Goal: Task Accomplishment & Management: Complete application form

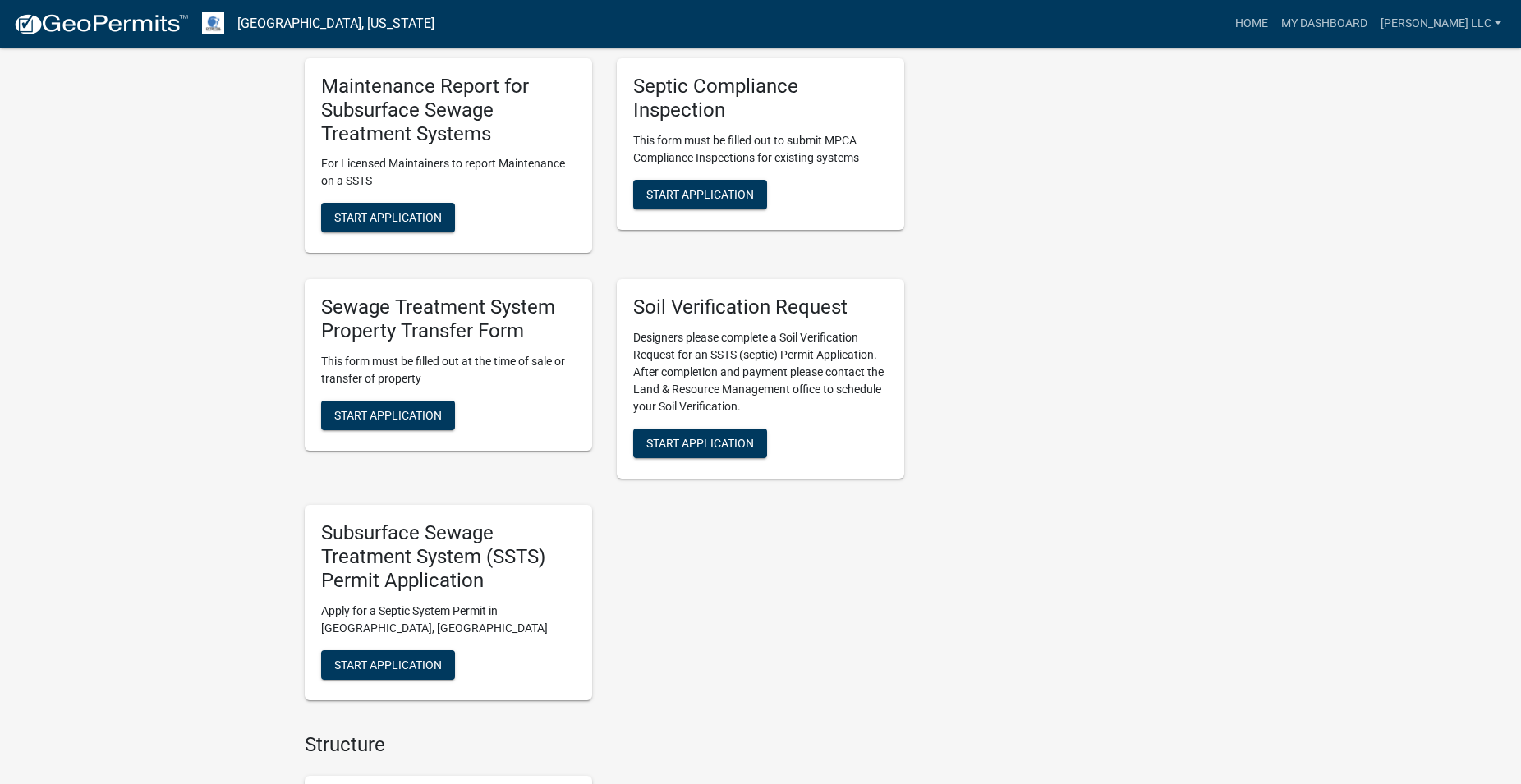
scroll to position [1340, 0]
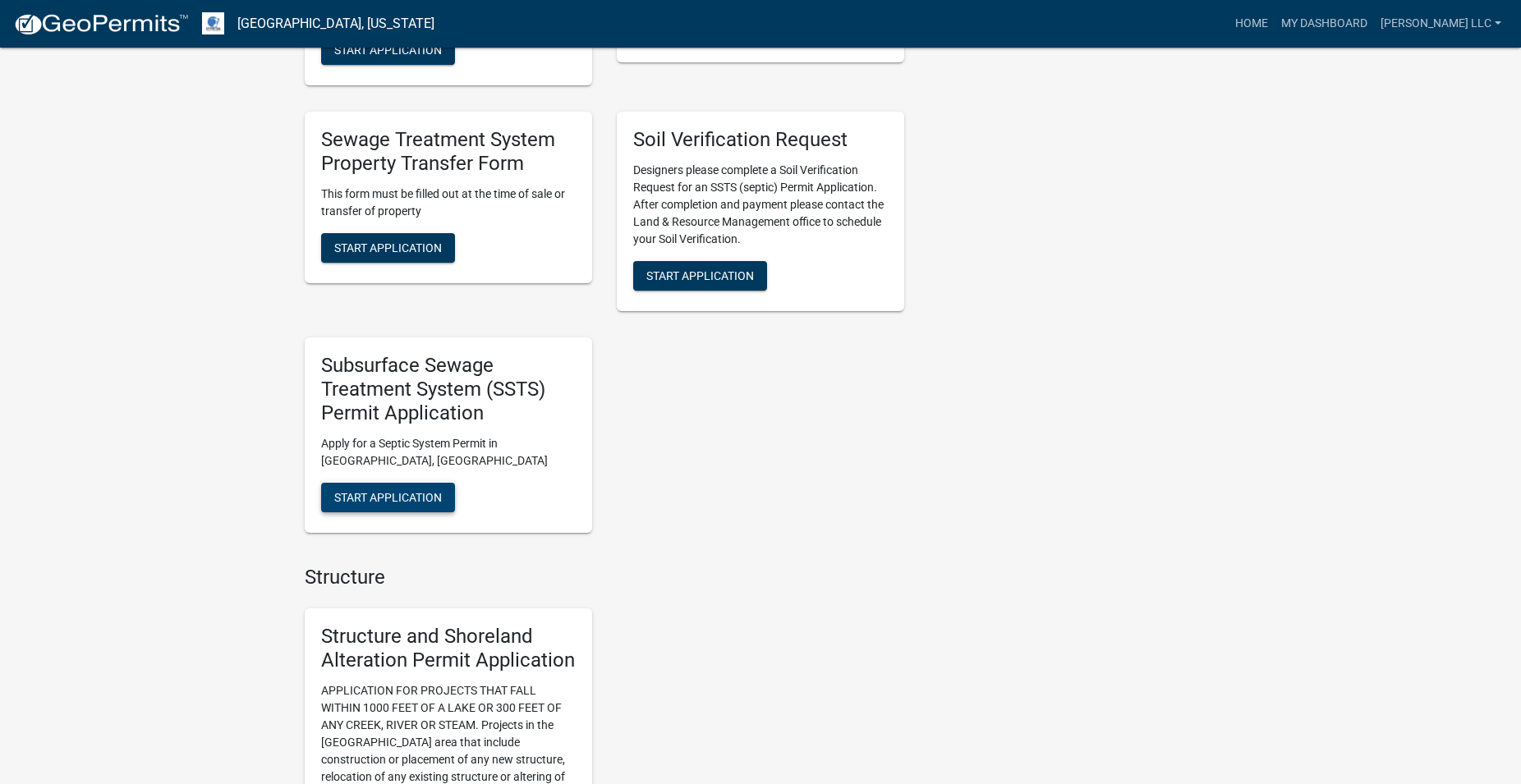
click at [396, 507] on button "Start Application" at bounding box center [388, 497] width 134 height 30
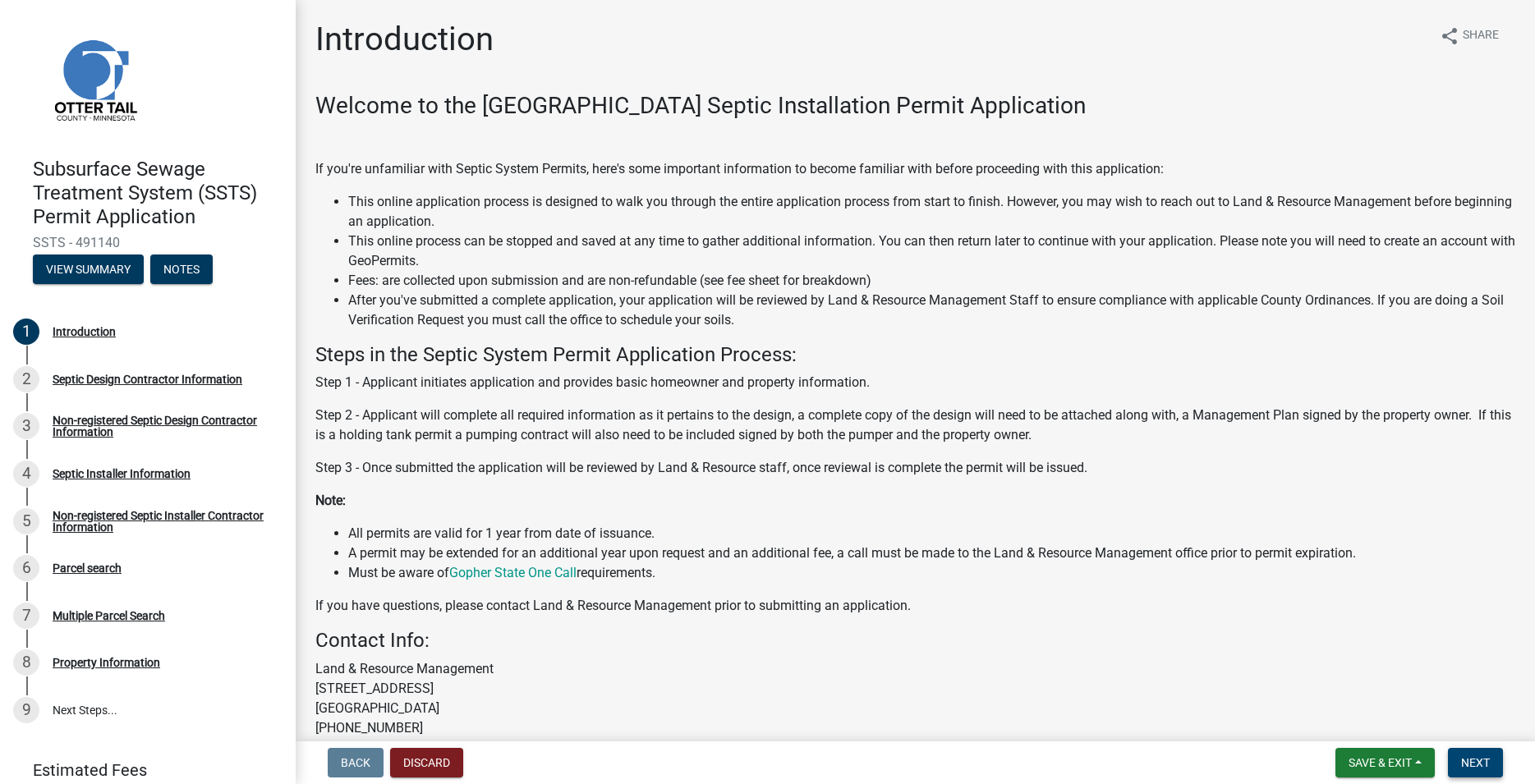
click at [1480, 761] on span "Next" at bounding box center [1475, 762] width 29 height 13
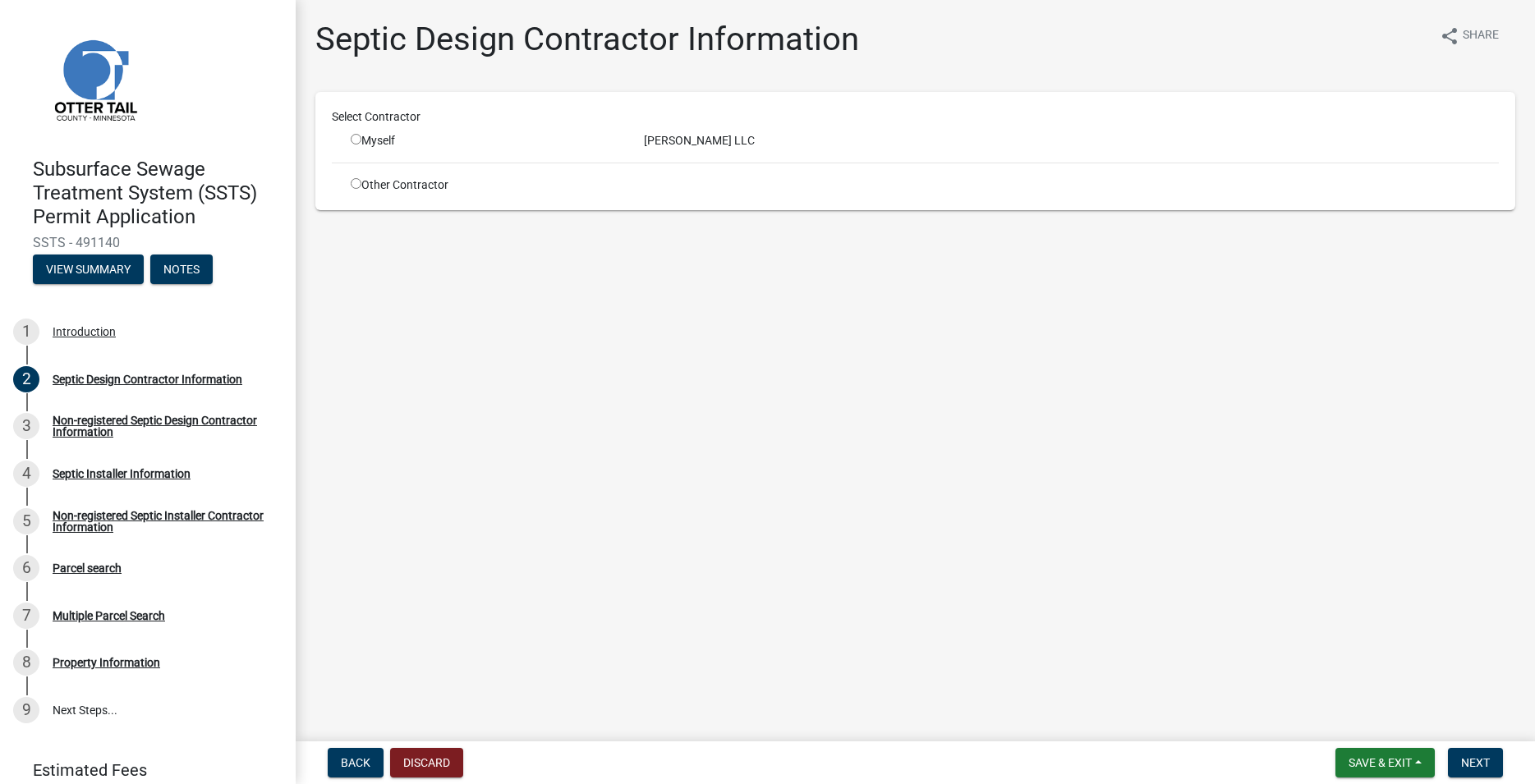
click at [360, 134] on input "radio" at bounding box center [356, 139] width 11 height 11
radio input "true"
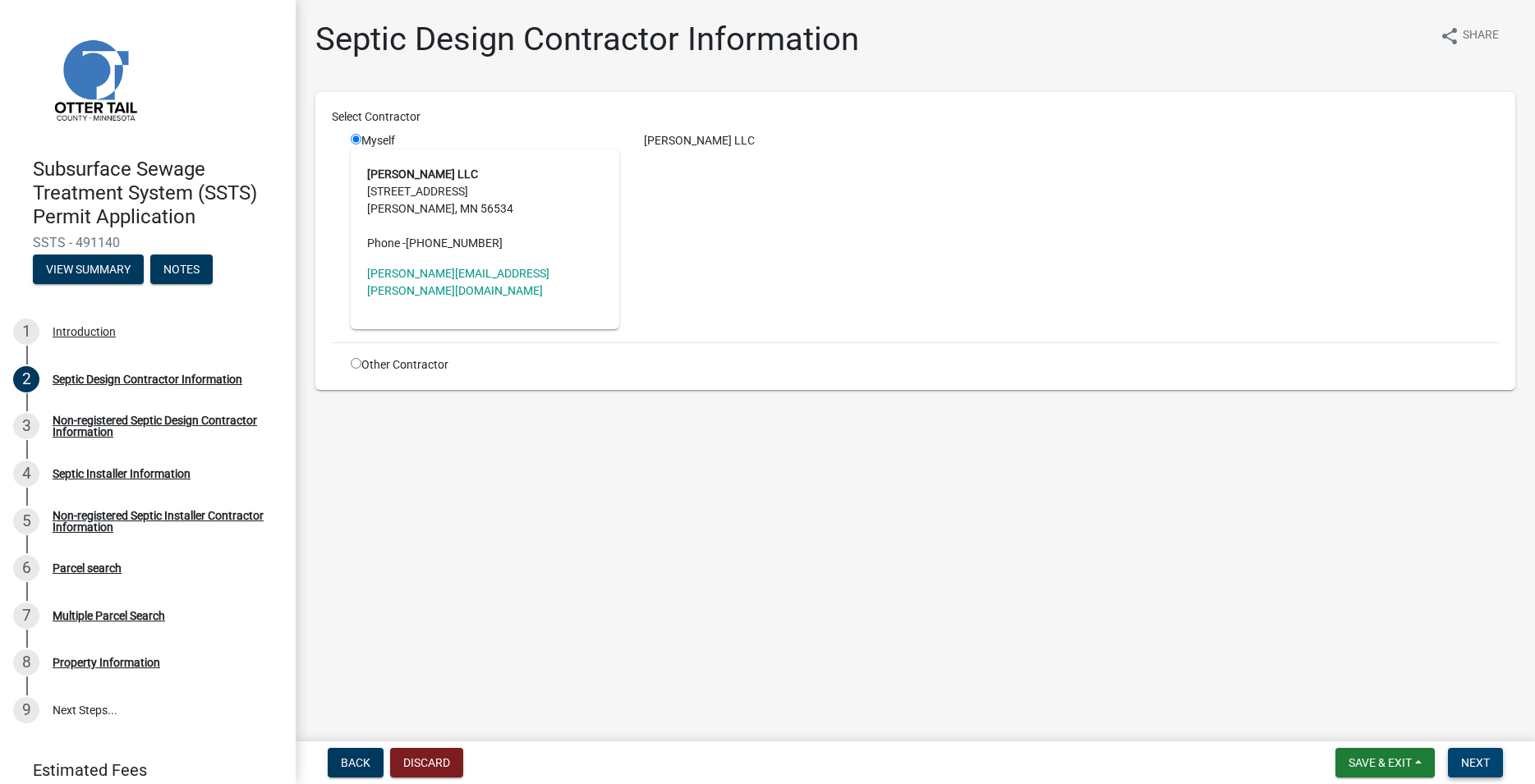
click at [1480, 755] on button "Next" at bounding box center [1475, 763] width 55 height 30
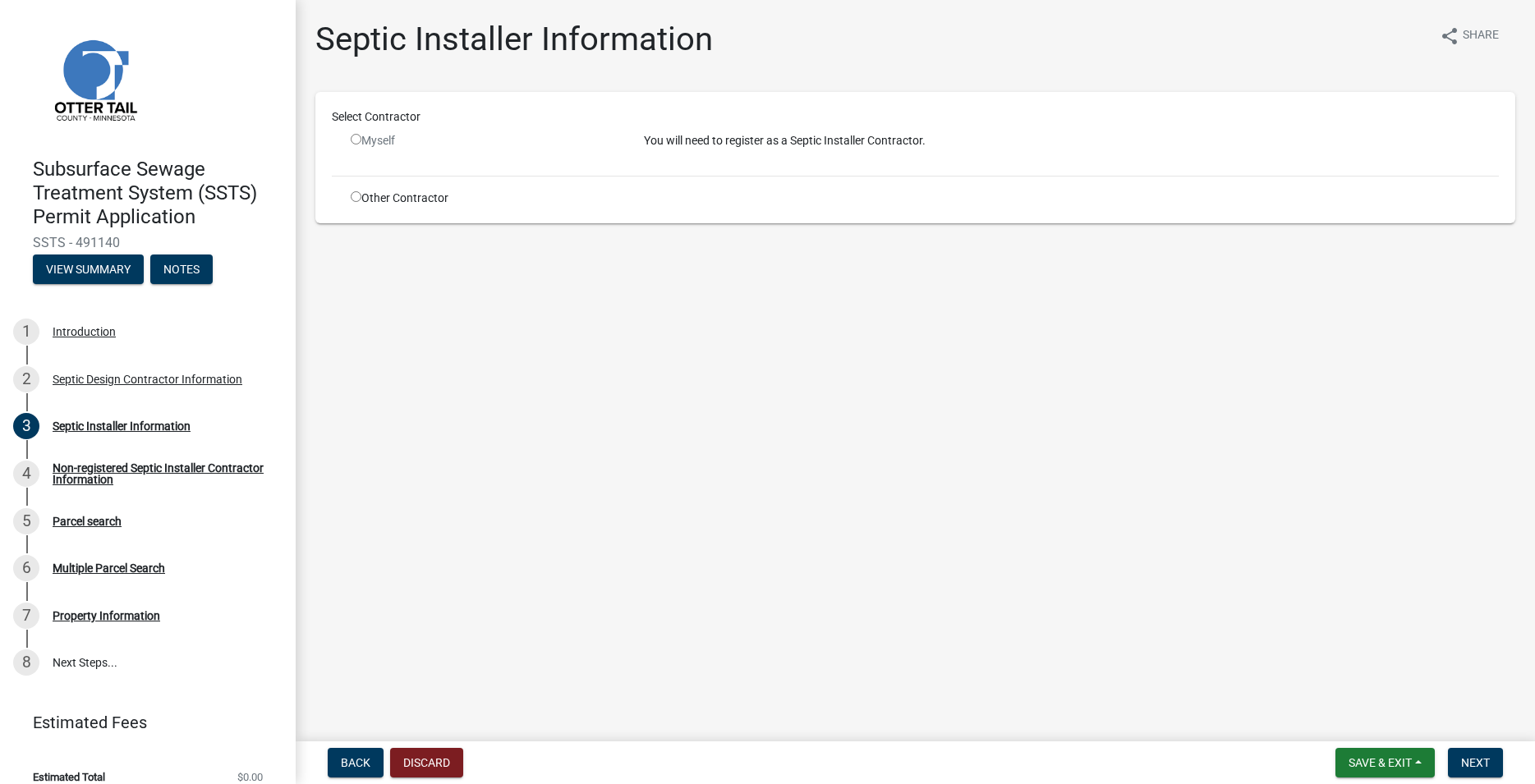
click at [359, 200] on input "radio" at bounding box center [356, 197] width 11 height 11
radio input "true"
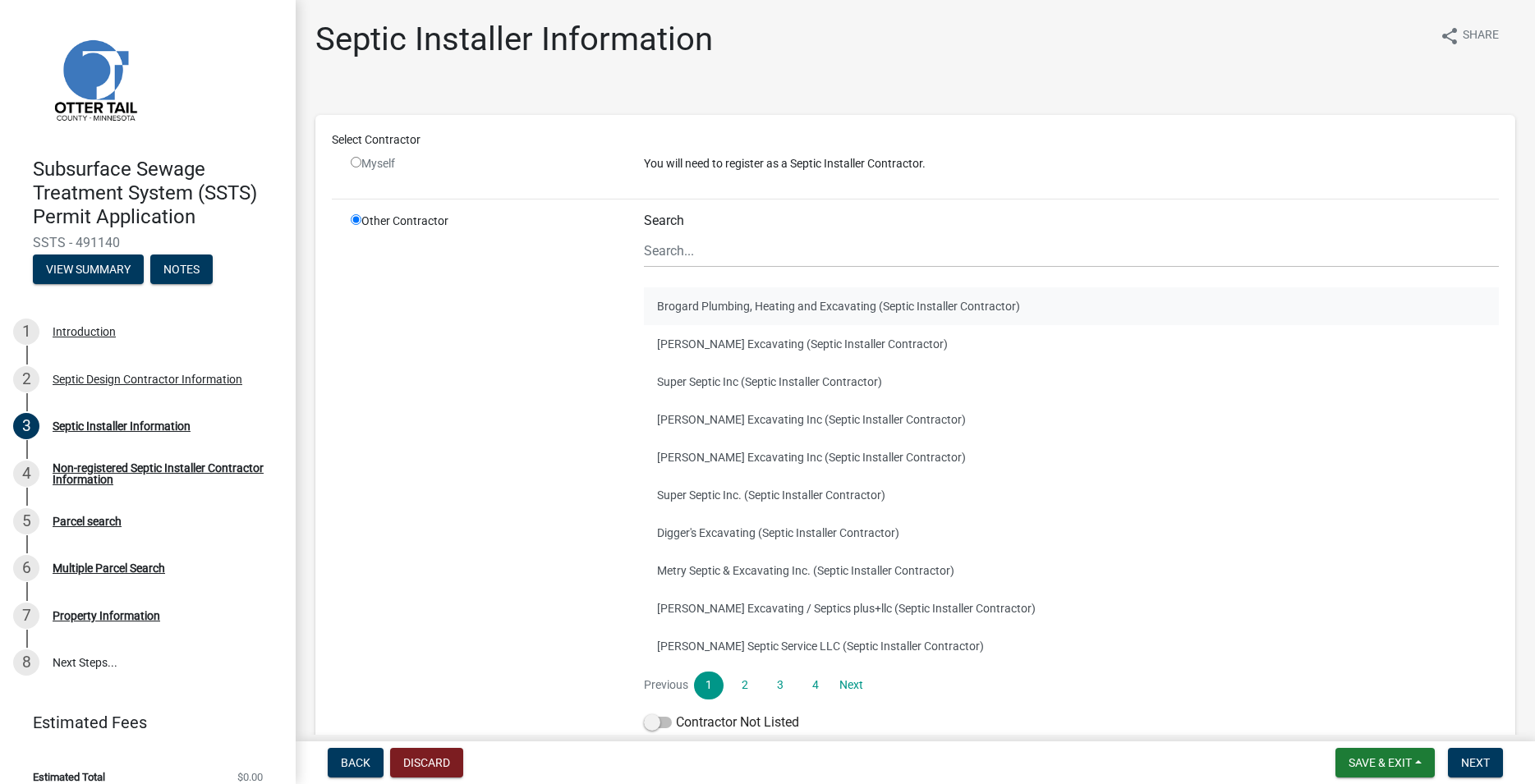
click at [706, 309] on button "Brogard Plumbing, Heating and Excavating (Septic Installer Contractor)" at bounding box center [1071, 306] width 855 height 38
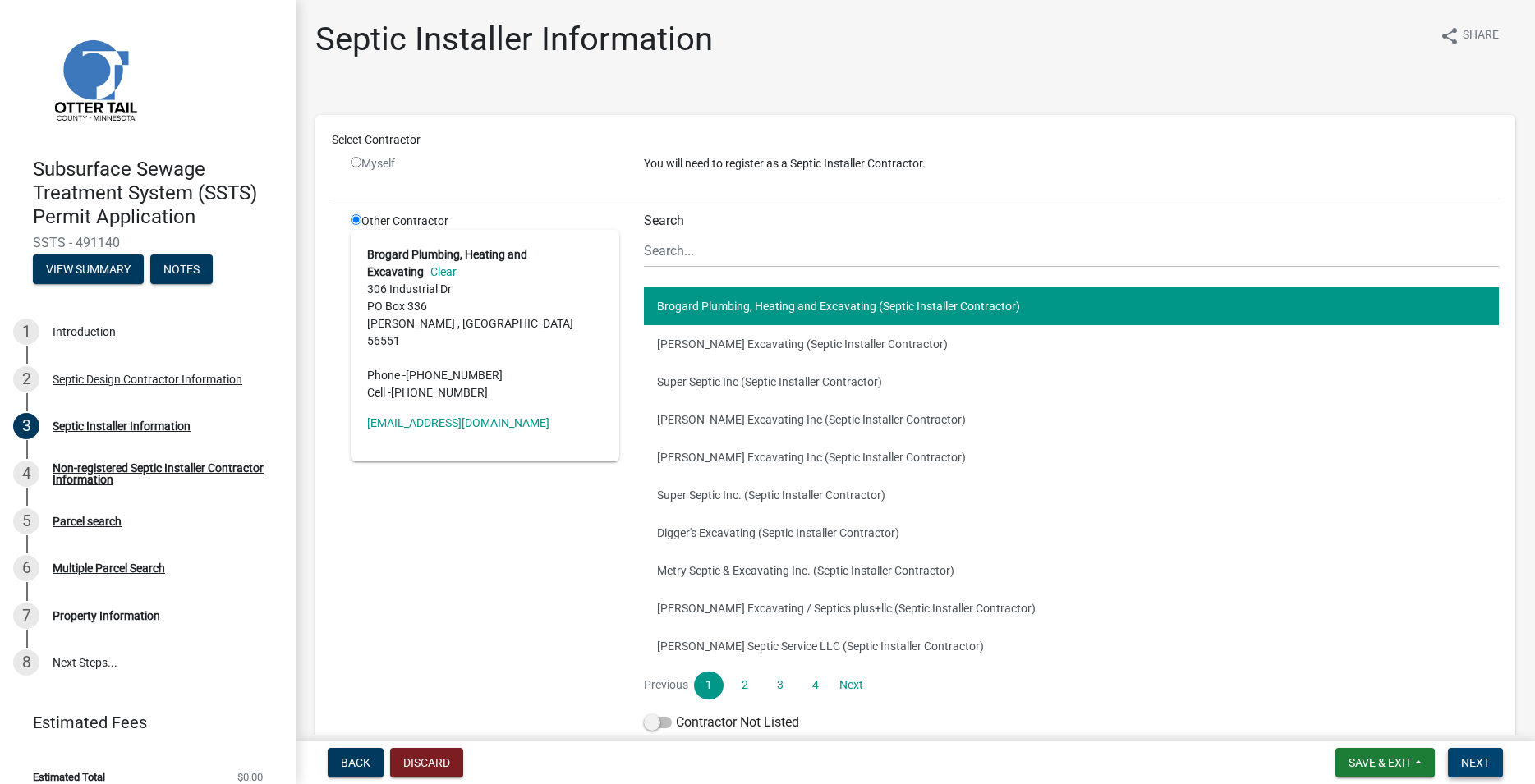
click at [1475, 768] on span "Next" at bounding box center [1475, 762] width 29 height 13
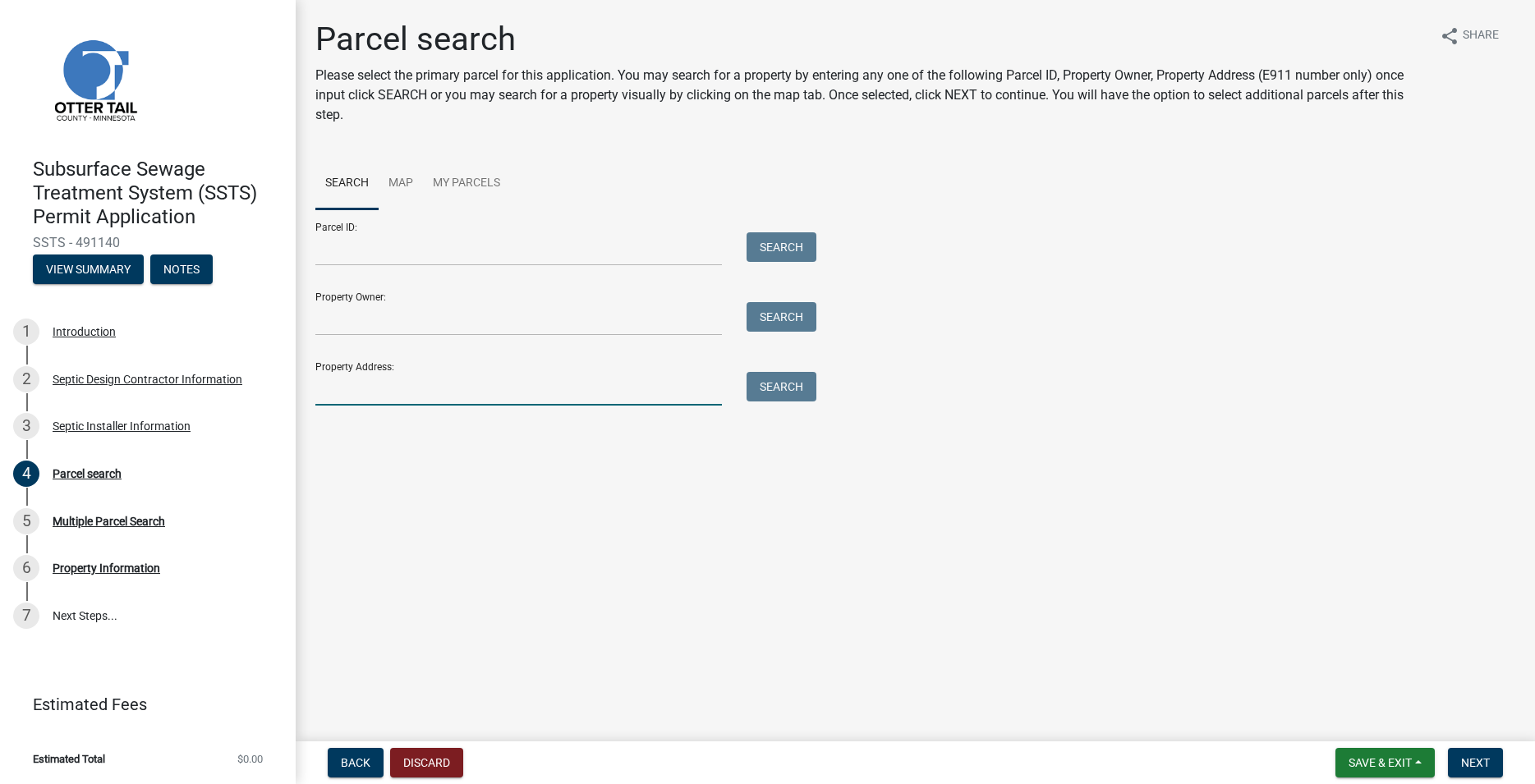
click at [487, 389] on input "Property Address:" at bounding box center [519, 388] width 406 height 33
type input "26560"
click at [780, 377] on button "Search" at bounding box center [781, 387] width 69 height 30
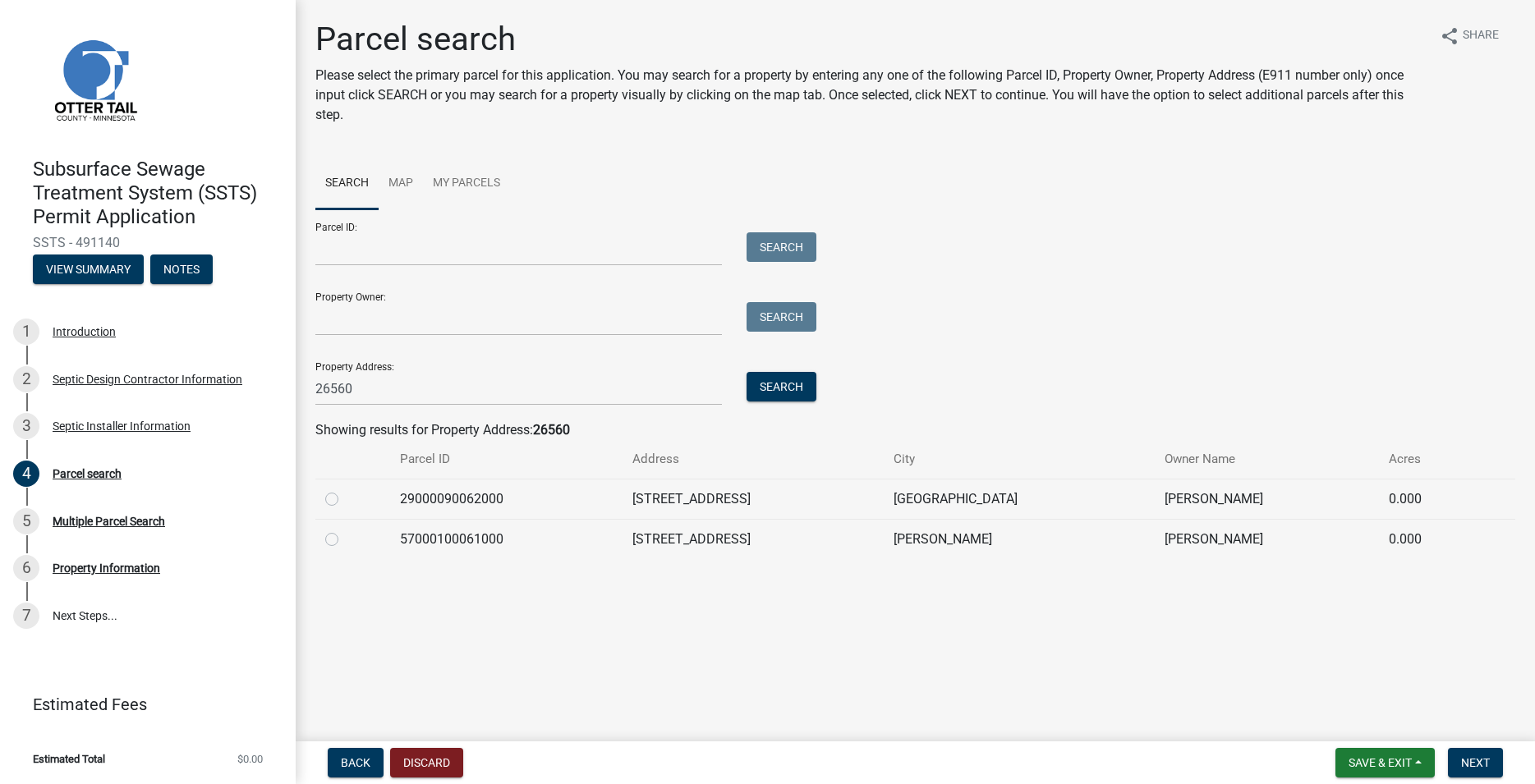
click at [345, 490] on label at bounding box center [345, 490] width 0 height 0
click at [345, 499] on input "radio" at bounding box center [350, 495] width 11 height 11
radio input "true"
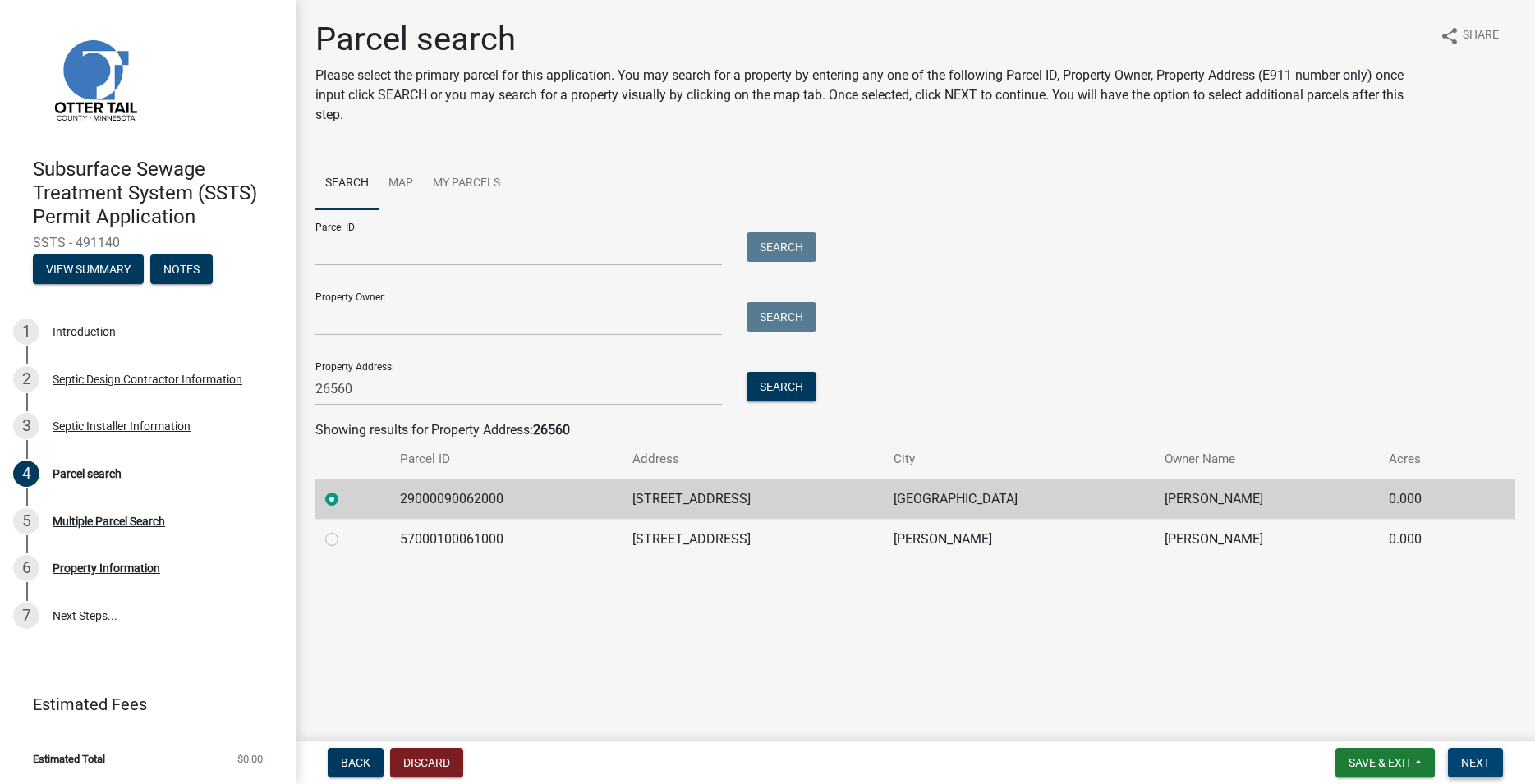
click at [1482, 768] on span "Next" at bounding box center [1475, 762] width 29 height 13
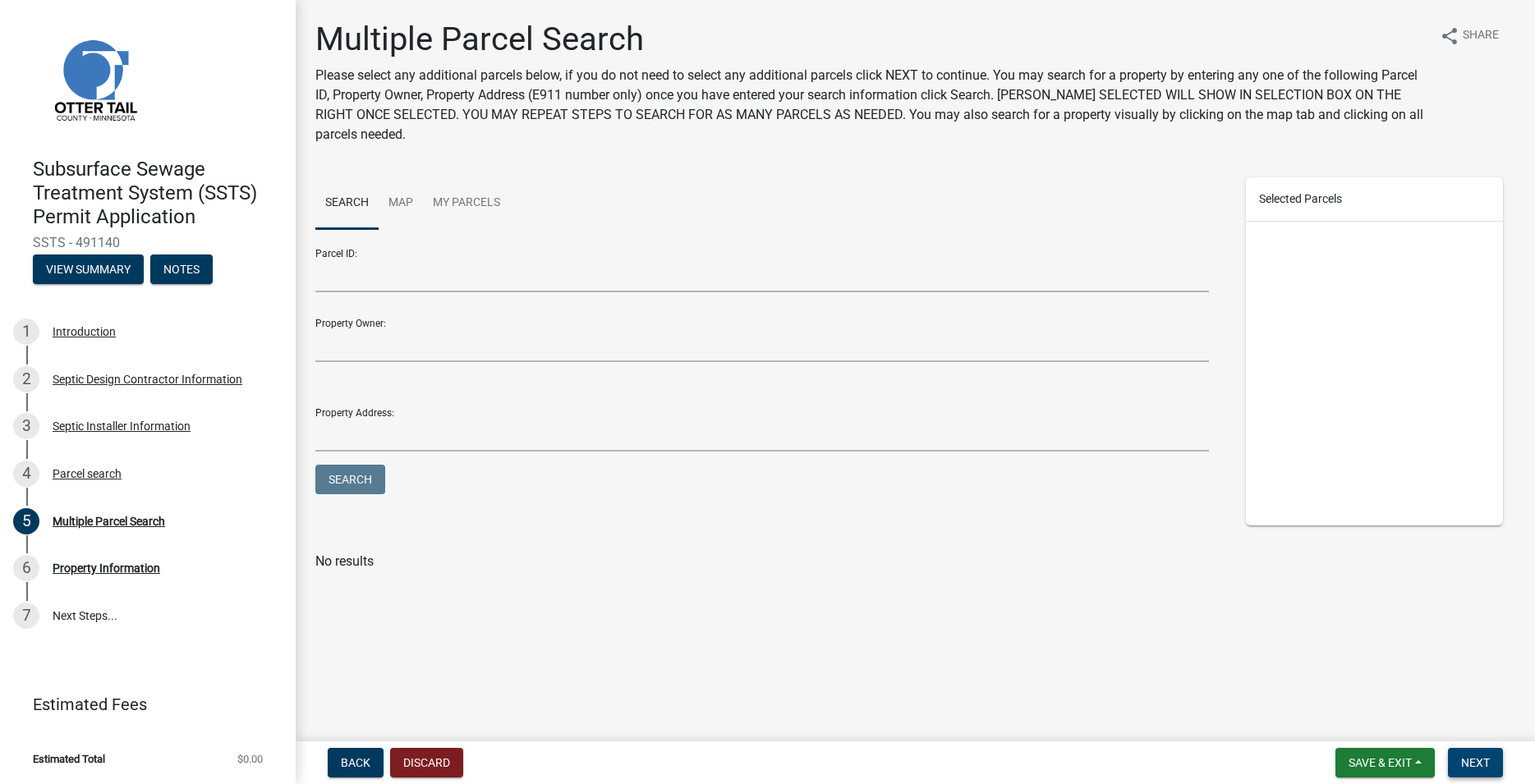
click at [1470, 751] on nav "Back Discard Save & Exit Save Save & Exit Next" at bounding box center [915, 763] width 1240 height 43
click at [1472, 758] on span "Next" at bounding box center [1475, 762] width 29 height 13
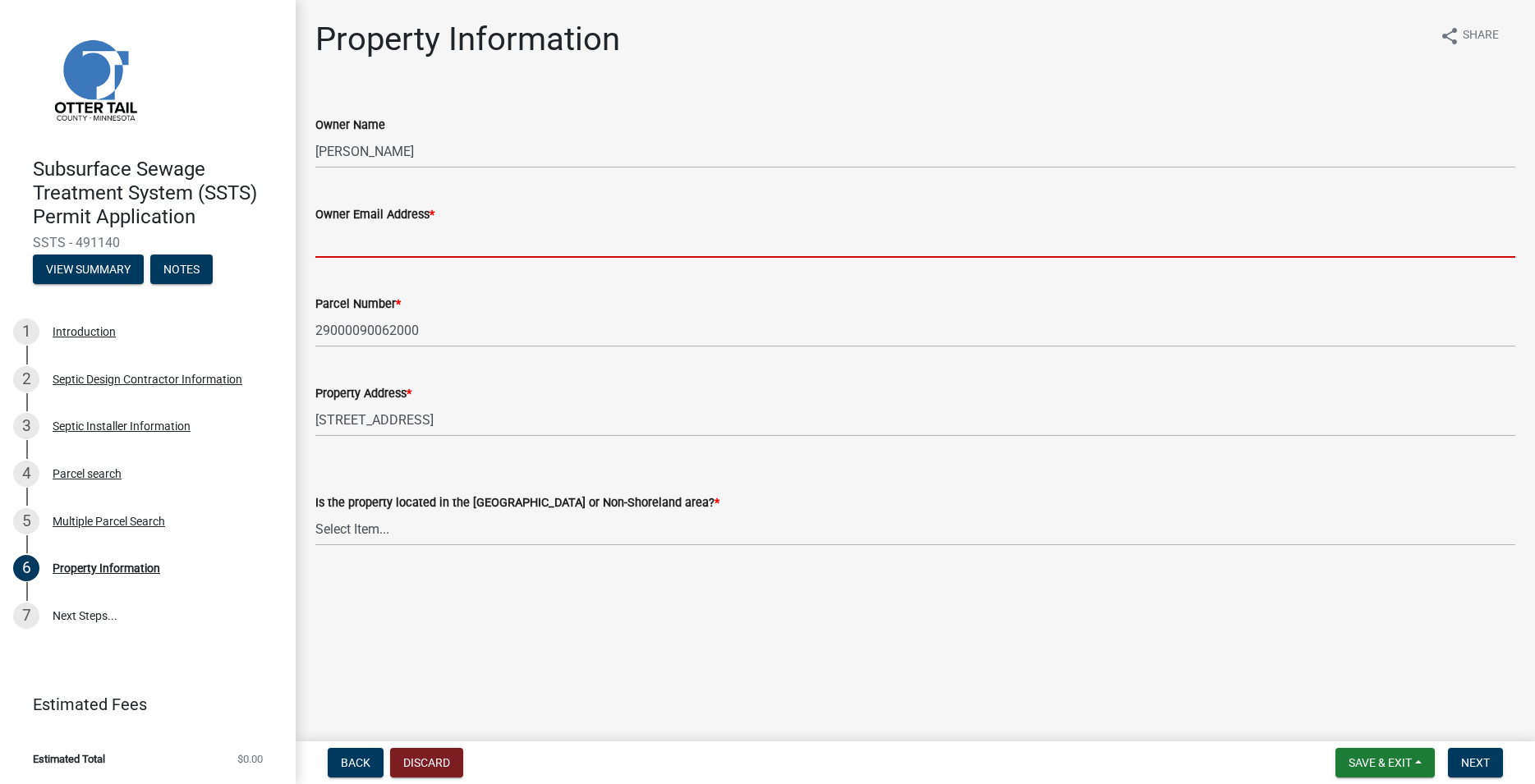
click at [360, 250] on input "Owner Email Address *" at bounding box center [915, 241] width 1200 height 33
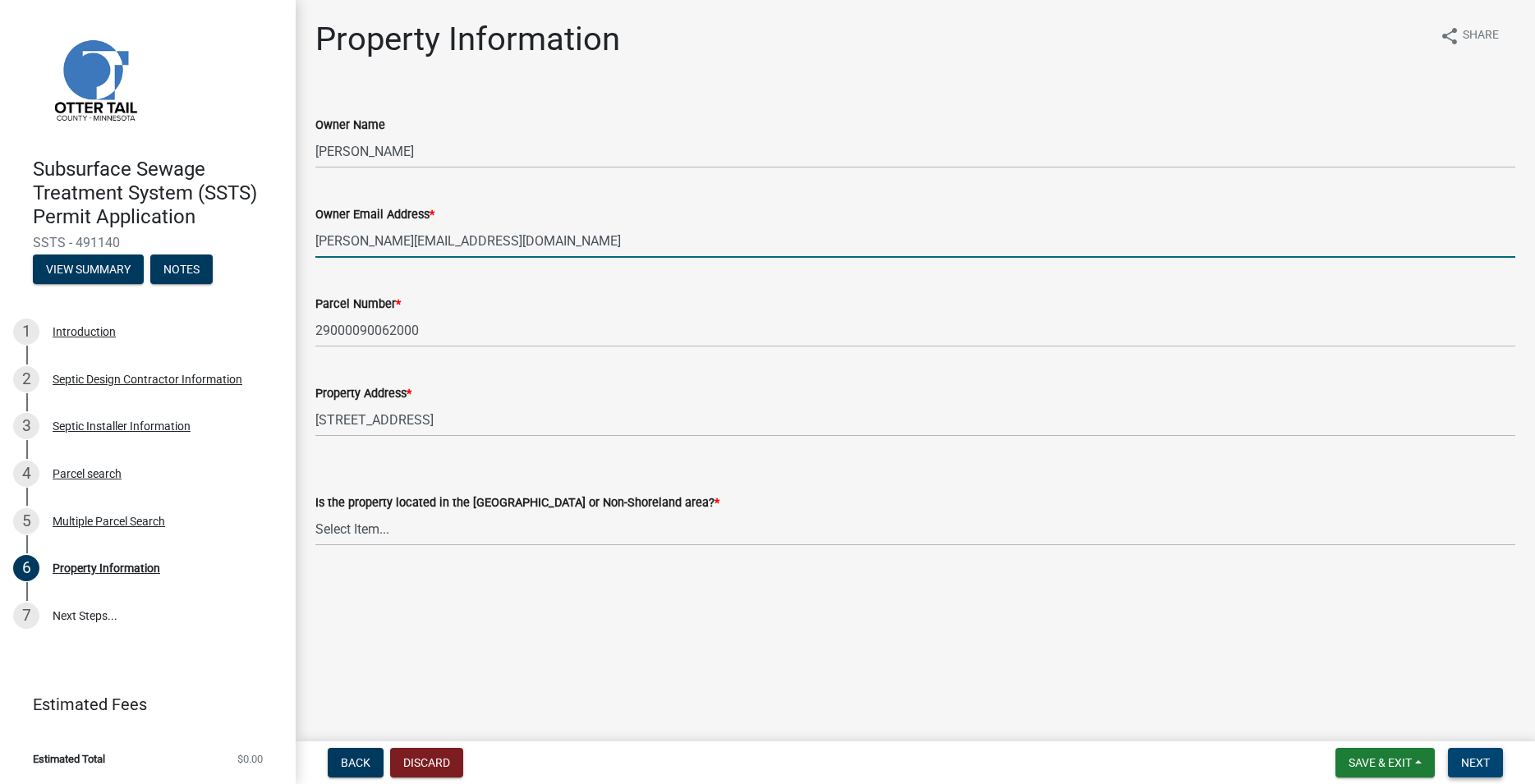
type input "[PERSON_NAME][EMAIL_ADDRESS][DOMAIN_NAME]"
click at [1473, 756] on span "Next" at bounding box center [1475, 762] width 29 height 13
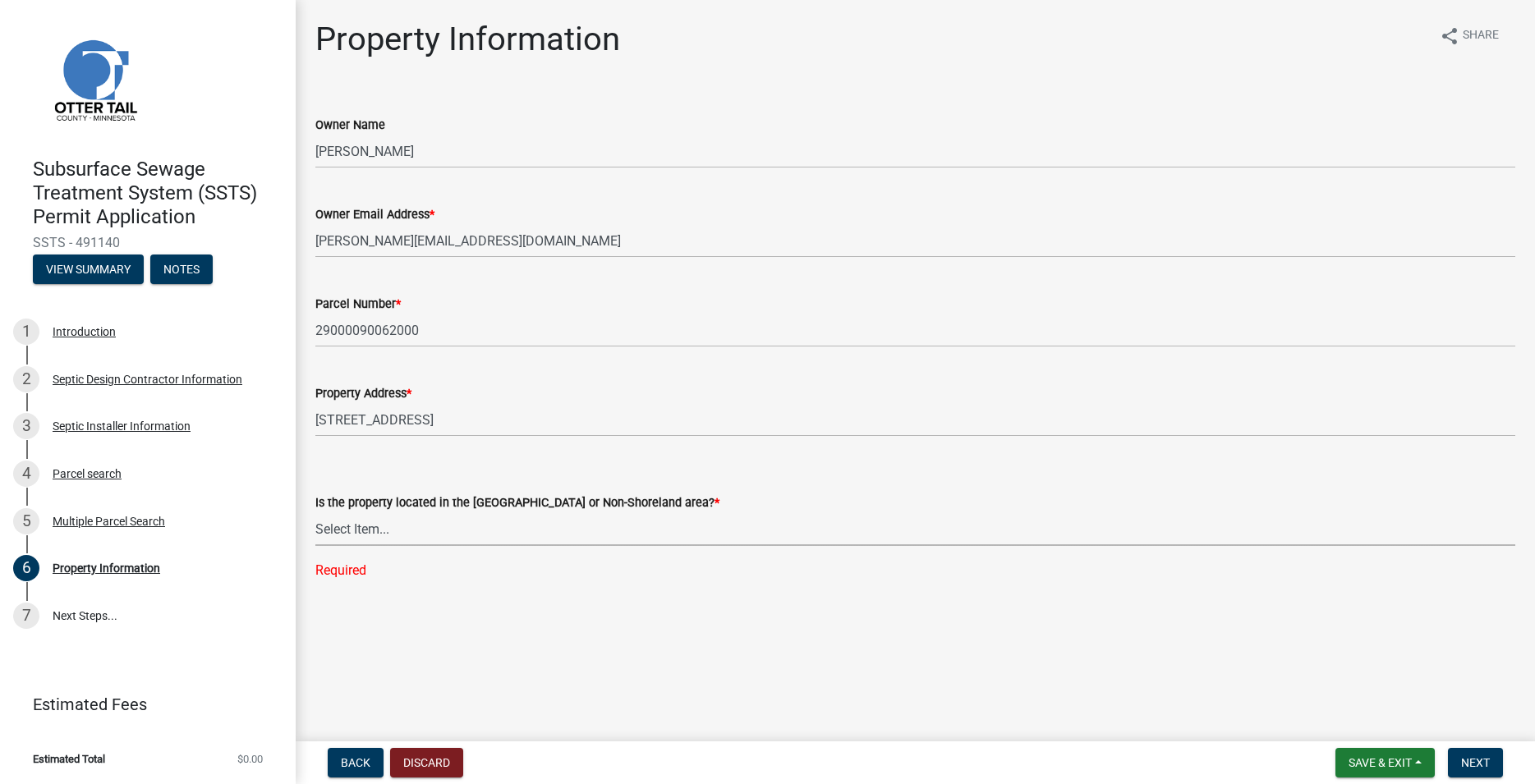
click at [316, 512] on select "Select Item... Shoreland Non-Shoreland" at bounding box center [915, 529] width 1200 height 33
click option "Non-Shoreland" at bounding box center [0, 0] width 0 height 0
select select "5ed11e82-653f-4fcc-a472-8d95af57556c"
click at [1476, 768] on span "Next" at bounding box center [1475, 762] width 29 height 13
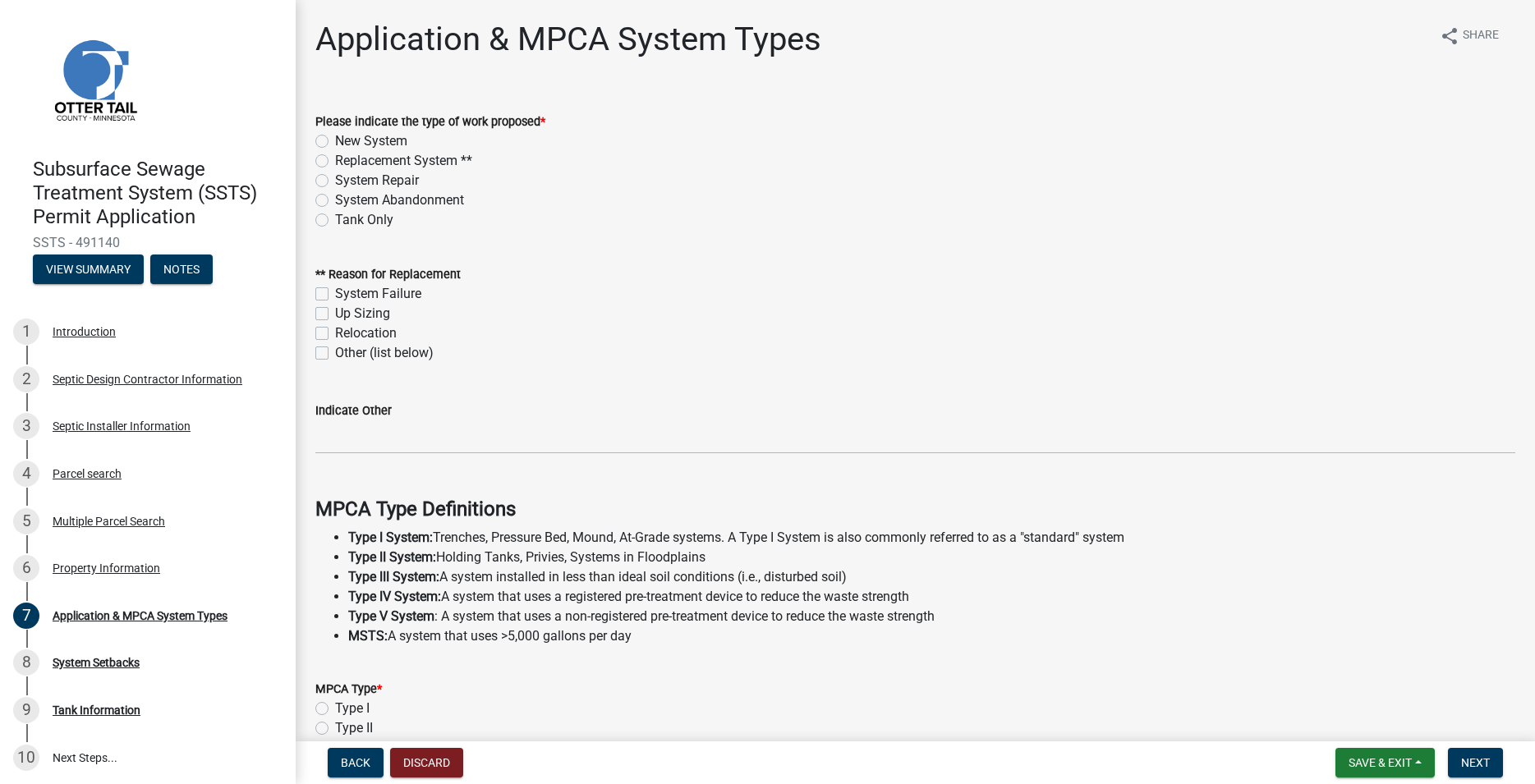
click at [335, 138] on label "New System" at bounding box center [371, 141] width 72 height 19
click at [335, 138] on input "New System" at bounding box center [340, 136] width 11 height 11
radio input "true"
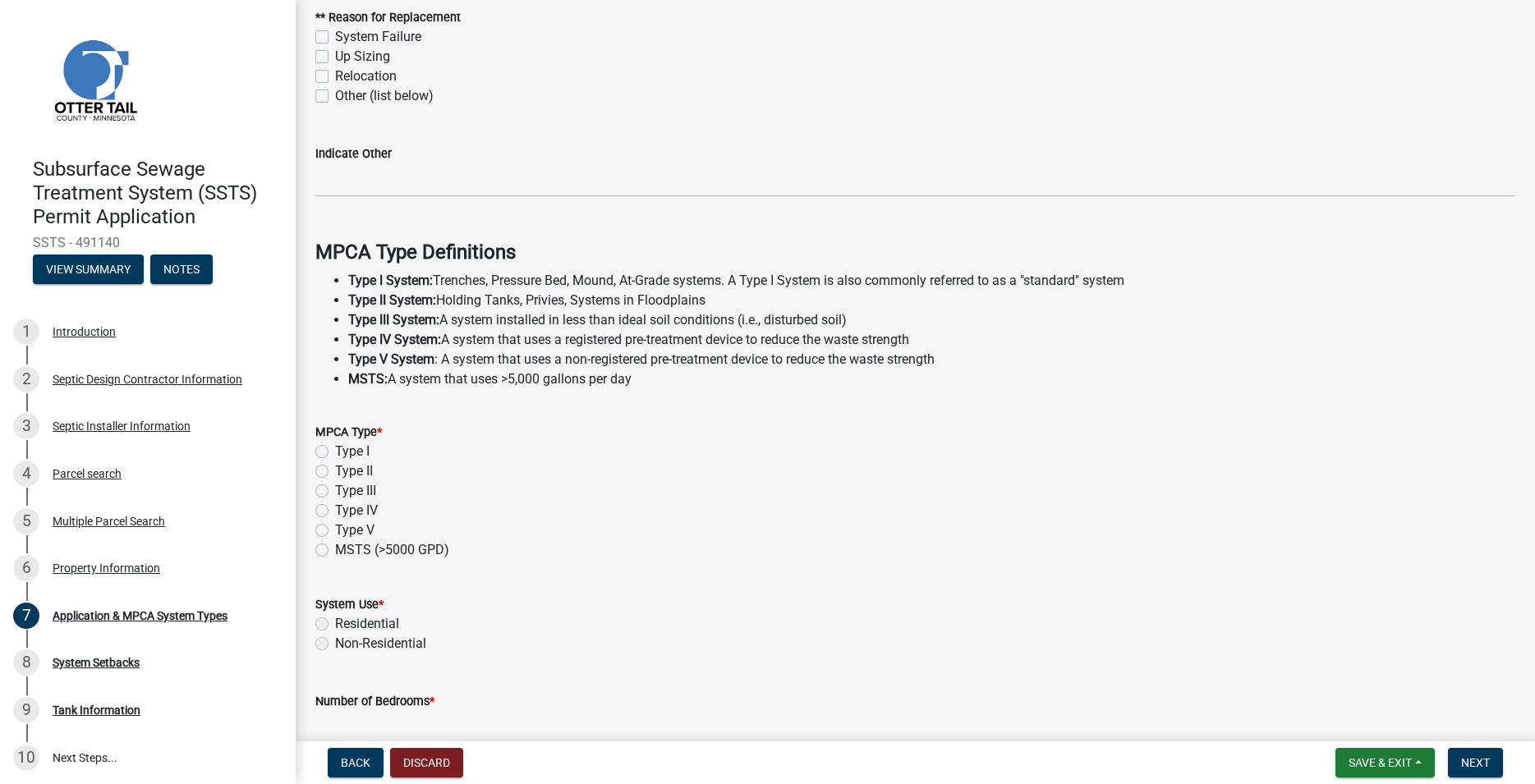
scroll to position [281, 0]
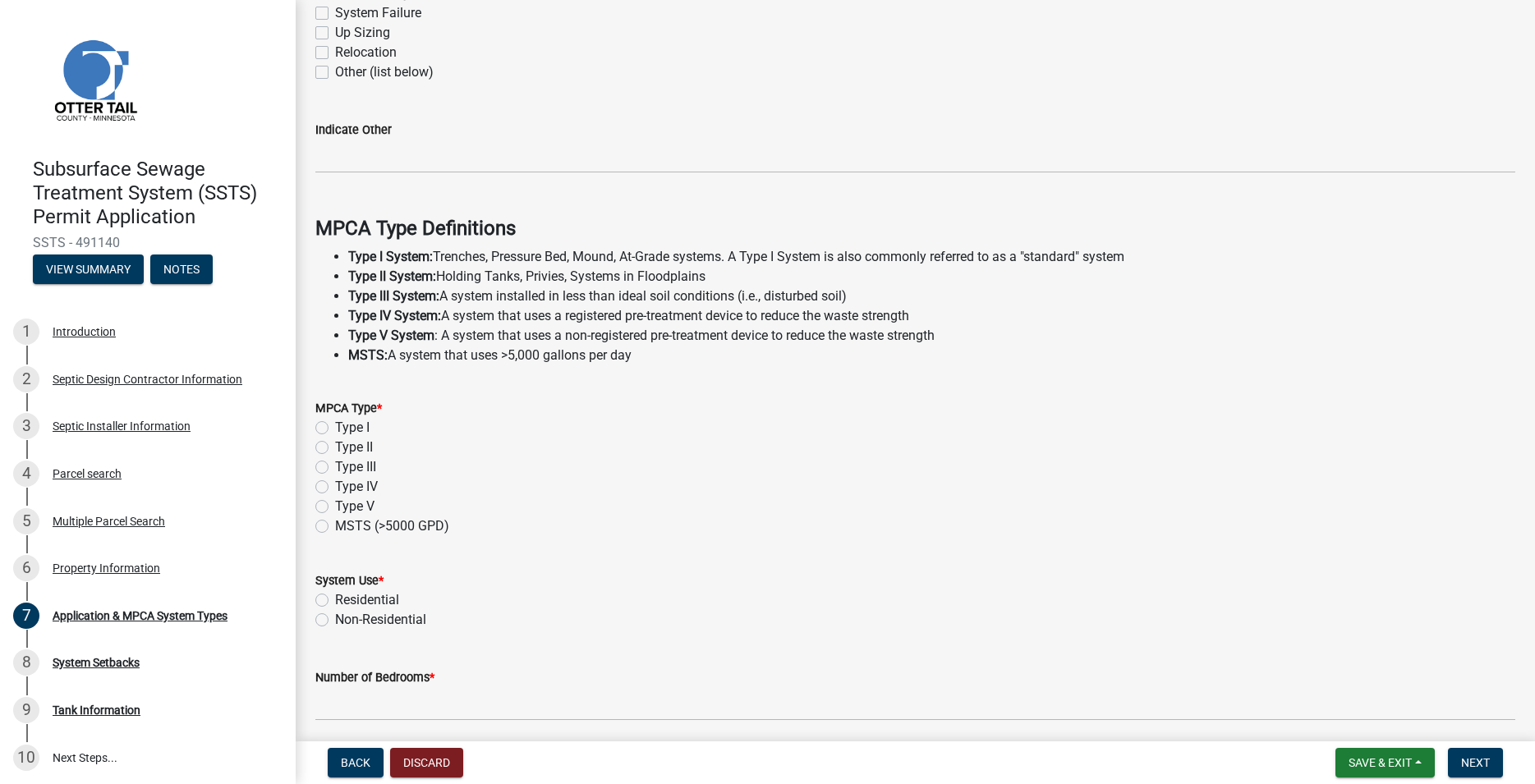
click at [335, 427] on label "Type I" at bounding box center [352, 428] width 34 height 19
click at [335, 427] on input "Type I" at bounding box center [340, 424] width 11 height 11
radio input "true"
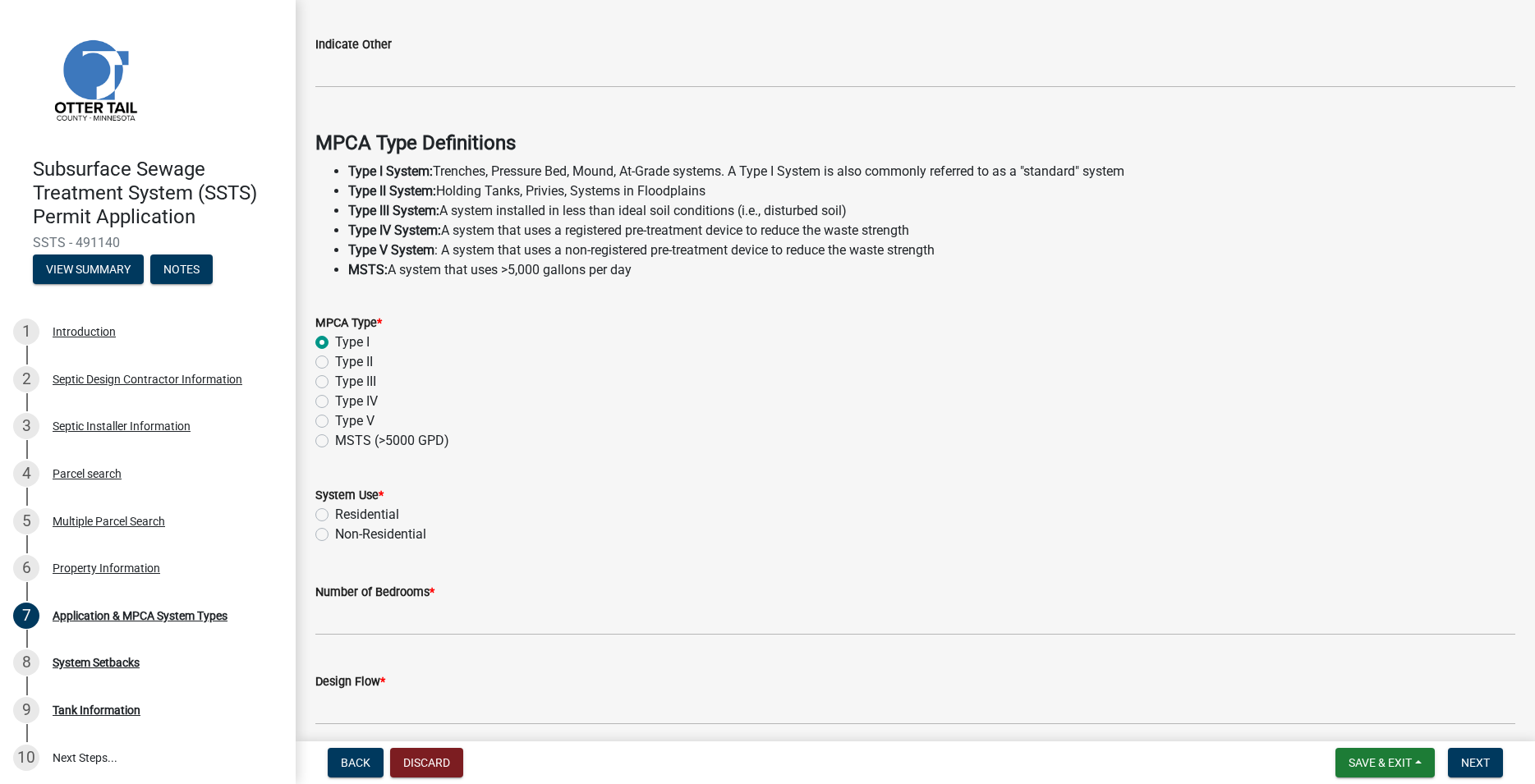
scroll to position [436, 0]
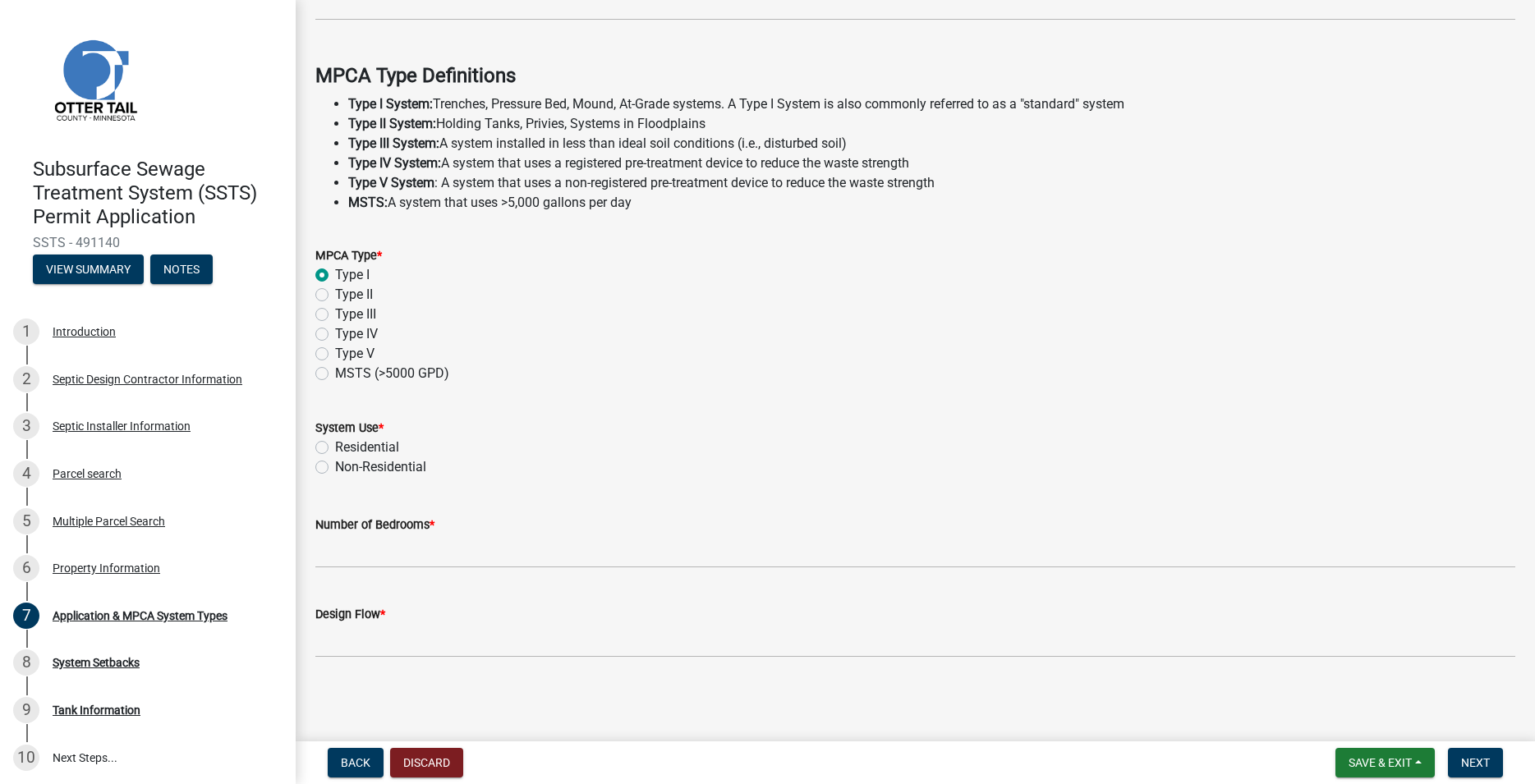
click at [335, 446] on label "Residential" at bounding box center [367, 447] width 64 height 19
click at [335, 446] on input "Residential" at bounding box center [340, 443] width 11 height 11
radio input "true"
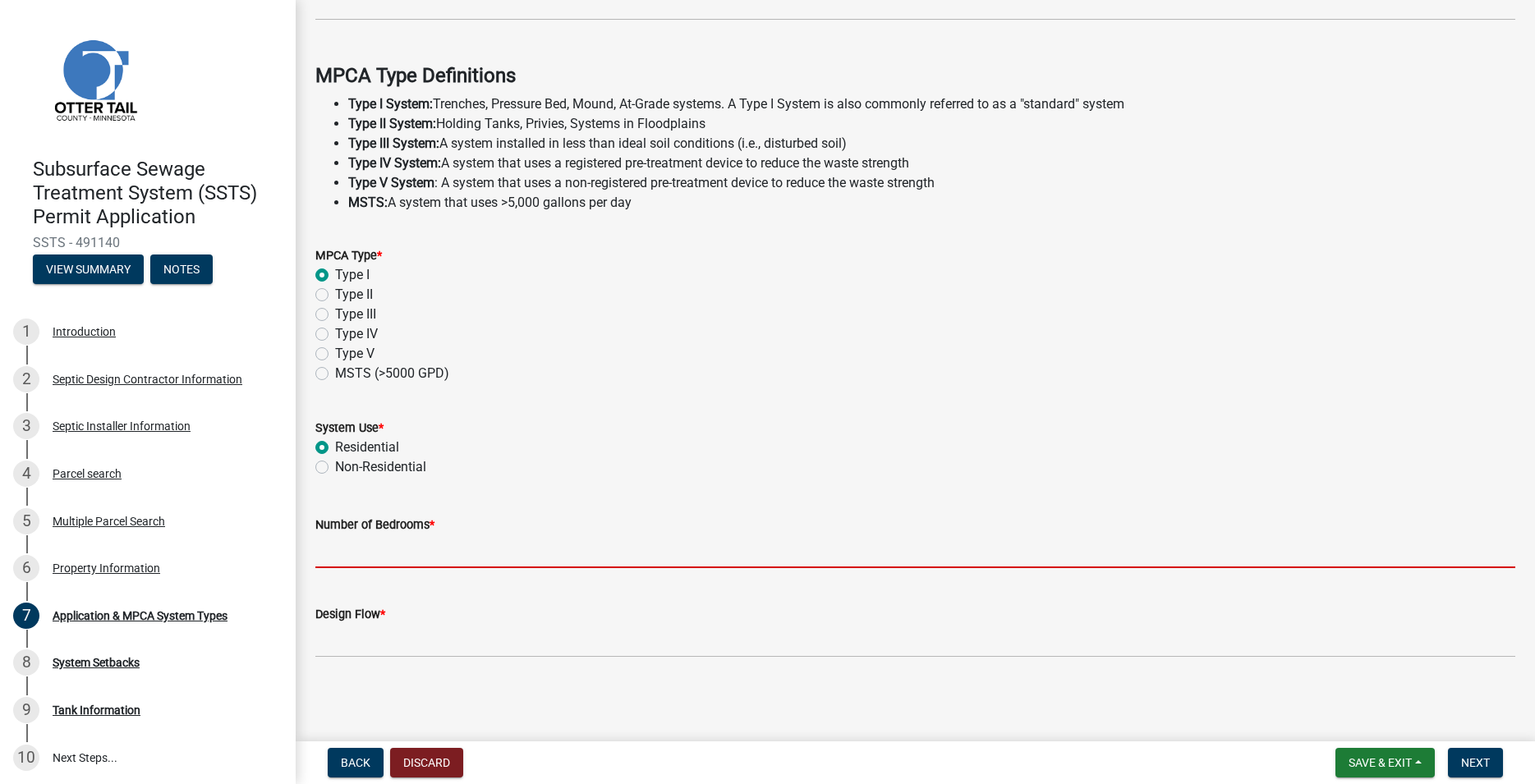
click at [373, 549] on input "Number of Bedrooms *" at bounding box center [915, 551] width 1200 height 33
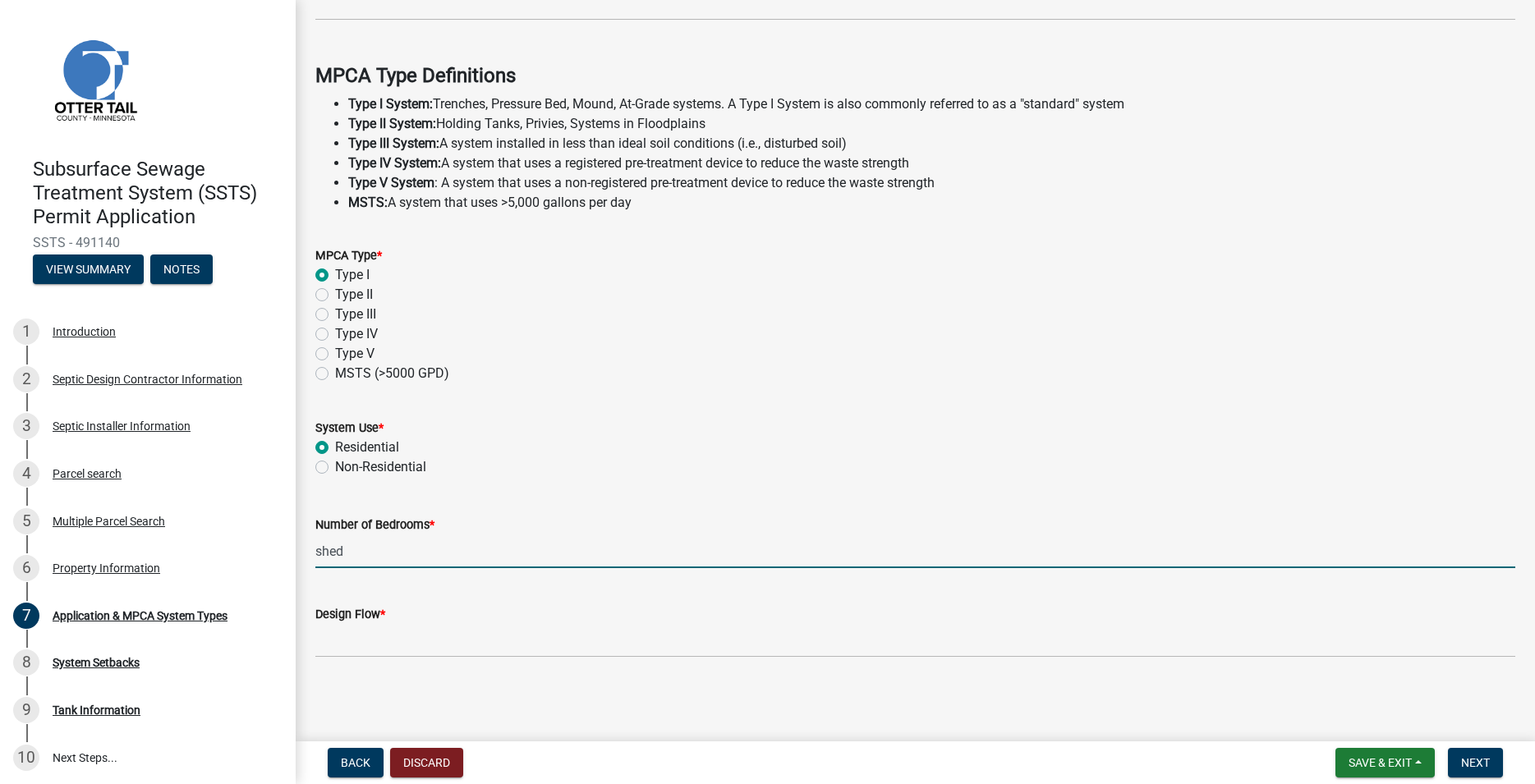
type input "shed"
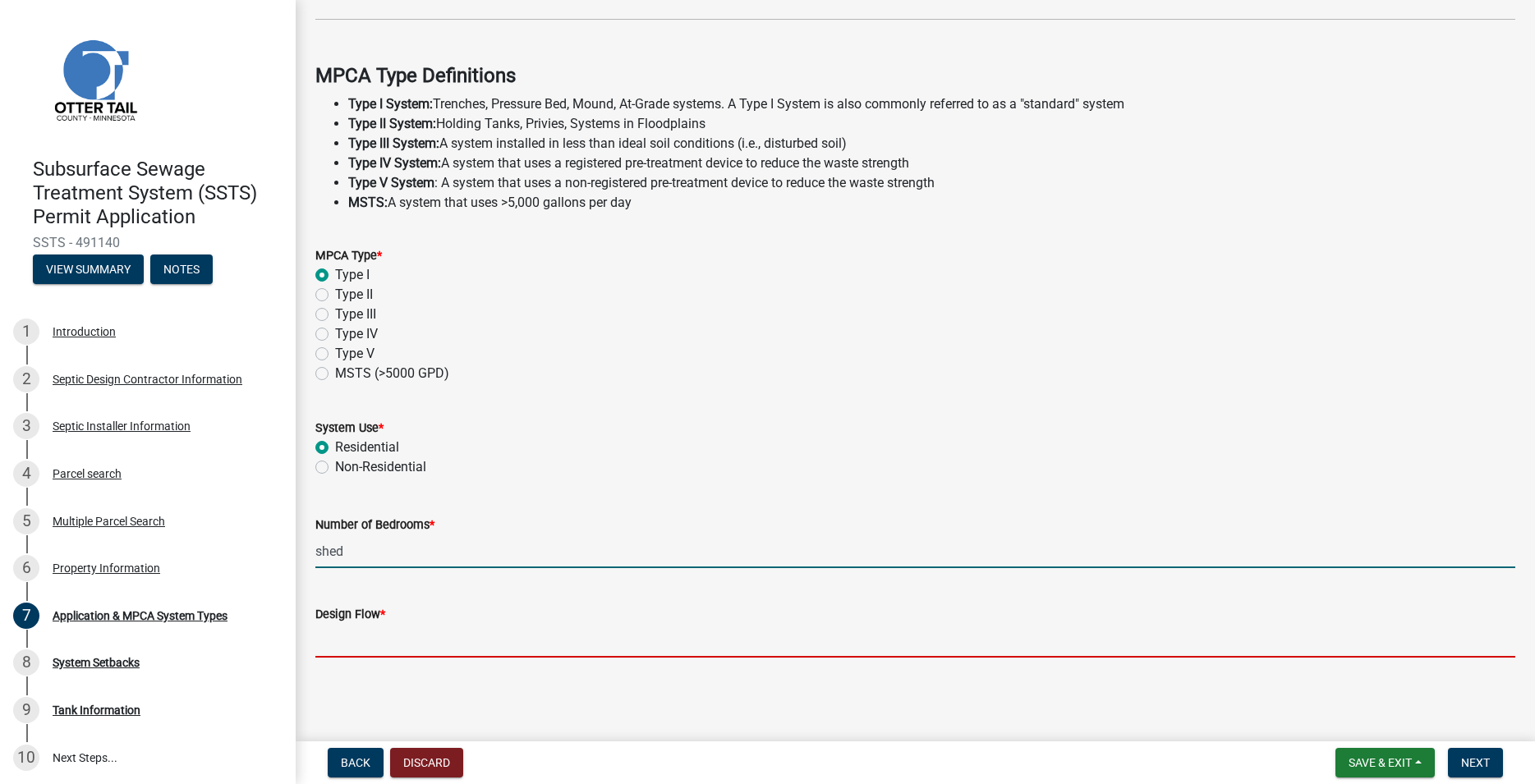
click at [369, 635] on input "Design Flow *" at bounding box center [915, 641] width 1200 height 33
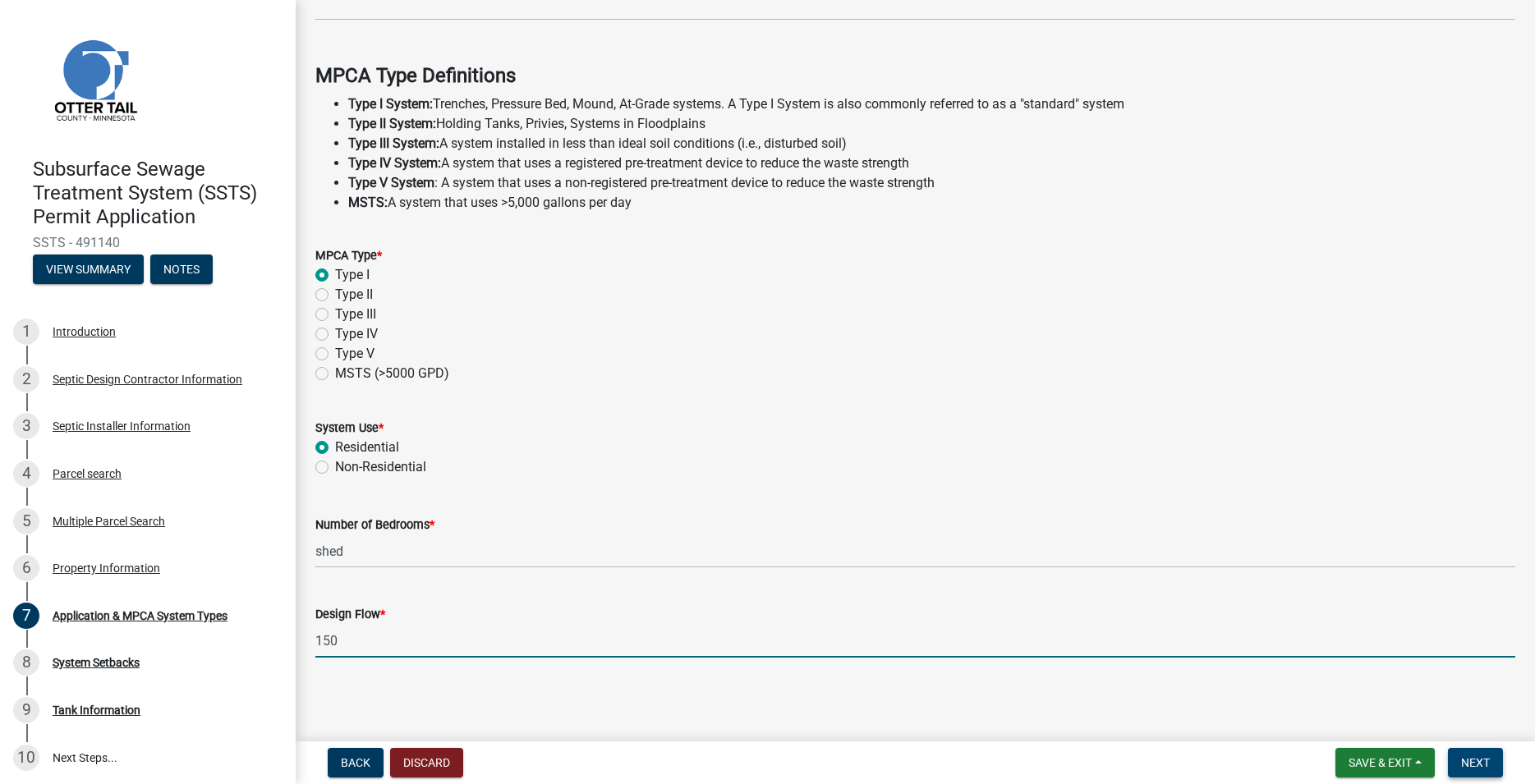
type input "150"
click at [1481, 759] on span "Next" at bounding box center [1475, 762] width 29 height 13
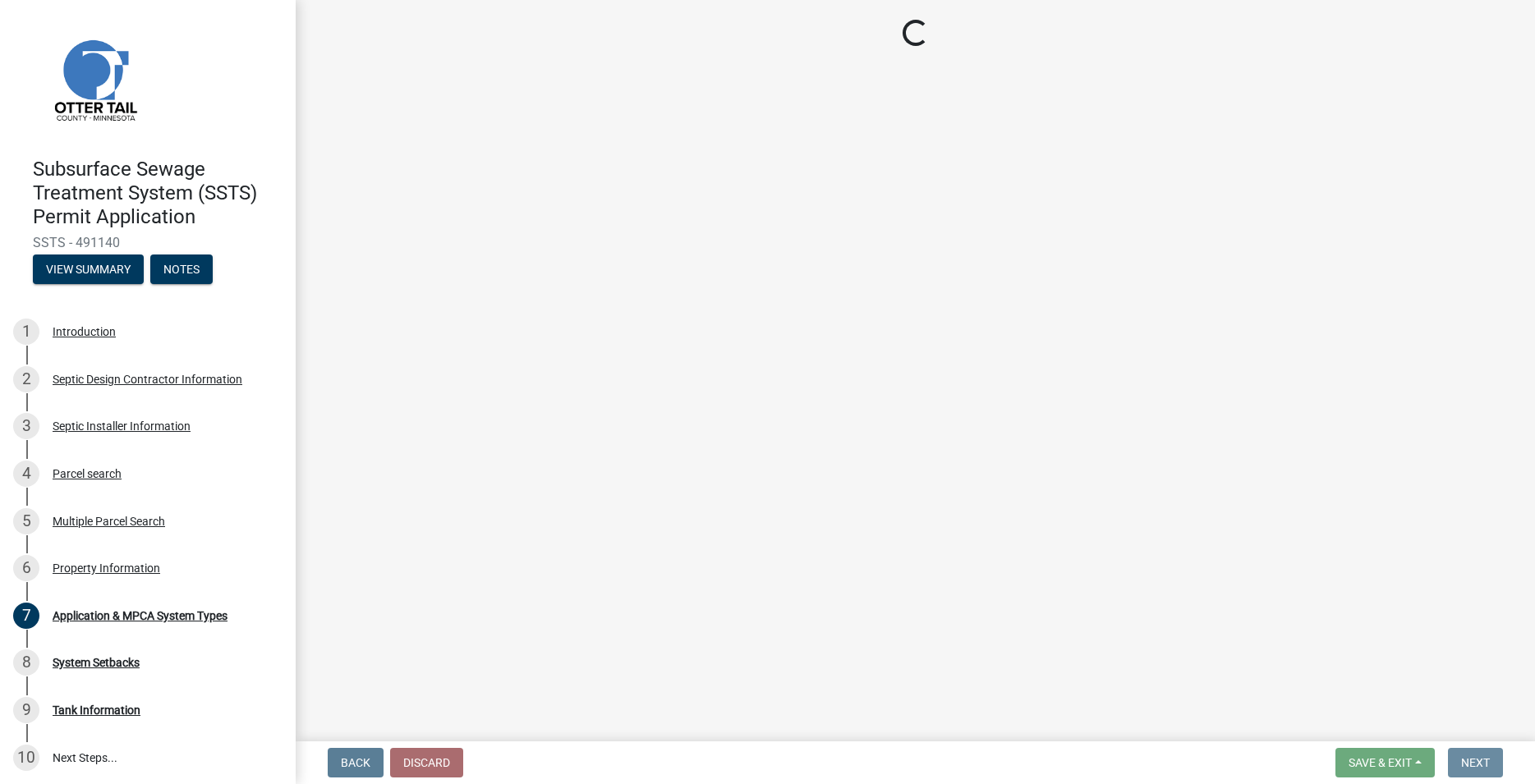
scroll to position [0, 0]
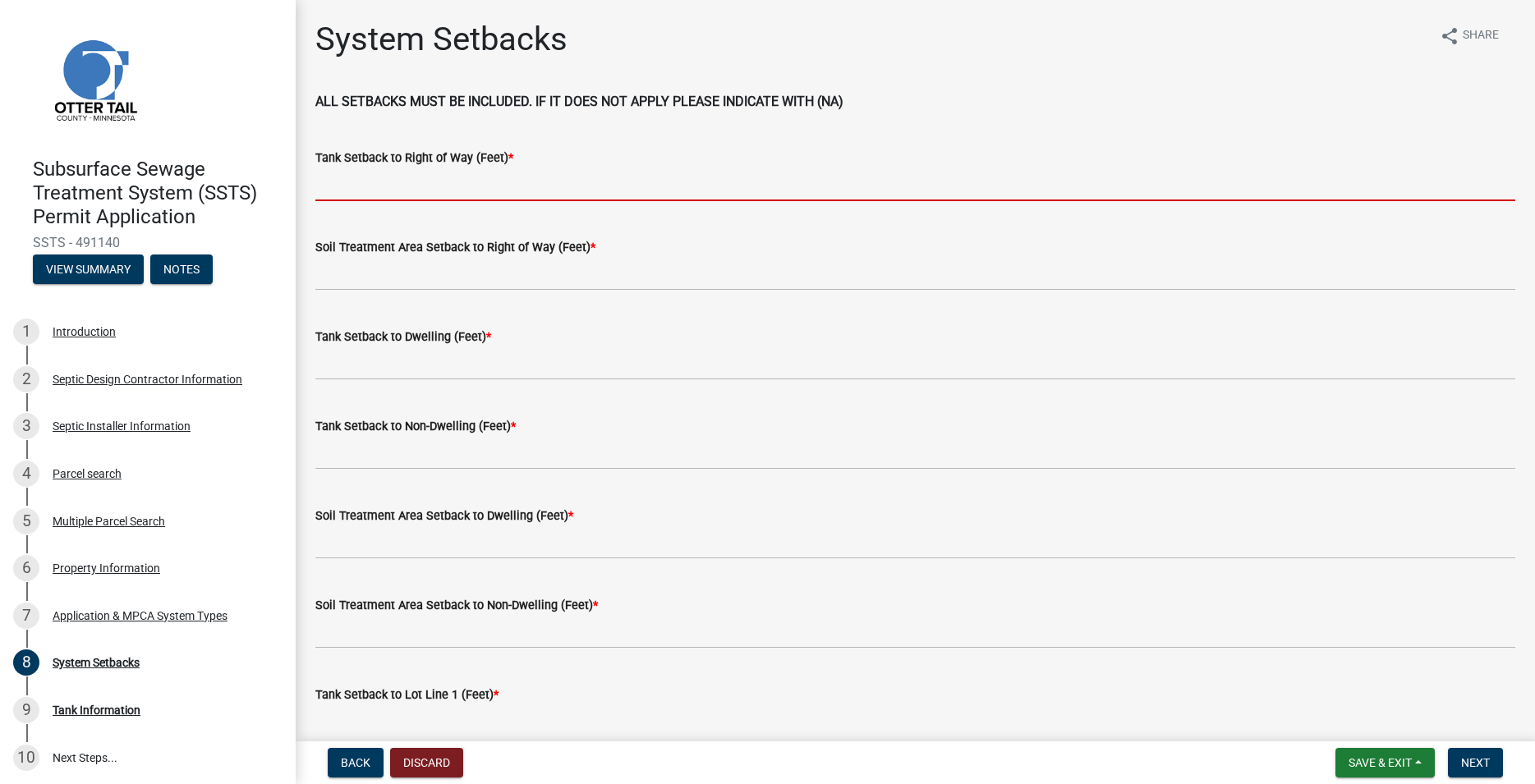
click at [395, 180] on input "Tank Setback to Right of Way (Feet) *" at bounding box center [915, 185] width 1200 height 33
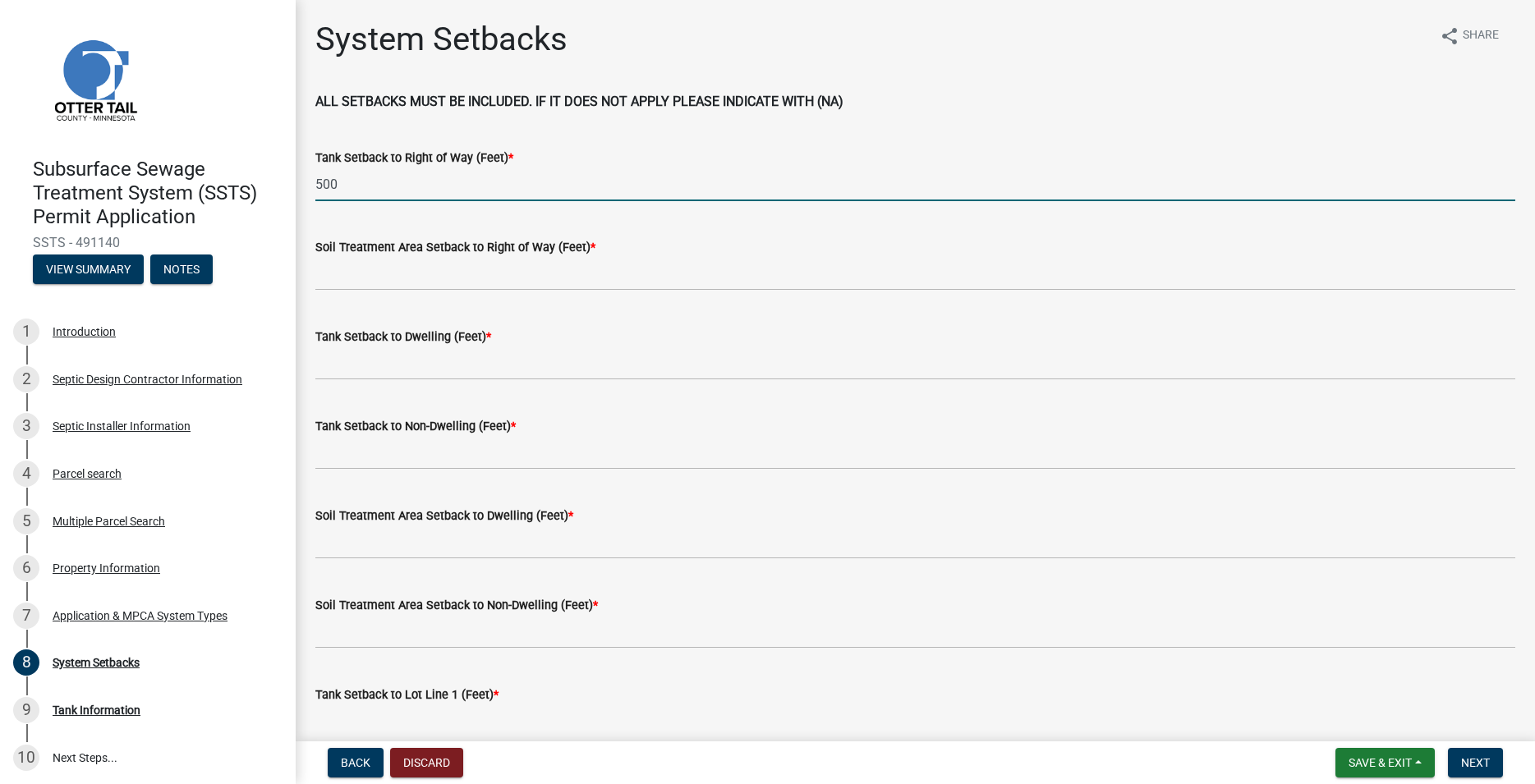
type input "500"
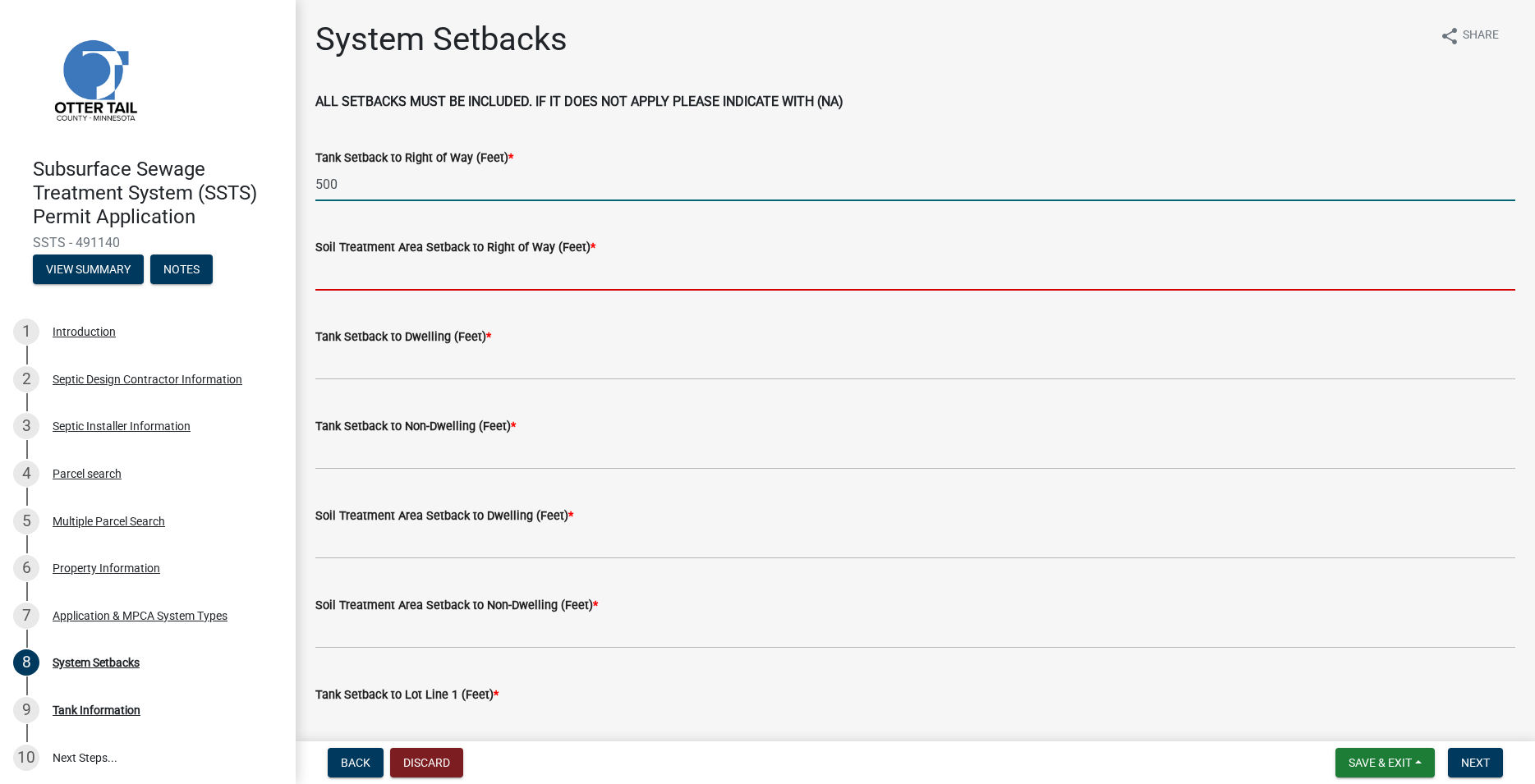
click at [359, 280] on input "Soil Treatment Area Setback to Right of Way (Feet) *" at bounding box center [915, 273] width 1200 height 33
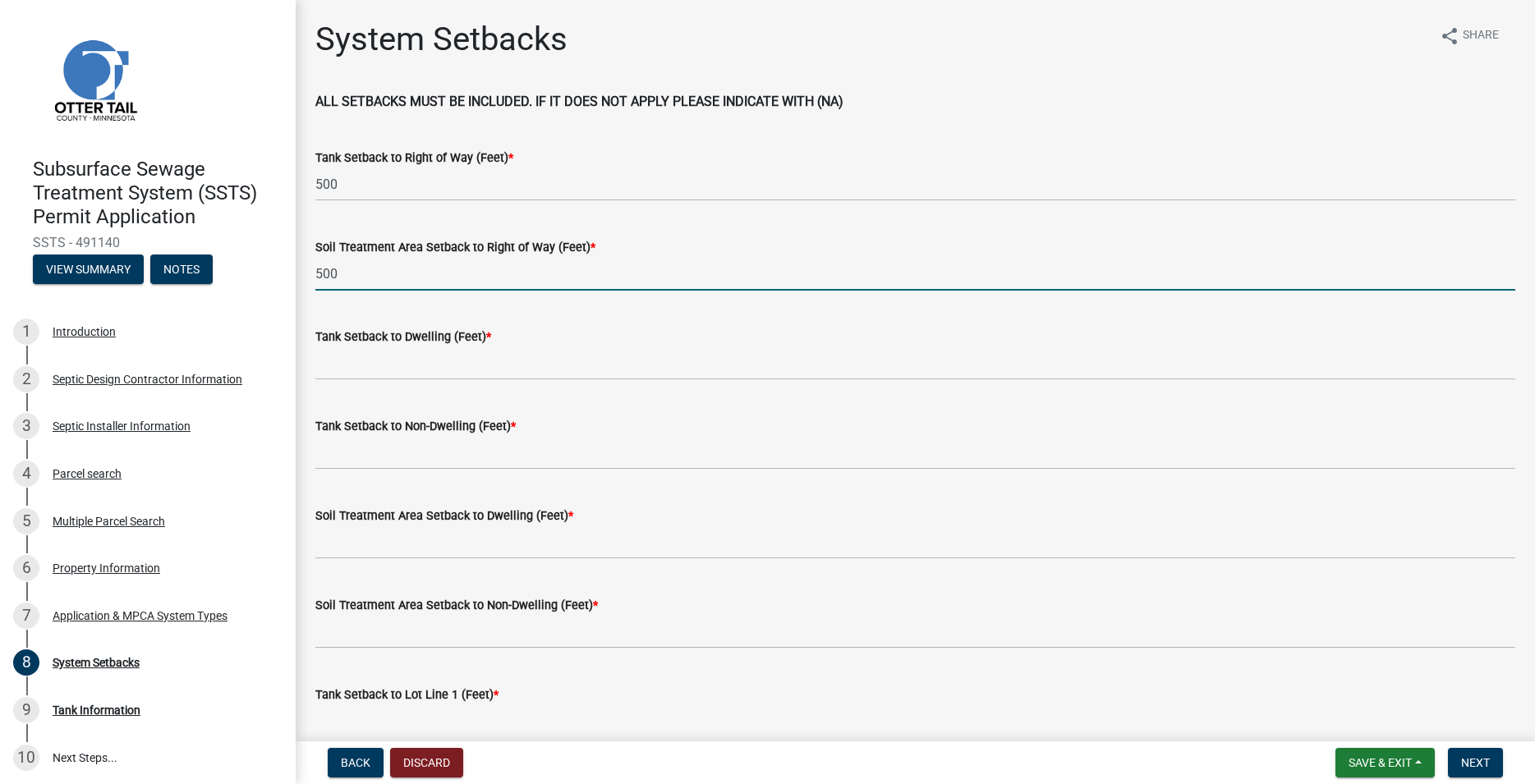
type input "500"
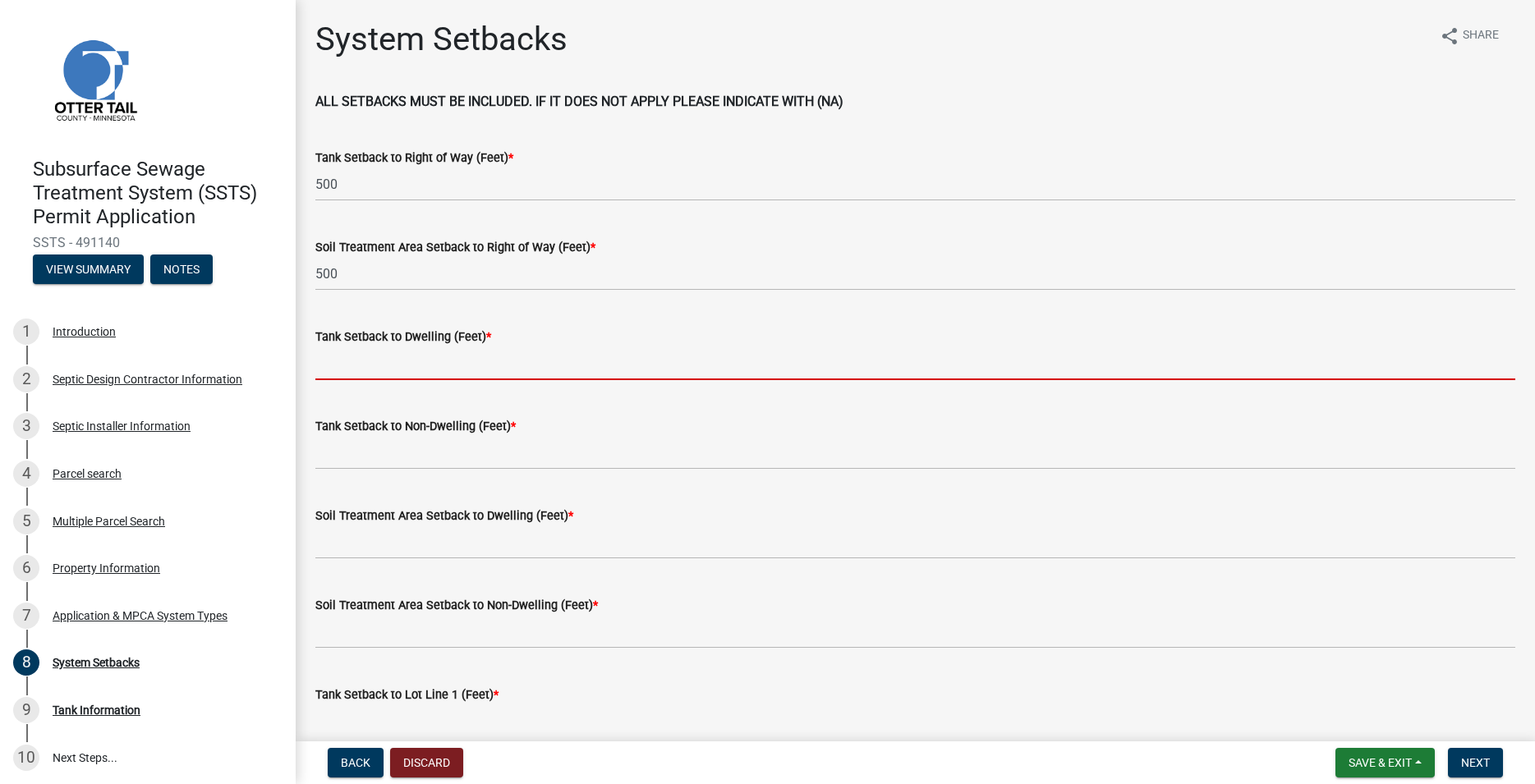
click at [368, 366] on input "Tank Setback to Dwelling (Feet) *" at bounding box center [915, 363] width 1200 height 33
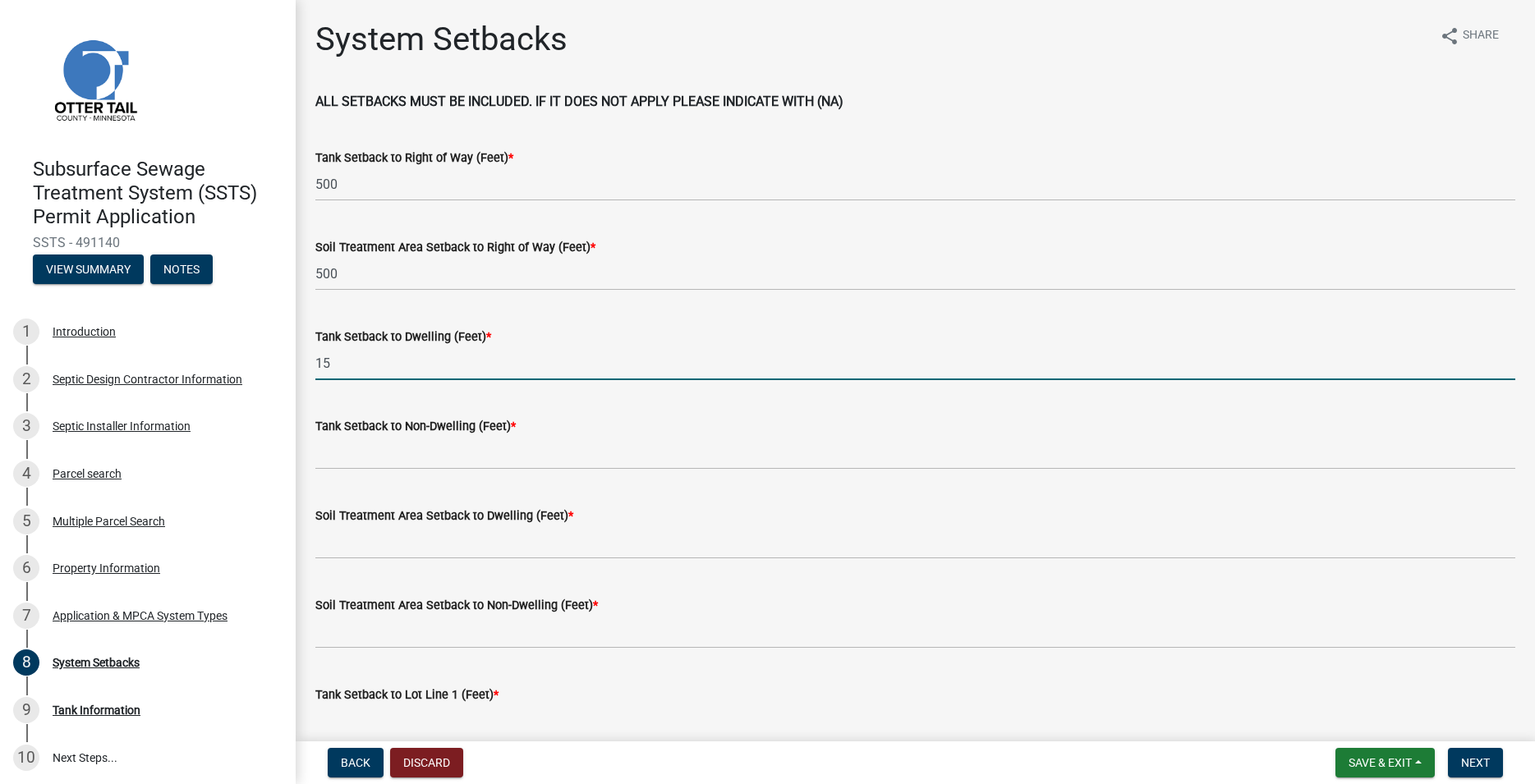
type input "15"
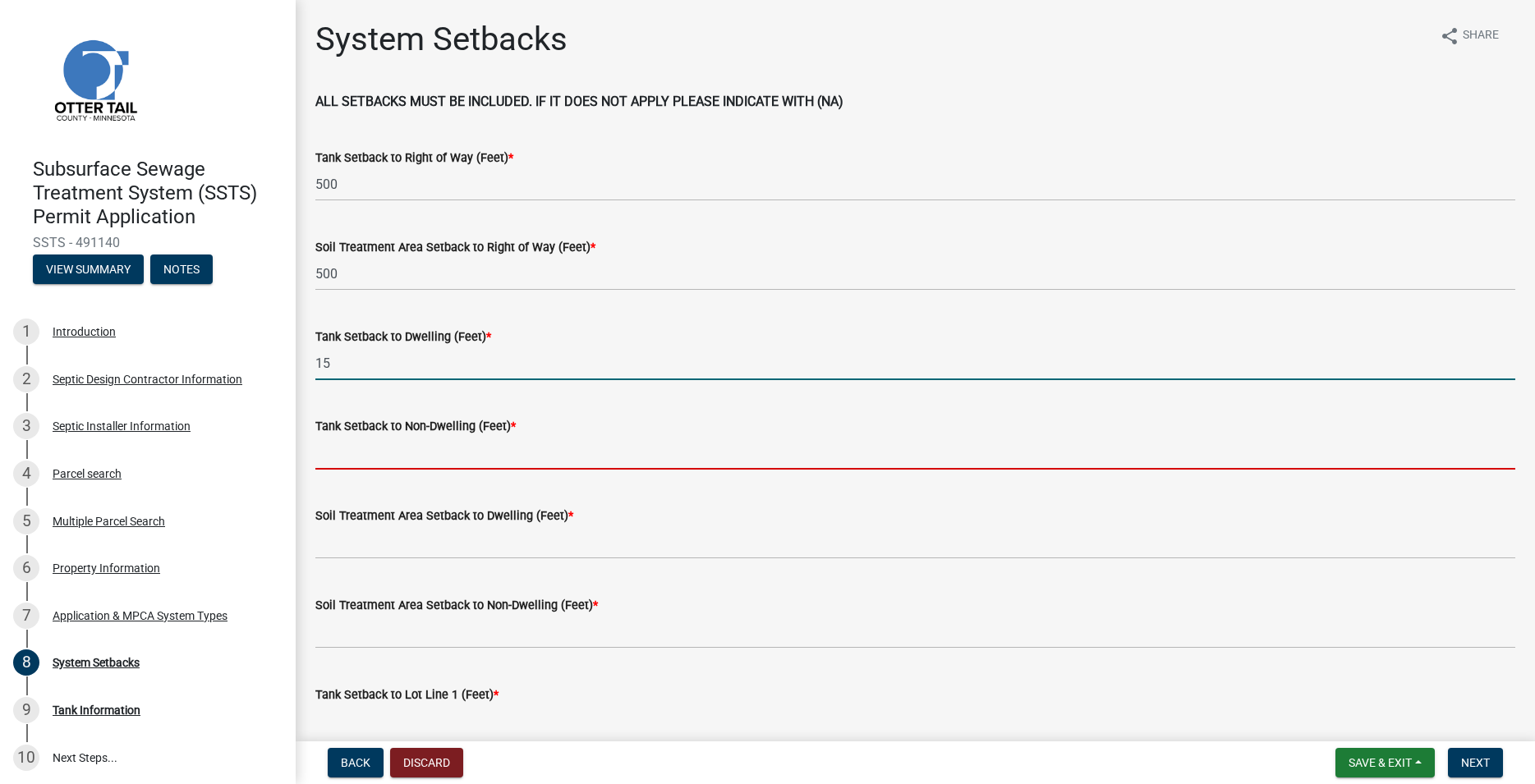
click at [365, 454] on input "Tank Setback to Non-Dwelling (Feet) *" at bounding box center [915, 453] width 1200 height 33
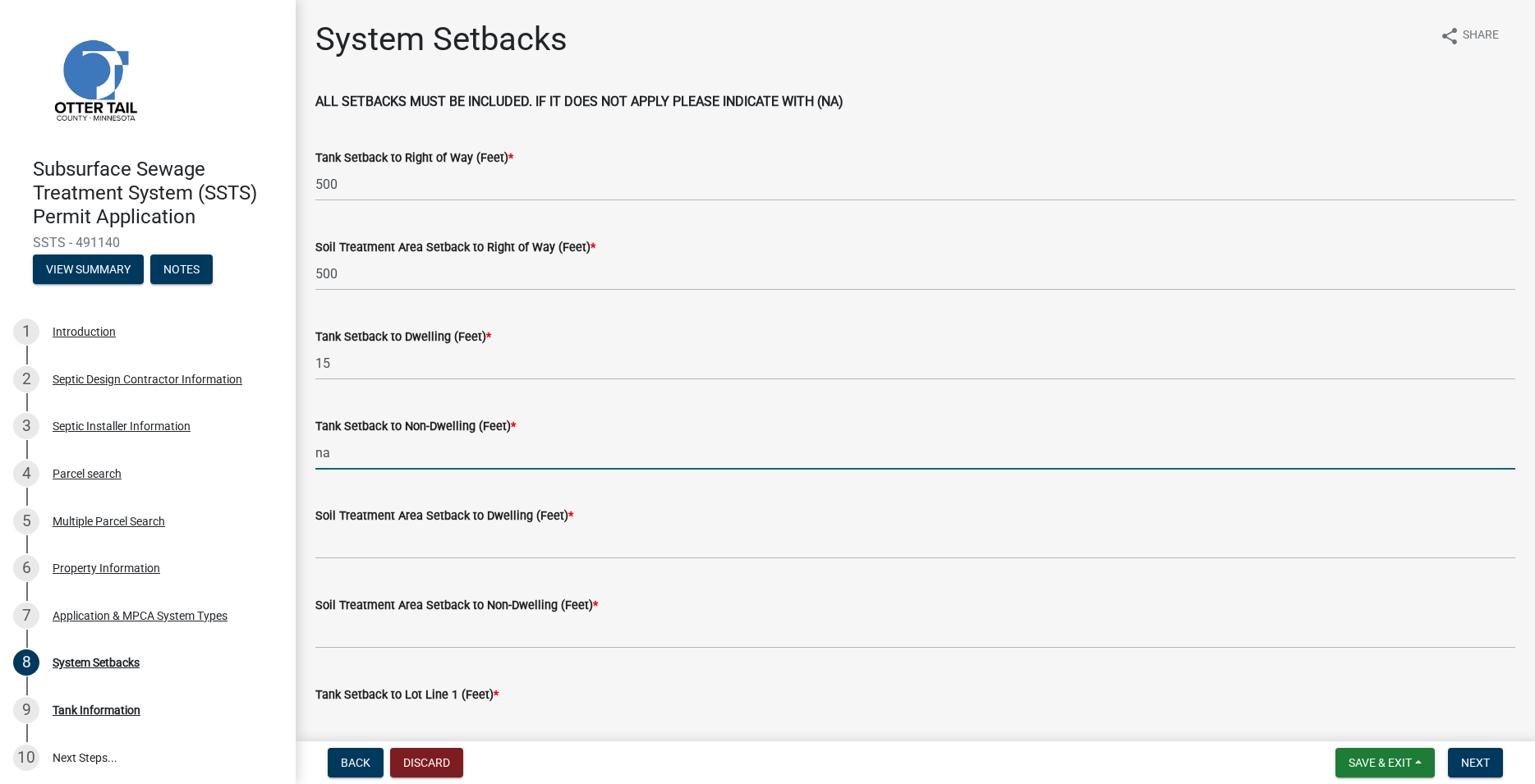
type input "na"
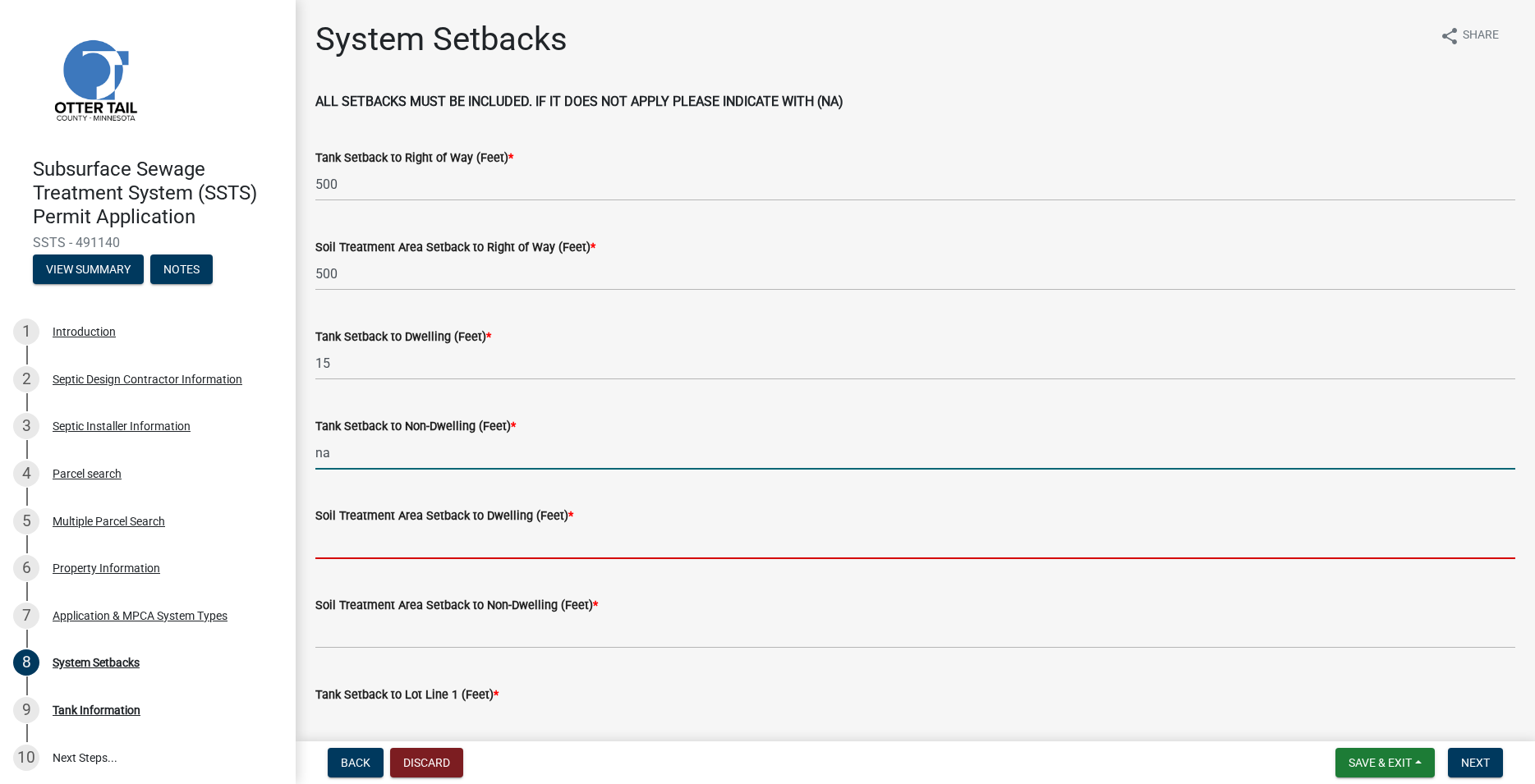
click at [357, 555] on input "Soil Treatment Area Setback to Dwelling (Feet) *" at bounding box center [915, 542] width 1200 height 33
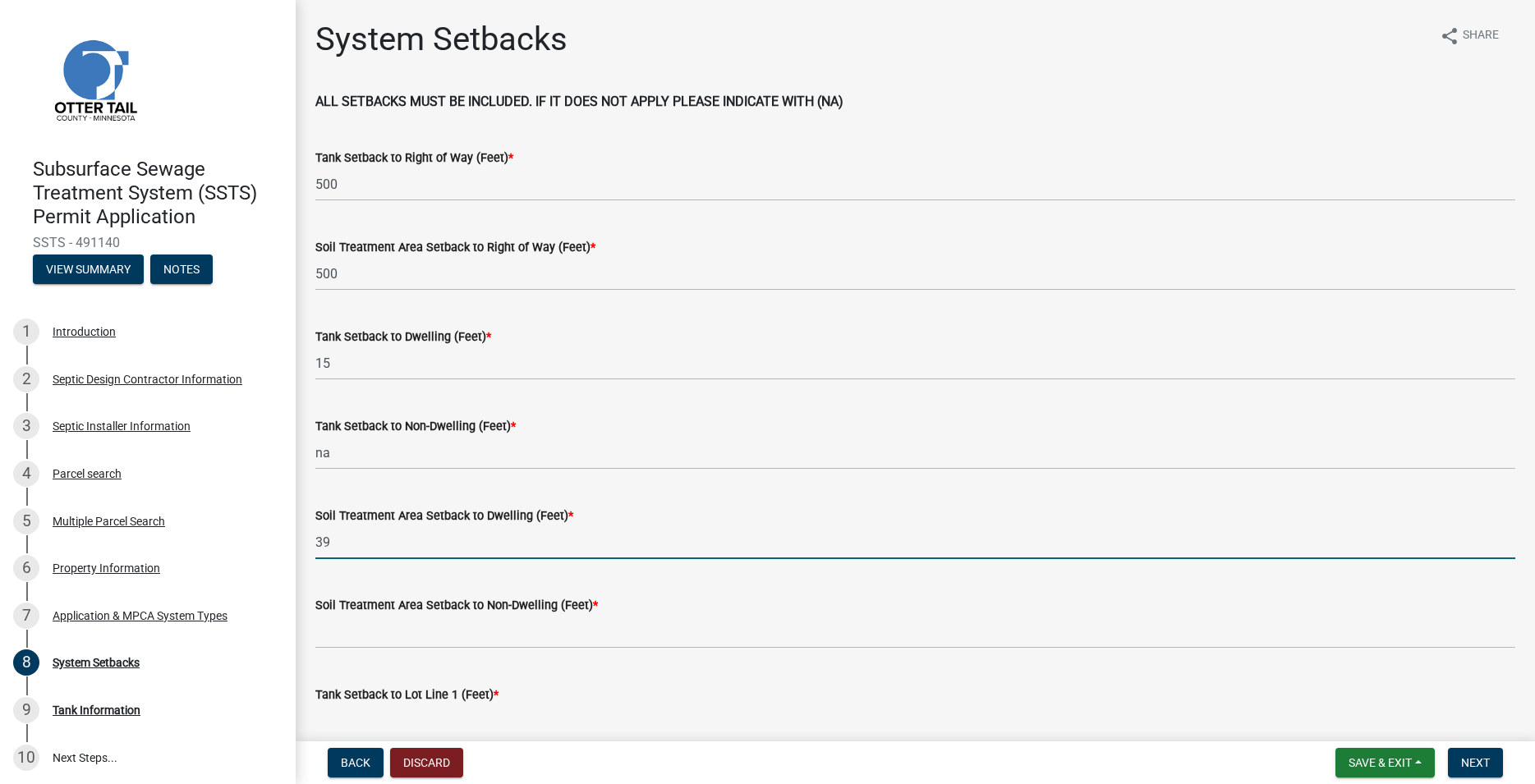
type input "39"
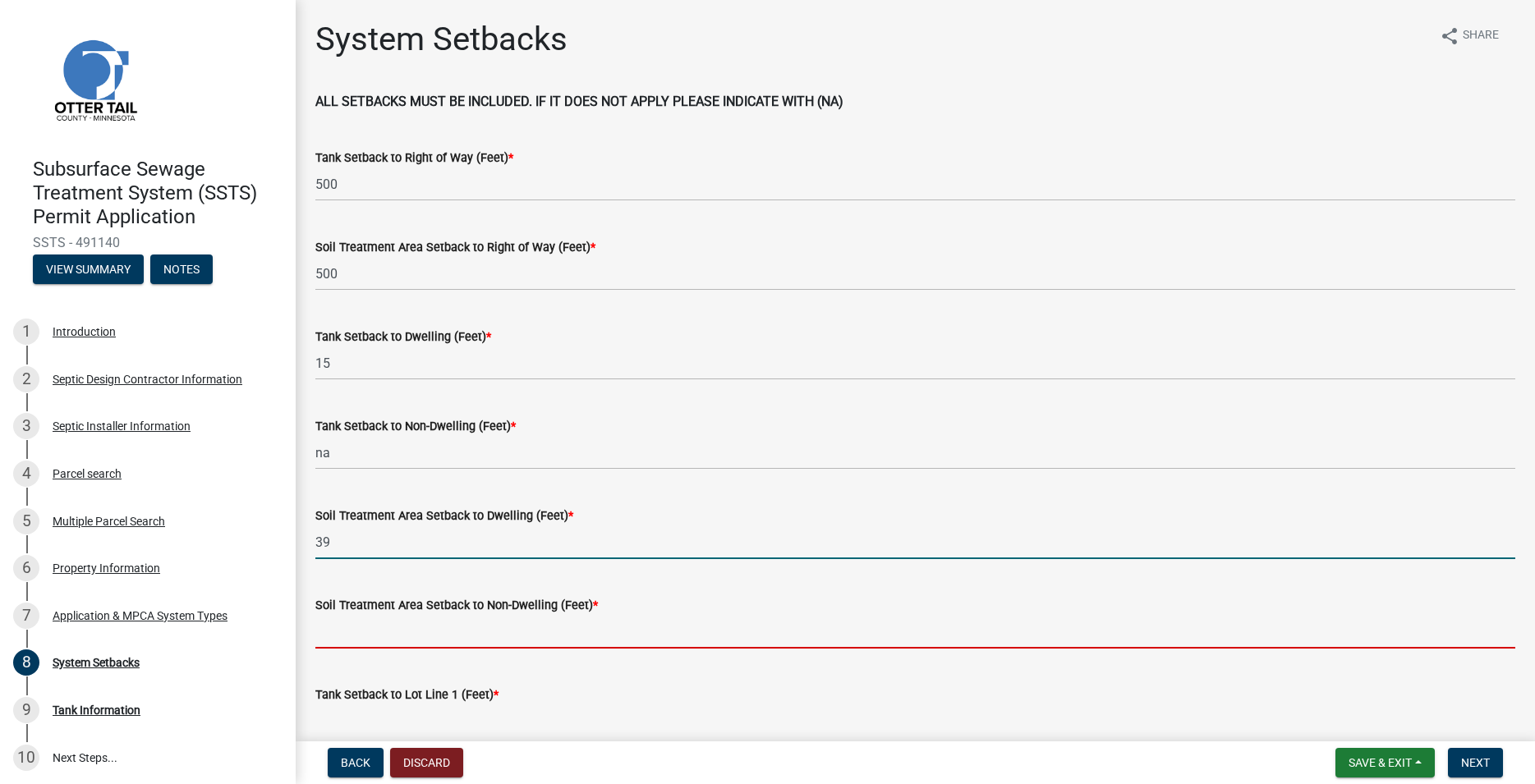
click at [361, 634] on input "Soil Treatment Area Setback to Non-Dwelling (Feet) *" at bounding box center [915, 632] width 1200 height 33
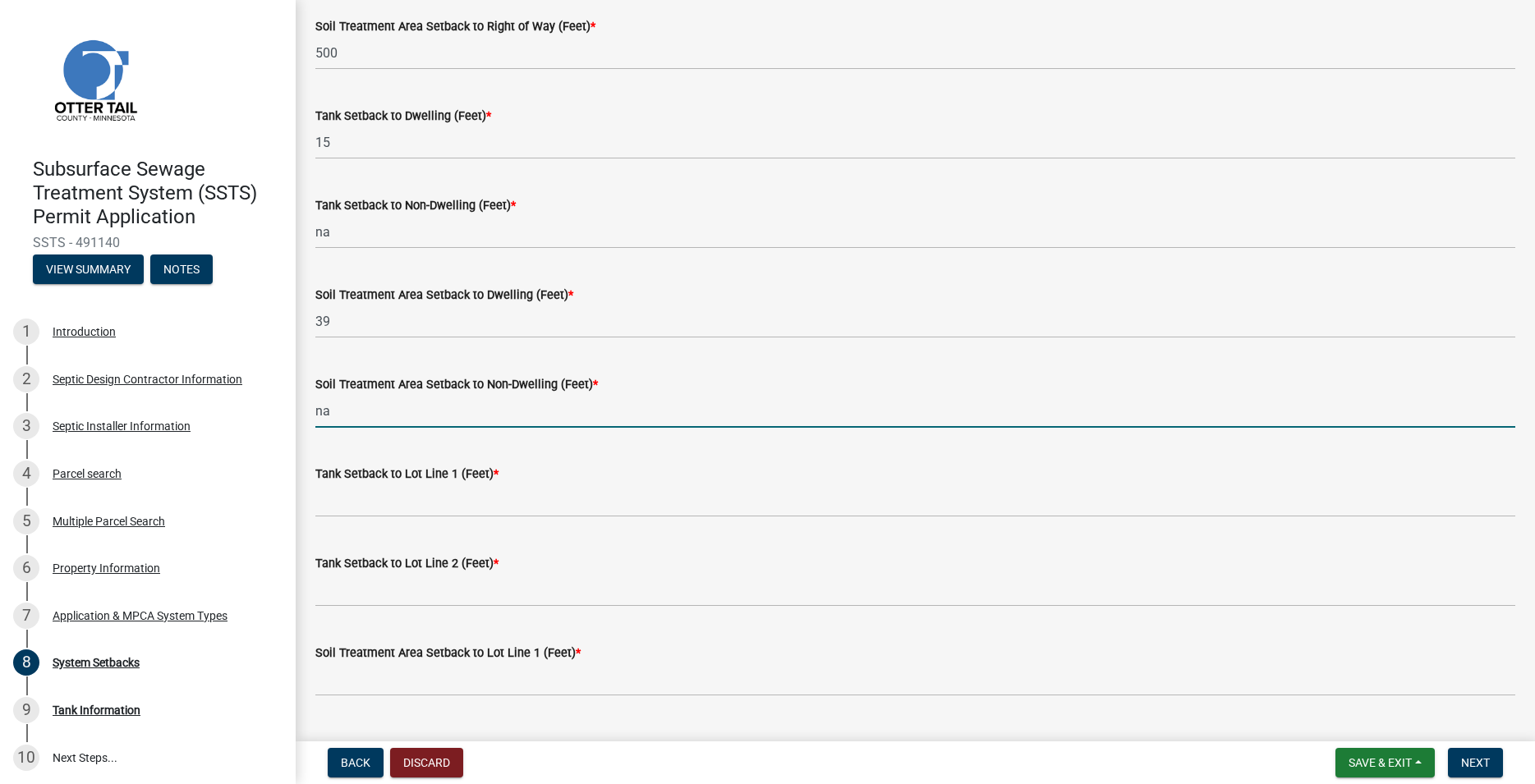
scroll to position [281, 0]
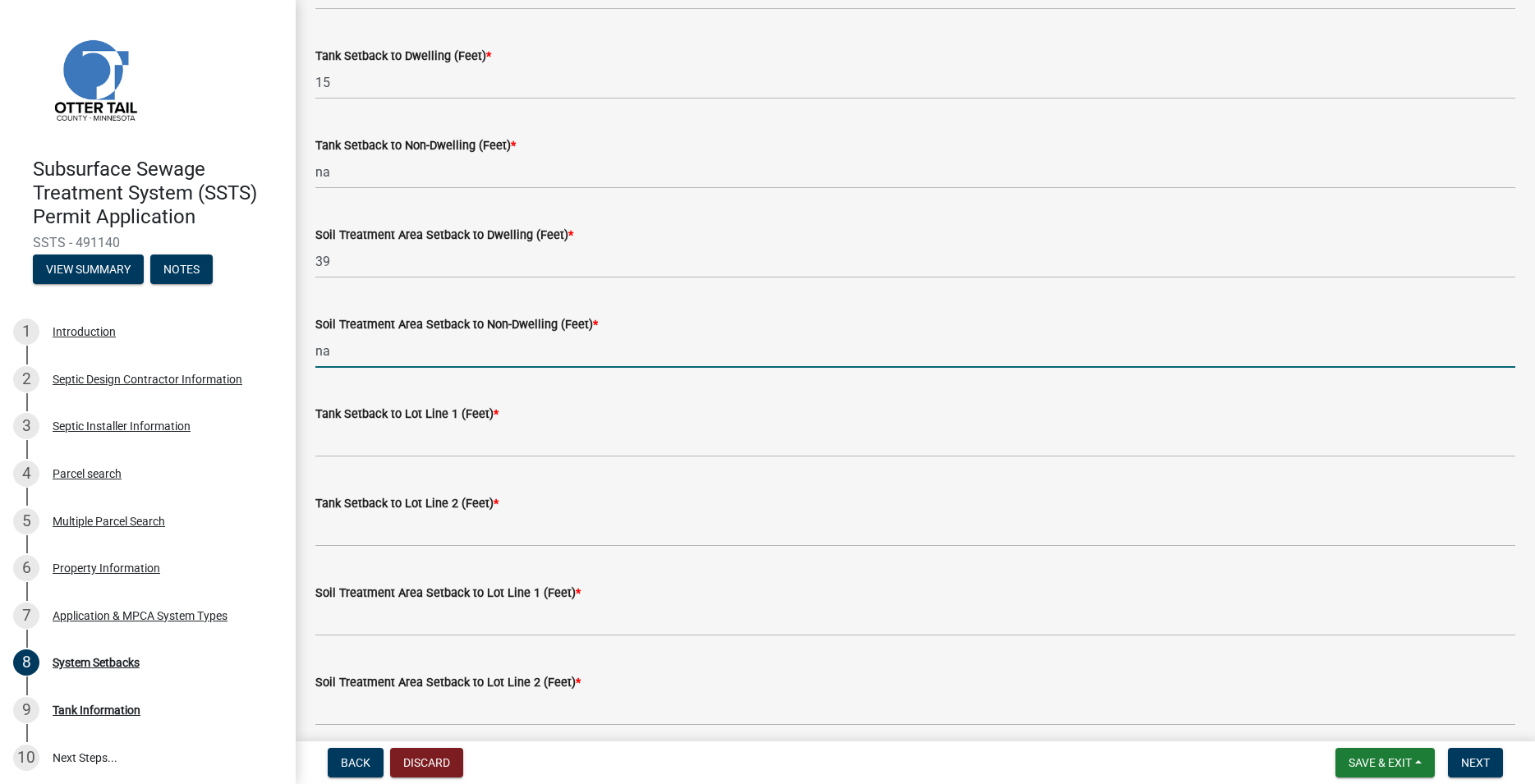
type input "na"
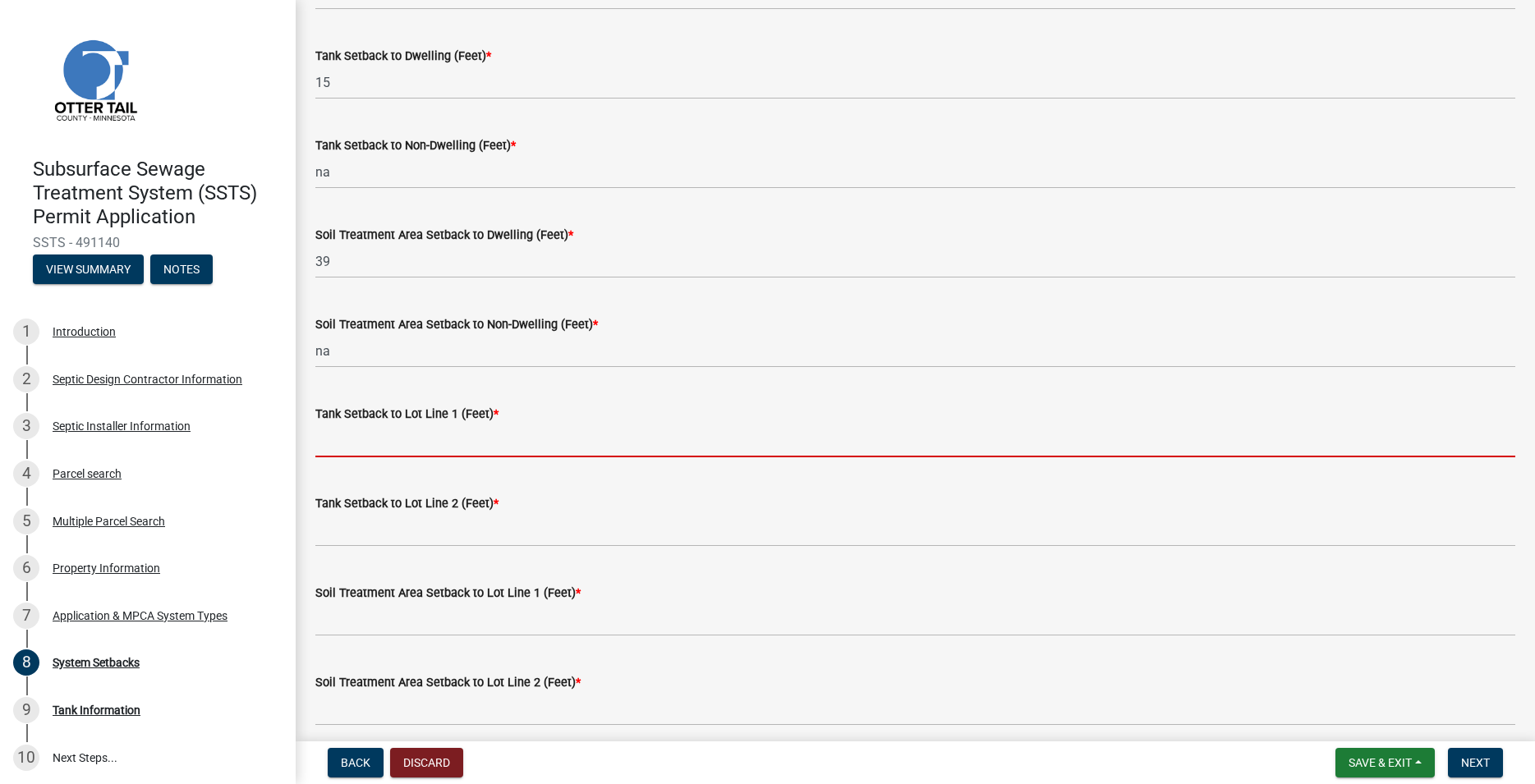
click at [346, 445] on input "Tank Setback to Lot Line 1 (Feet) *" at bounding box center [915, 440] width 1200 height 33
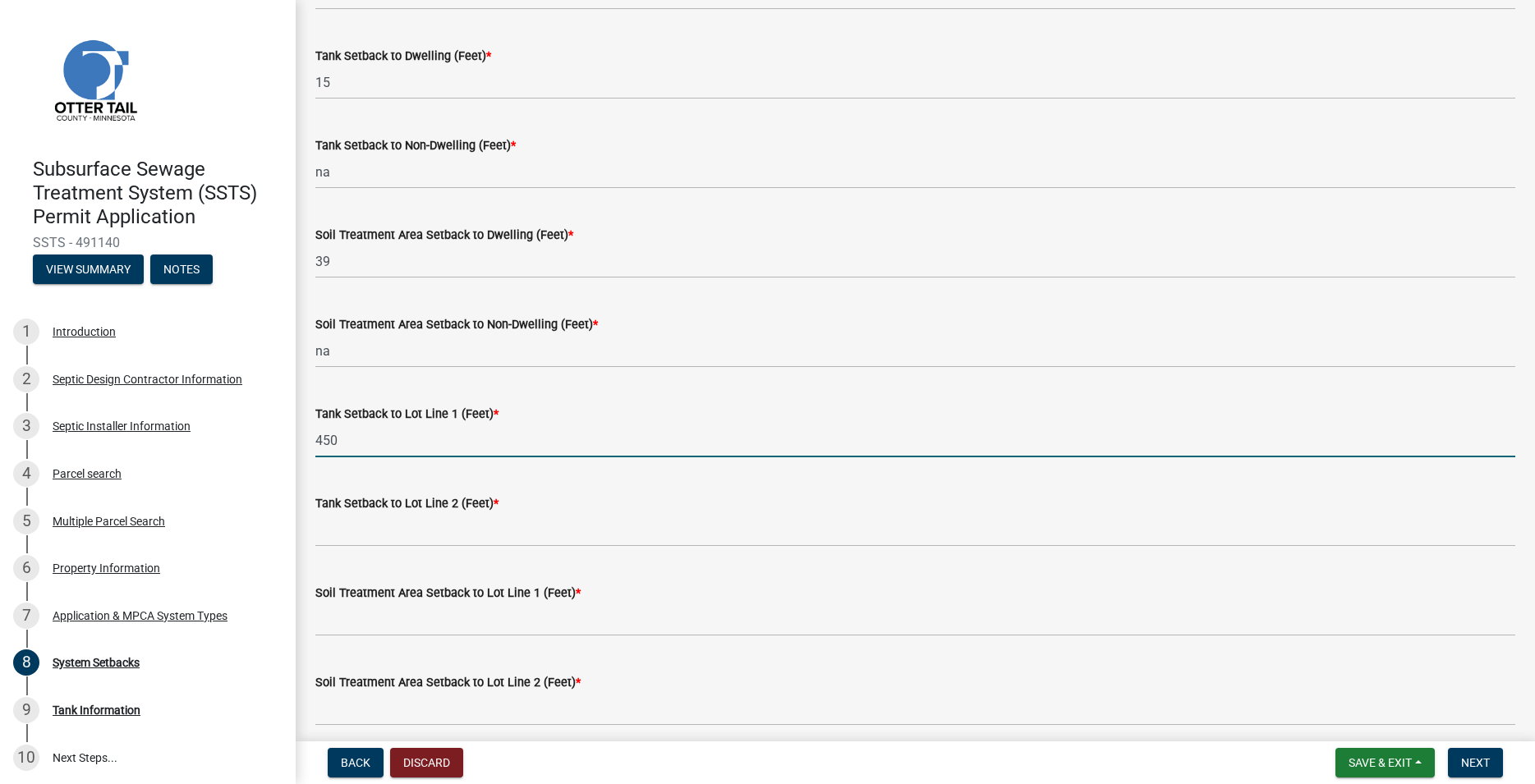
type input "450"
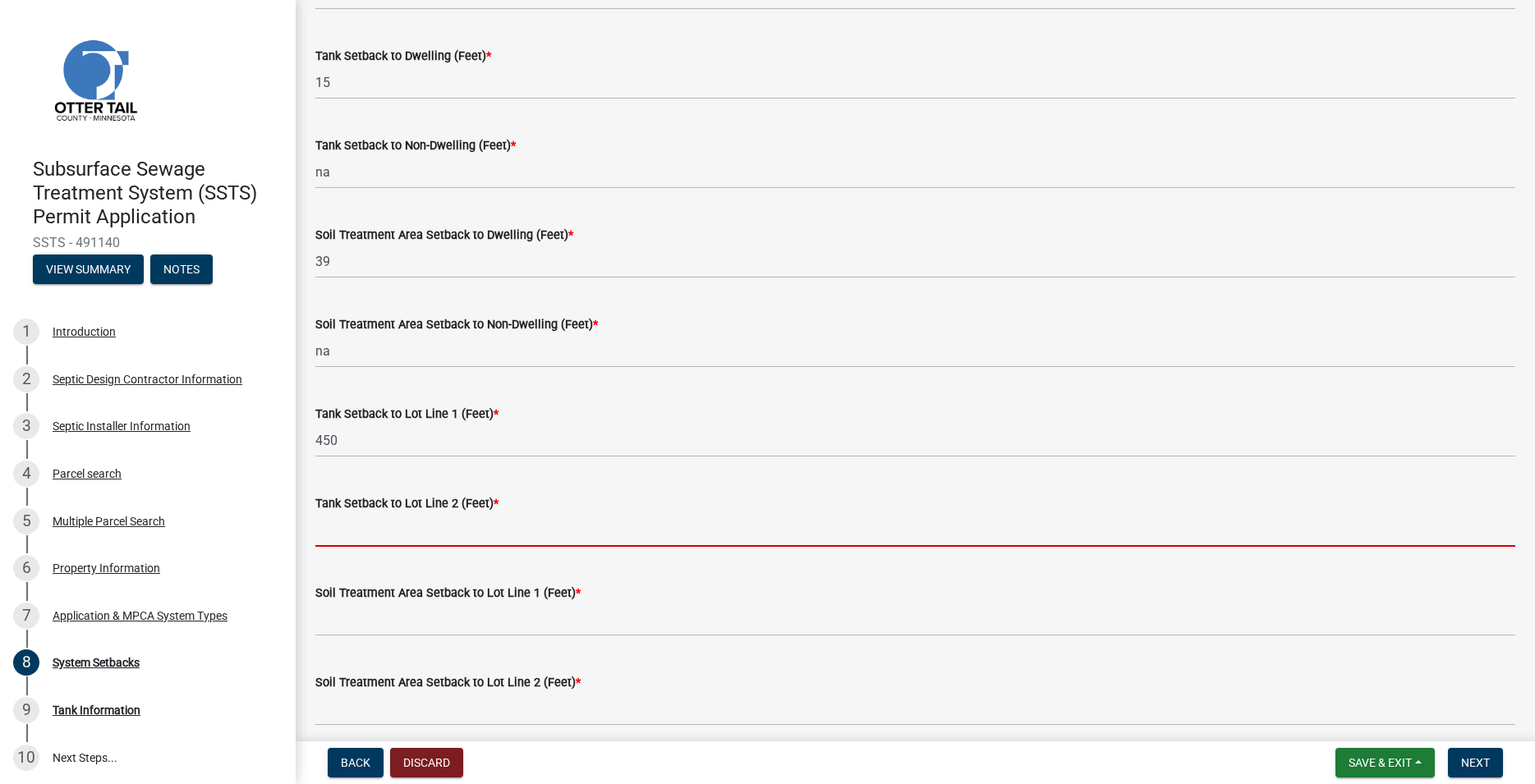
click at [366, 544] on input "Tank Setback to Lot Line 2 (Feet) *" at bounding box center [915, 530] width 1200 height 33
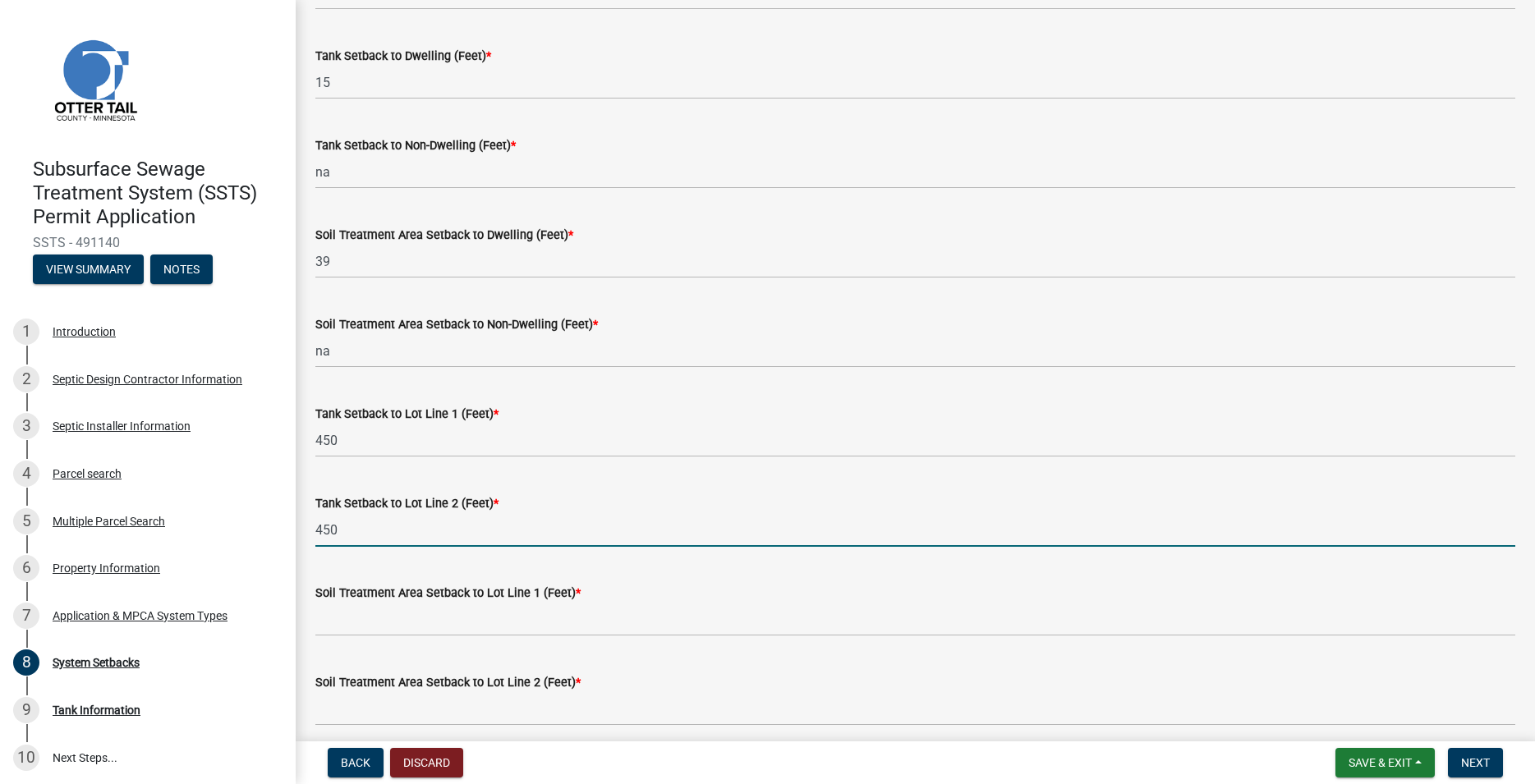
type input "450"
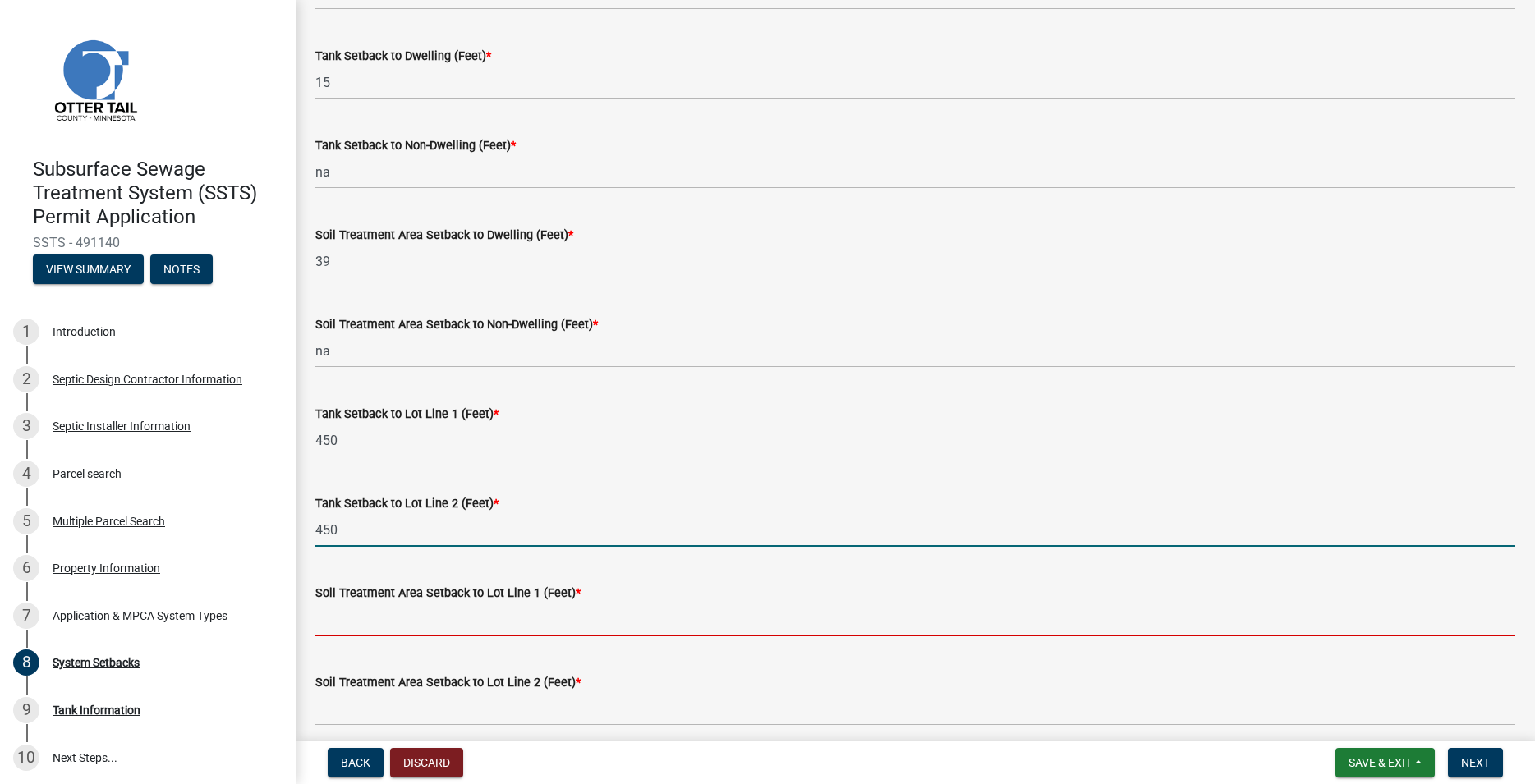
click at [351, 618] on input "Soil Treatment Area Setback to Lot Line 1 (Feet) *" at bounding box center [915, 620] width 1200 height 33
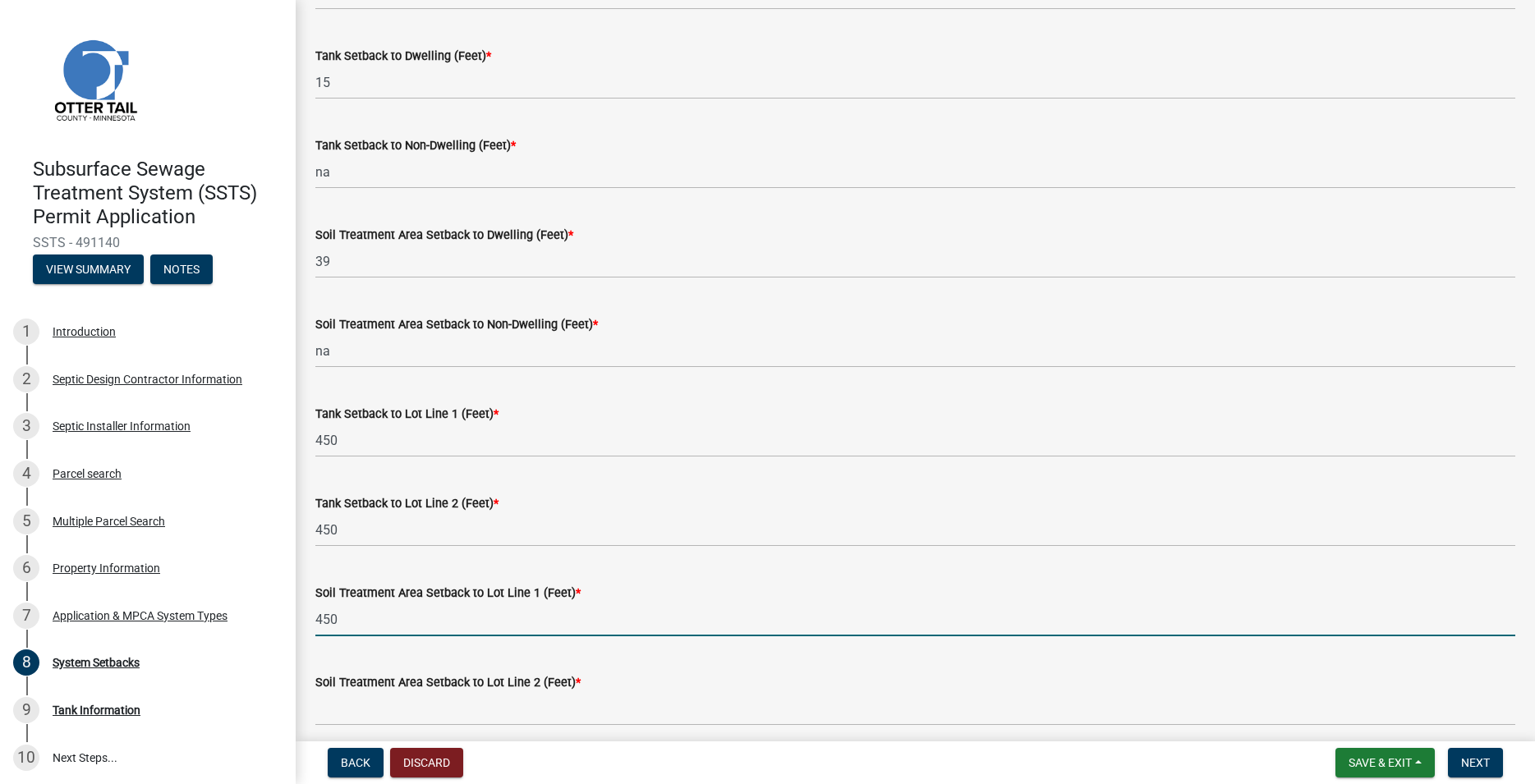
type input "450"
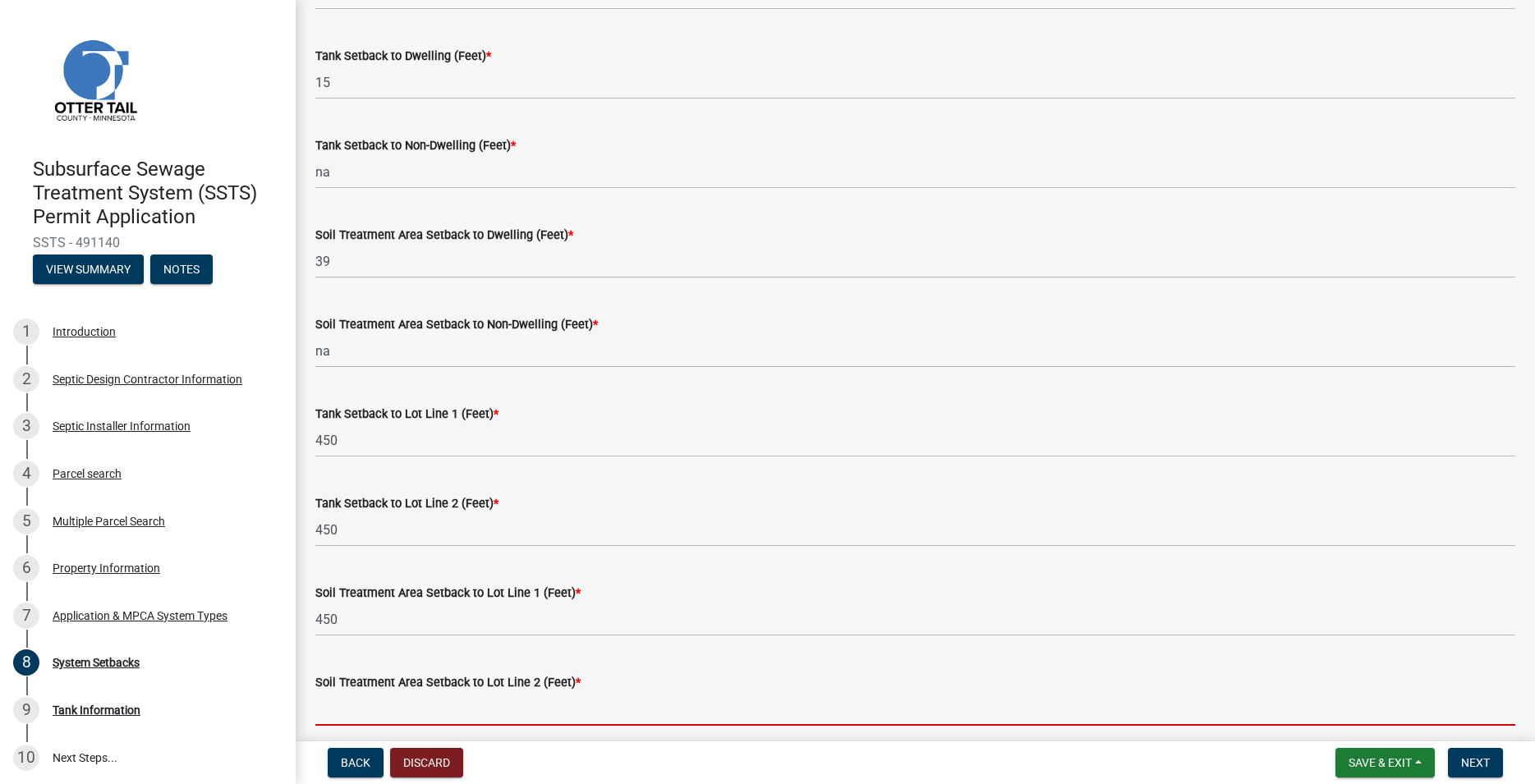
click at [349, 699] on input "Soil Treatment Area Setback to Lot Line 2 (Feet) *" at bounding box center [915, 709] width 1200 height 33
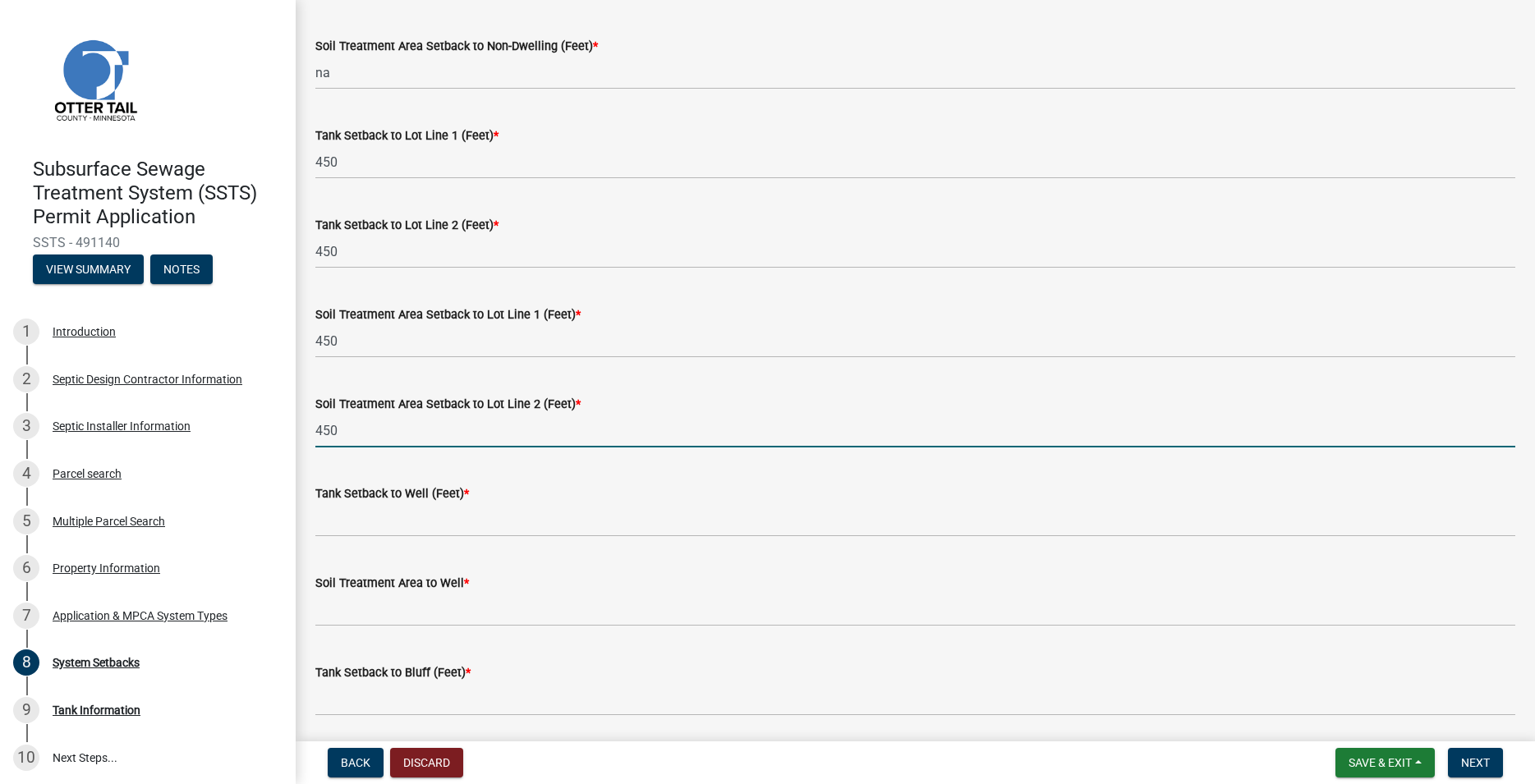
scroll to position [656, 0]
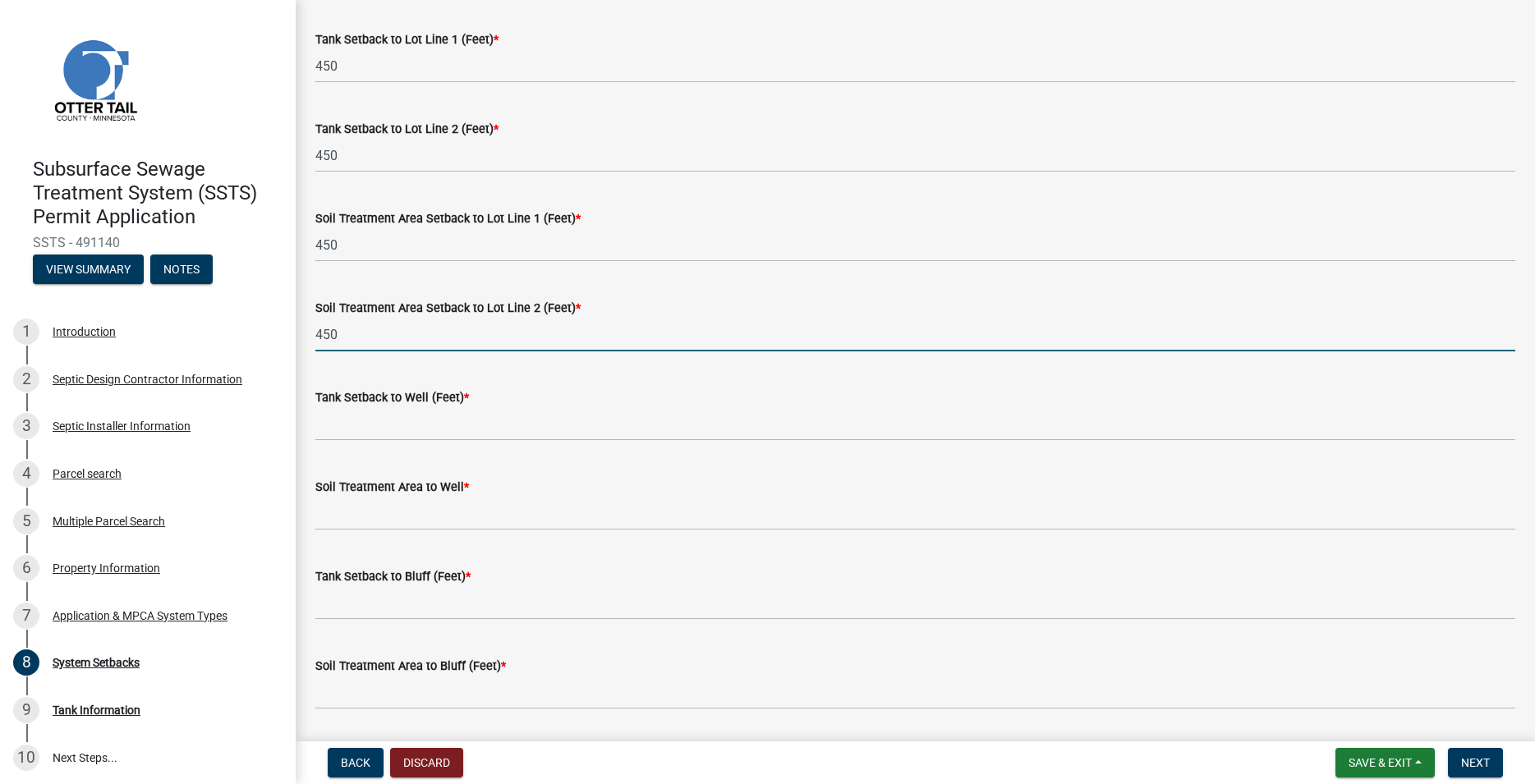
type input "450"
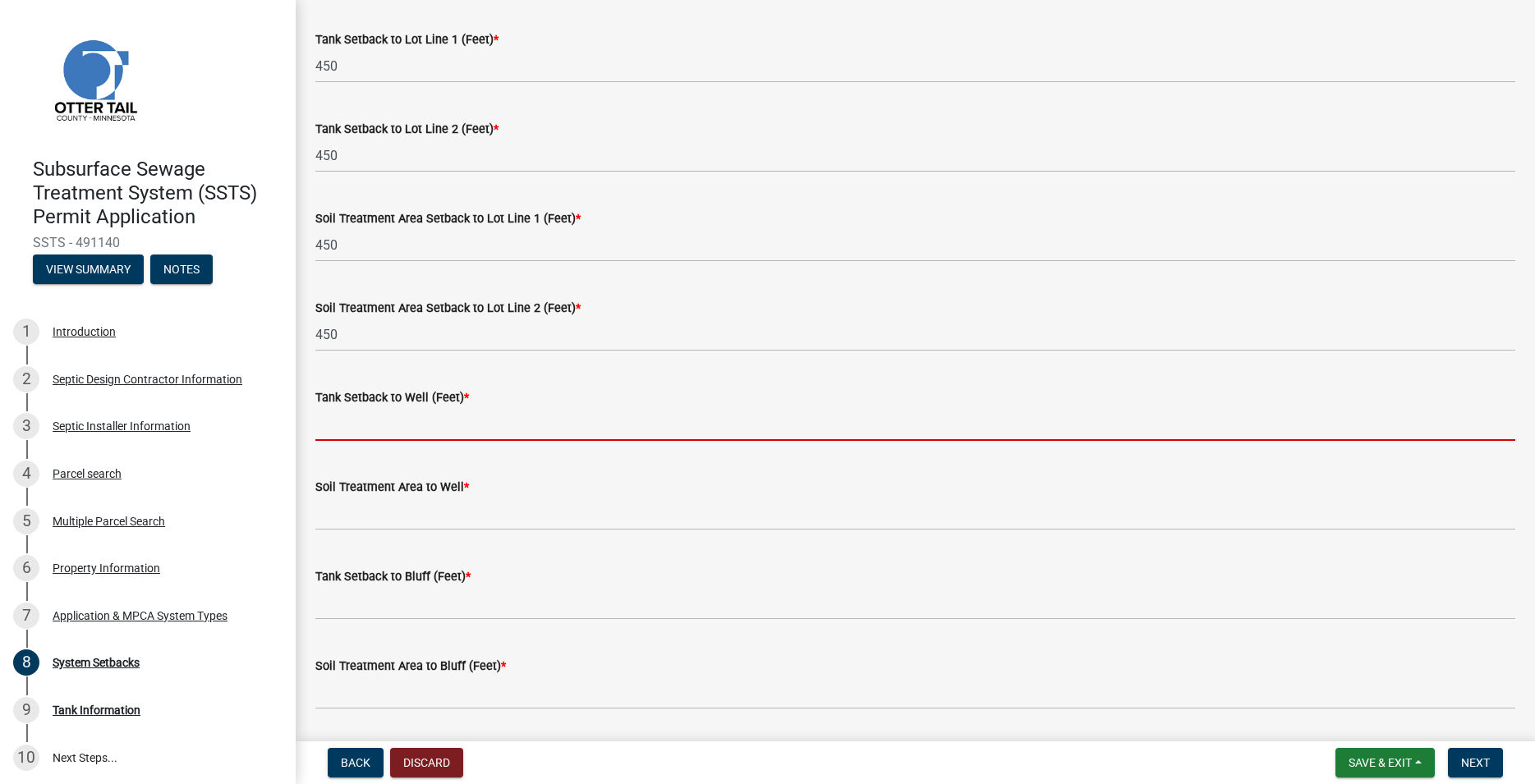
click at [355, 430] on input "Tank Setback to Well (Feet) *" at bounding box center [915, 424] width 1200 height 33
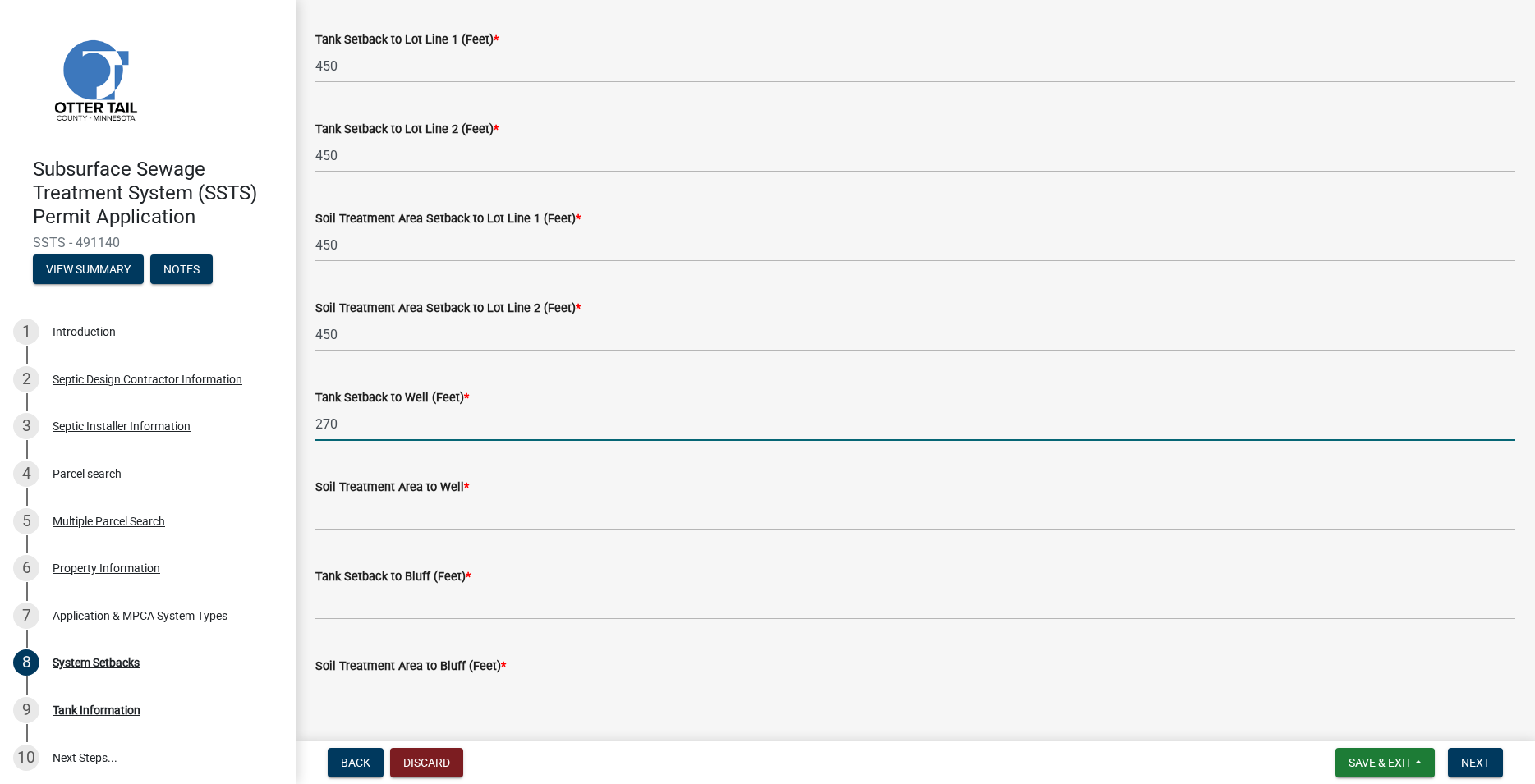
type input "270"
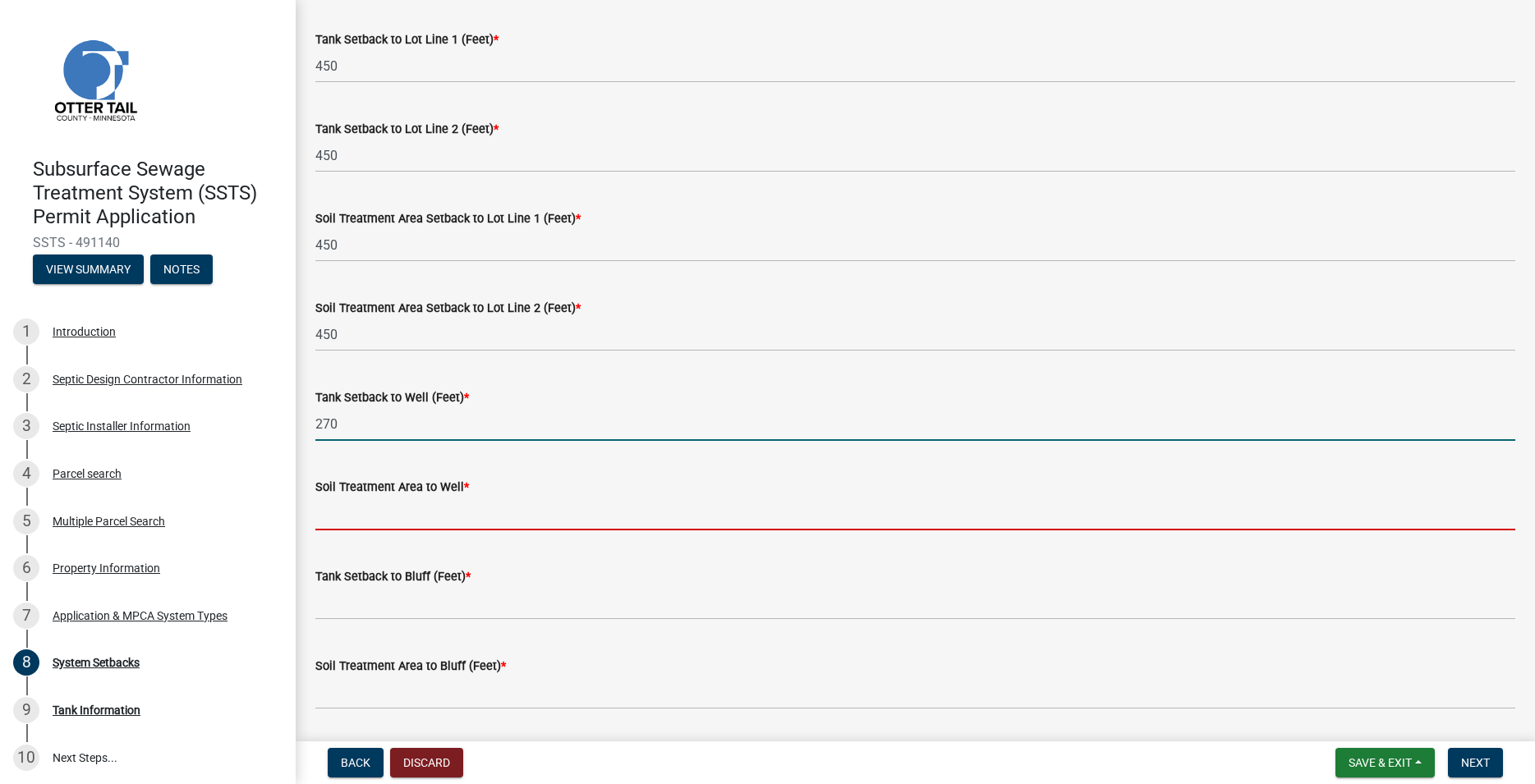
click at [355, 517] on input "Soil Treatment Area to Well *" at bounding box center [915, 513] width 1200 height 33
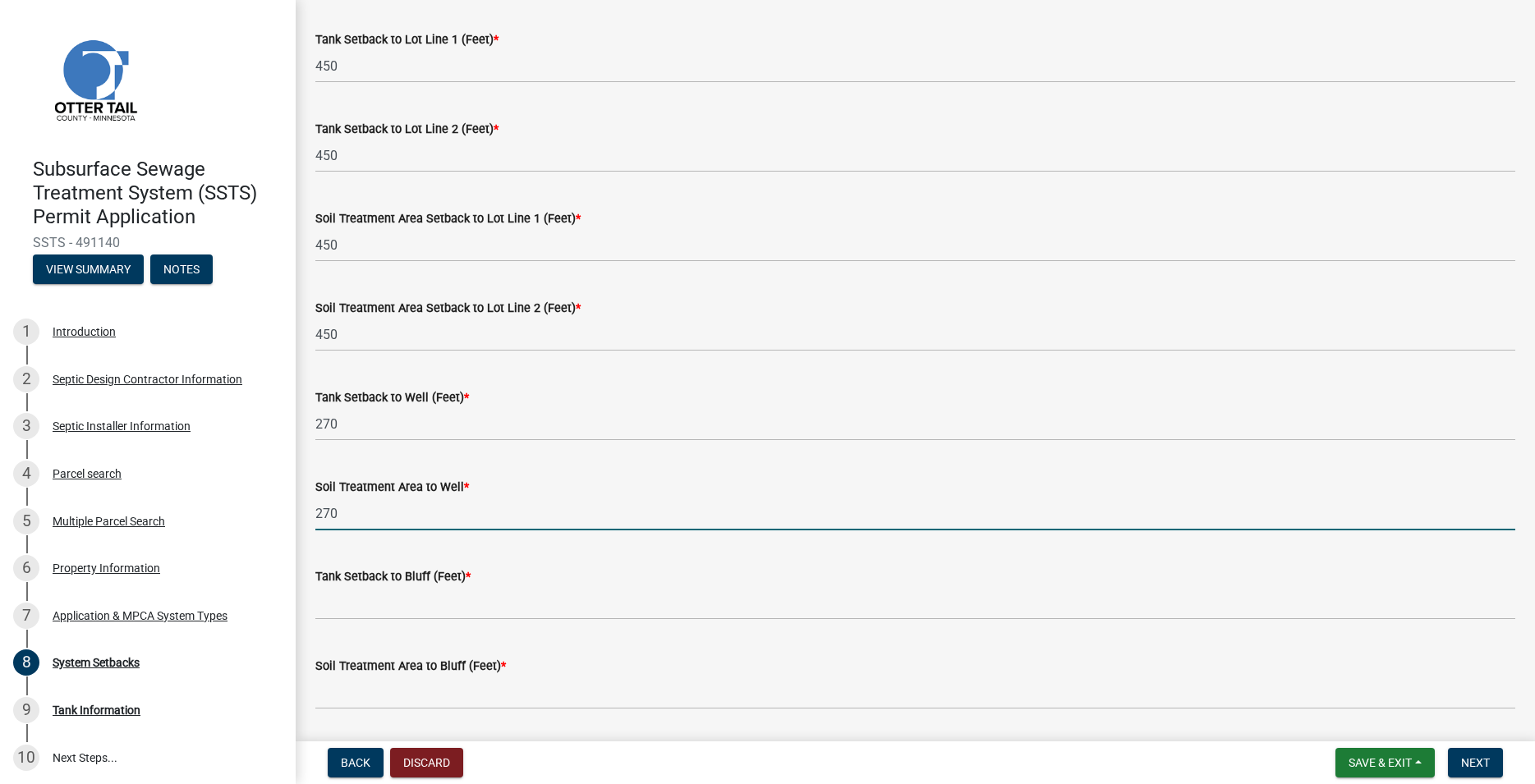
scroll to position [843, 0]
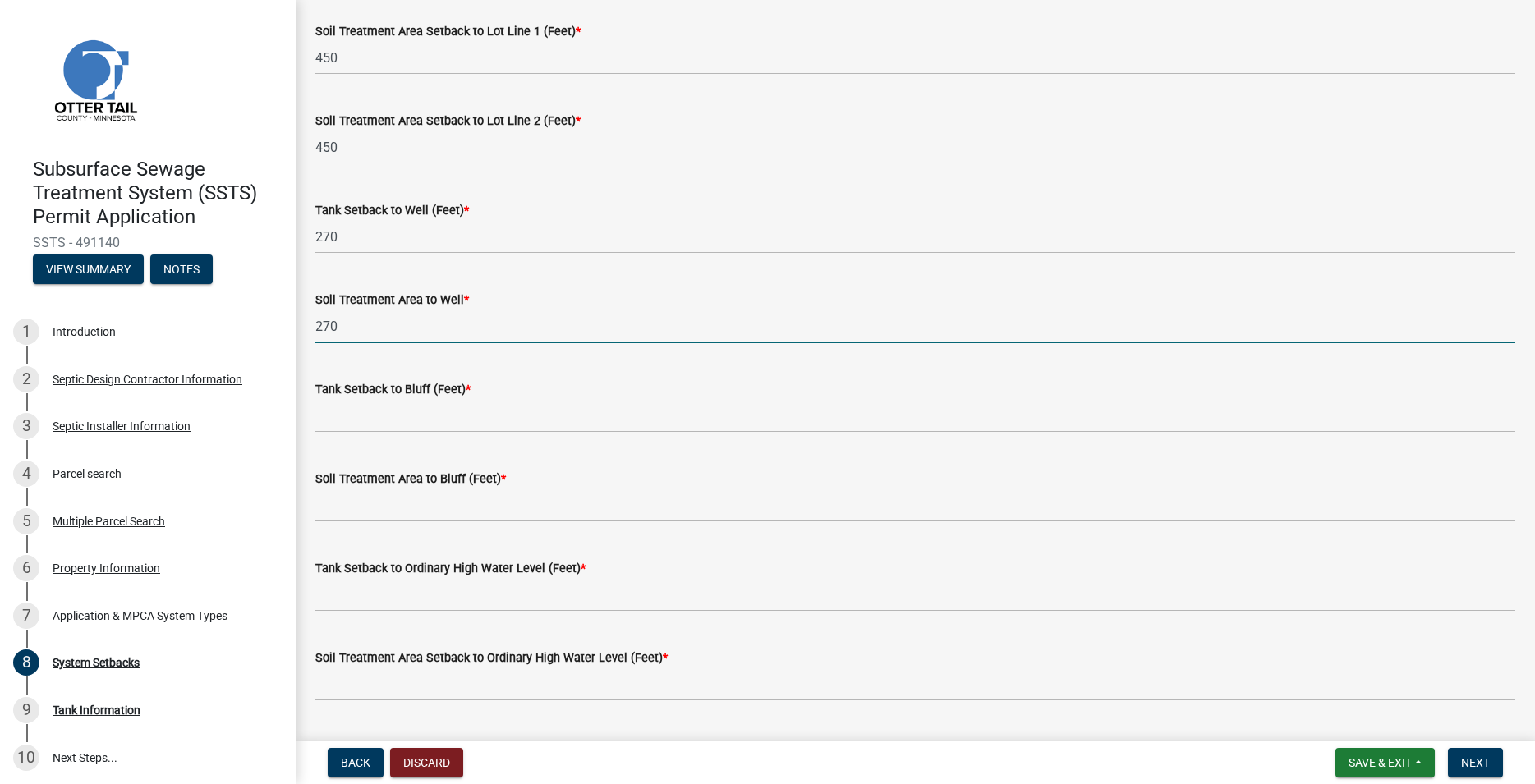
type input "270"
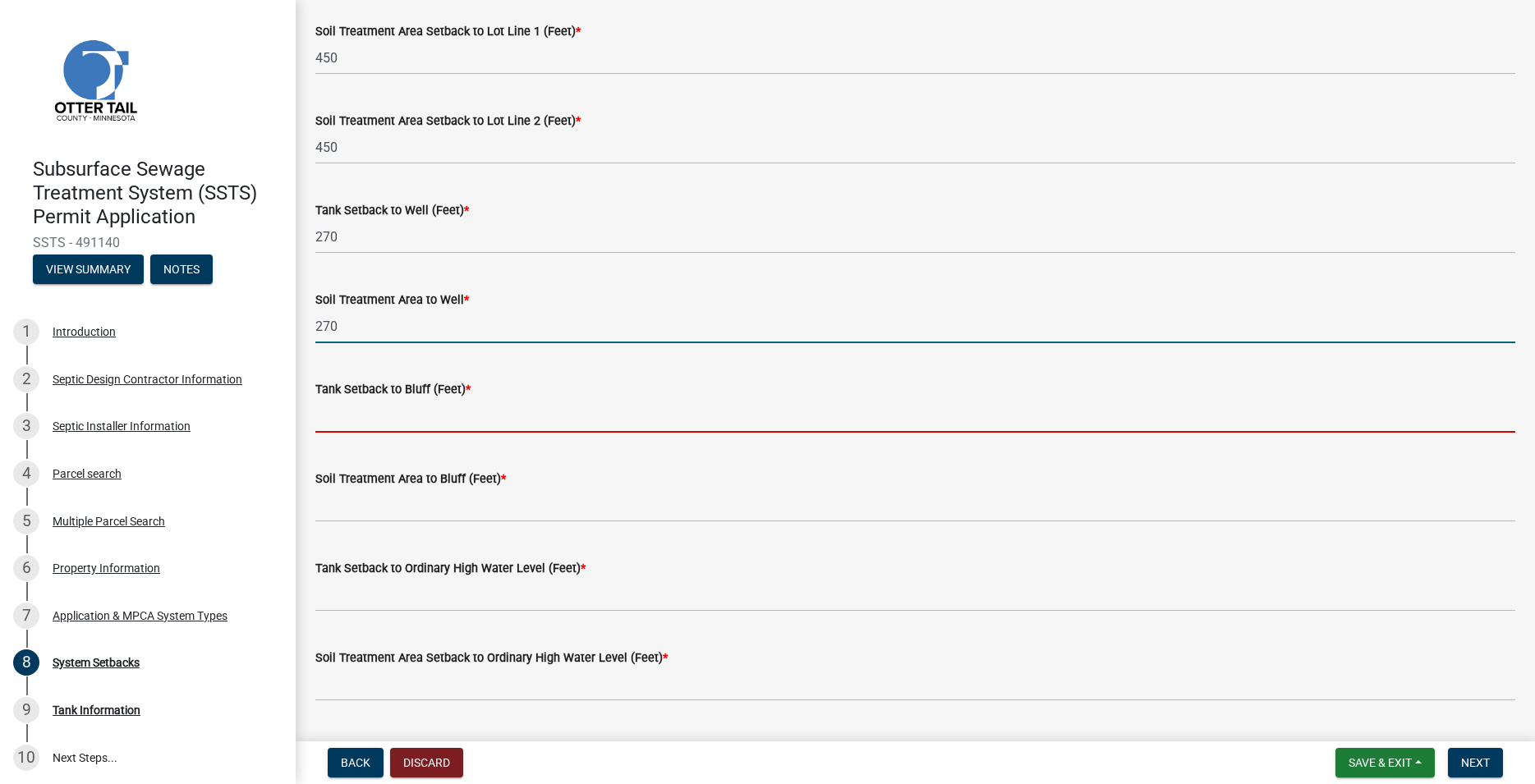
click at [361, 421] on input "Tank Setback to Bluff (Feet) *" at bounding box center [915, 416] width 1200 height 33
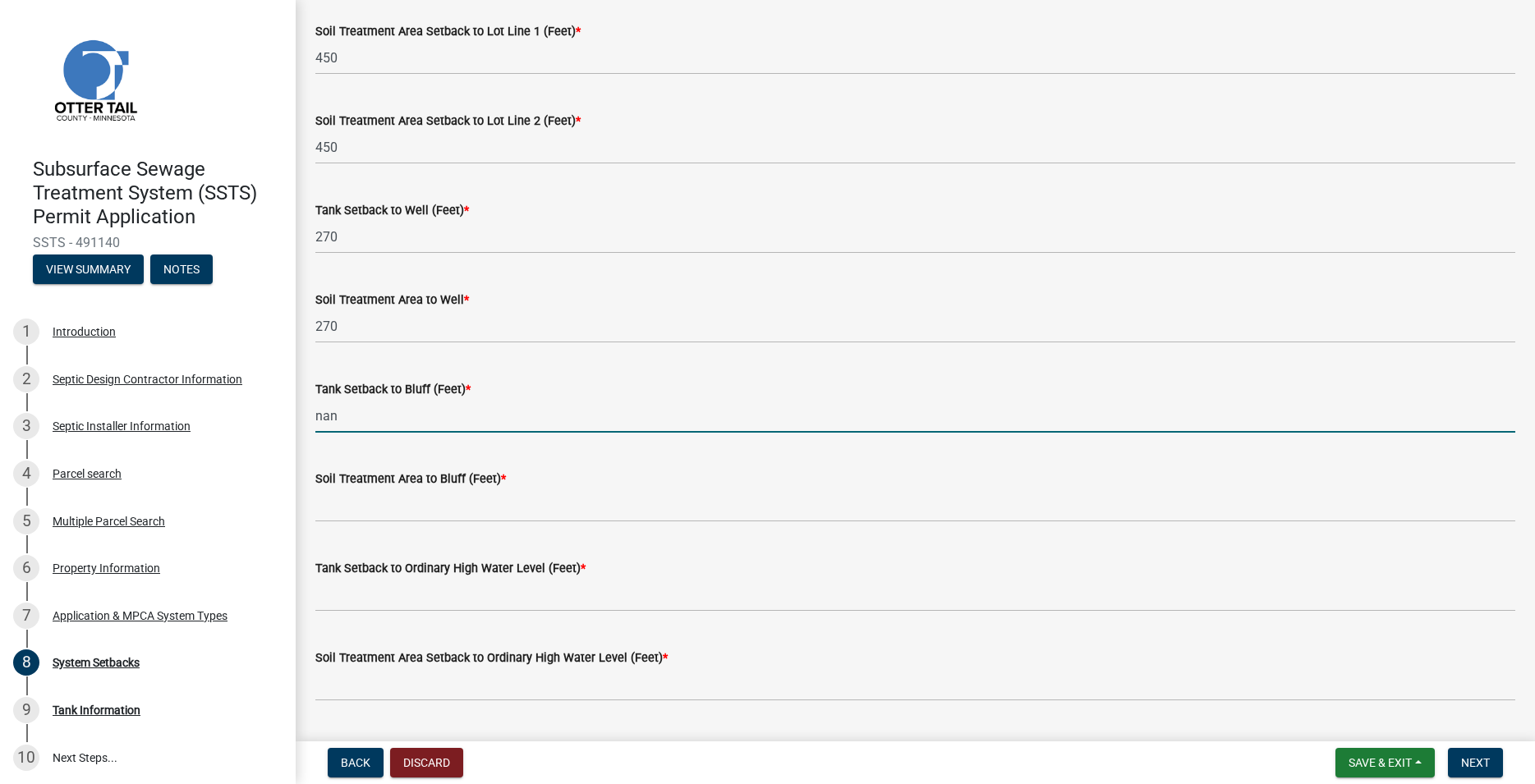
type input "nan"
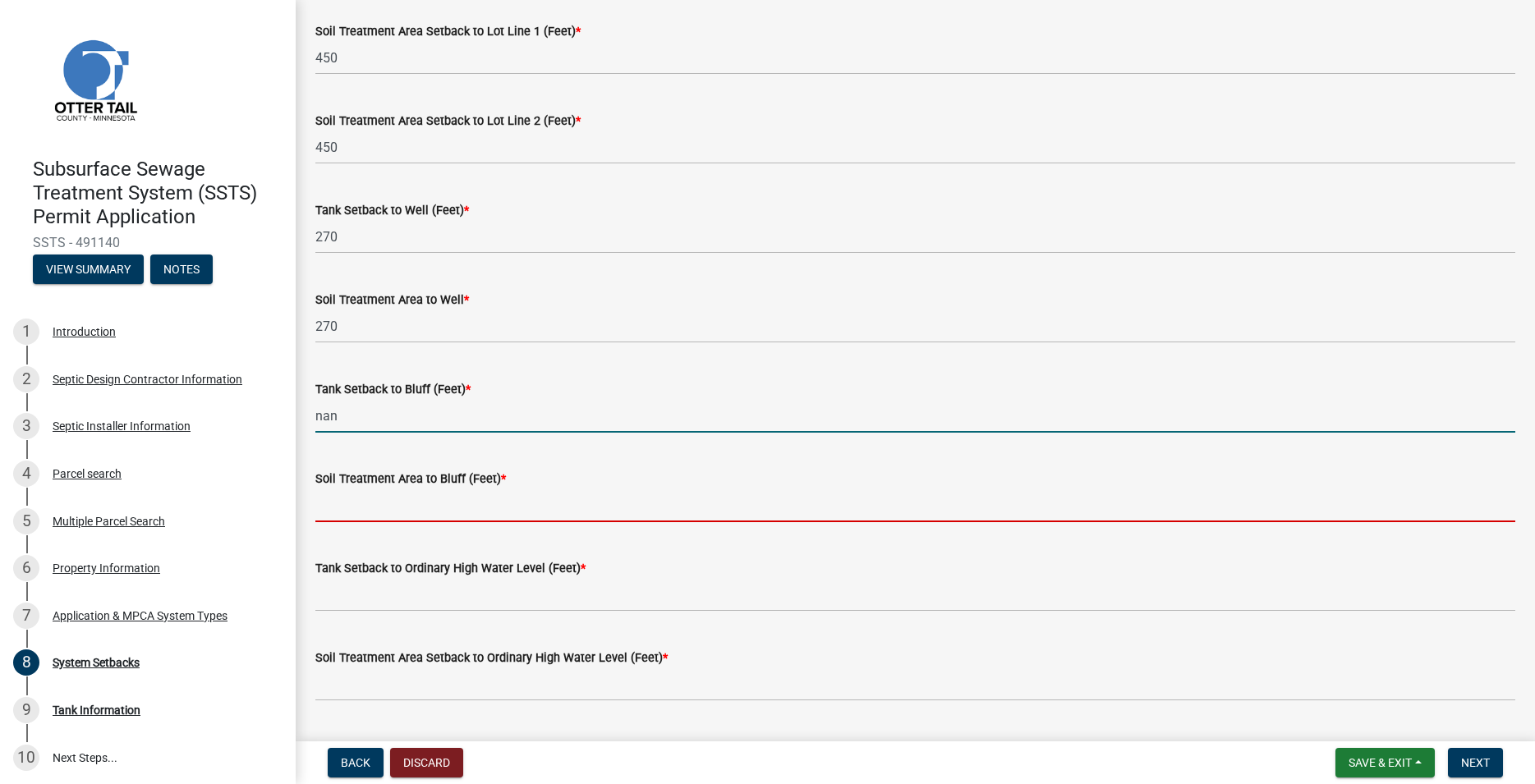
click at [363, 508] on input "Soil Treatment Area to Bluff (Feet) *" at bounding box center [915, 505] width 1200 height 33
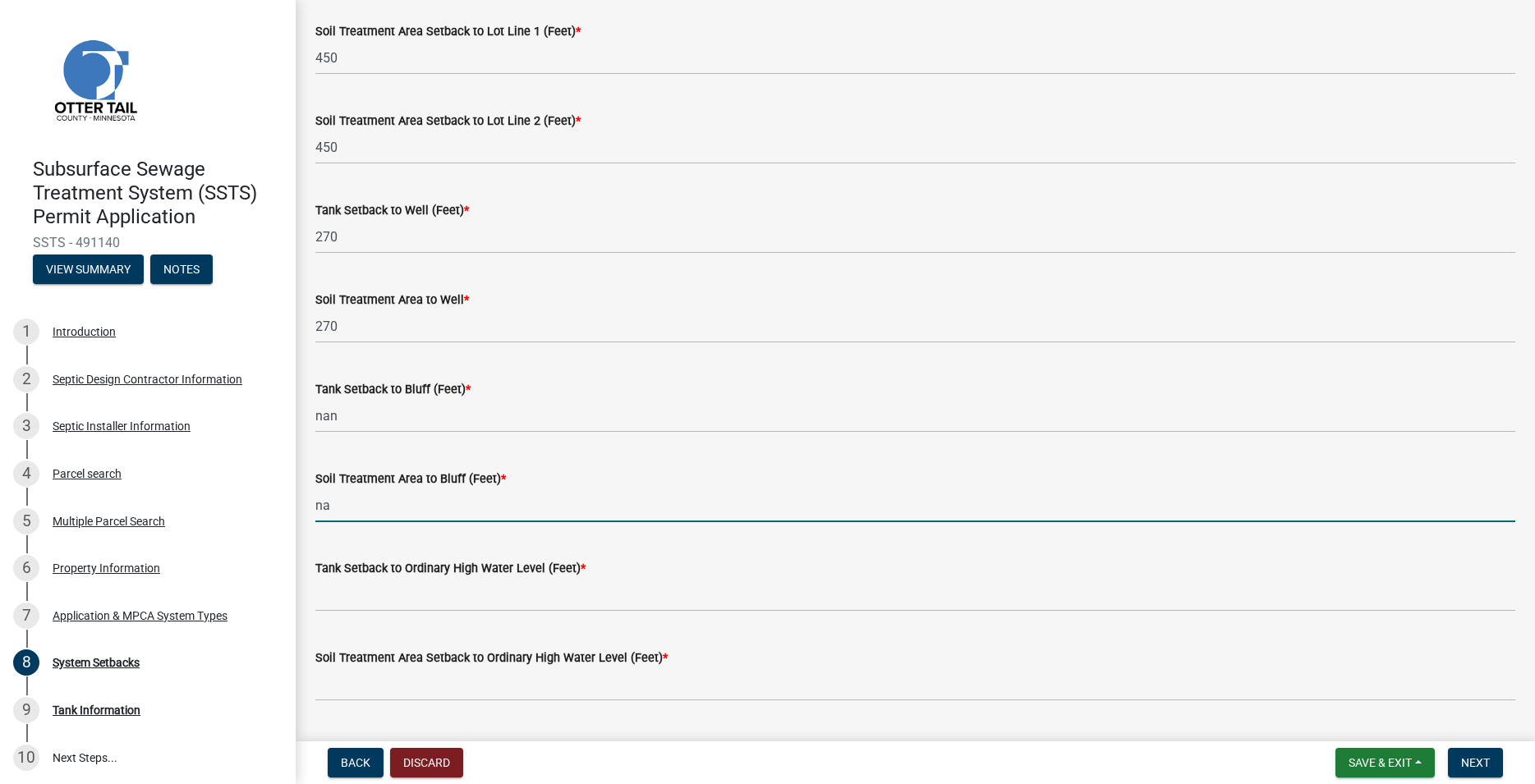
type input "na"
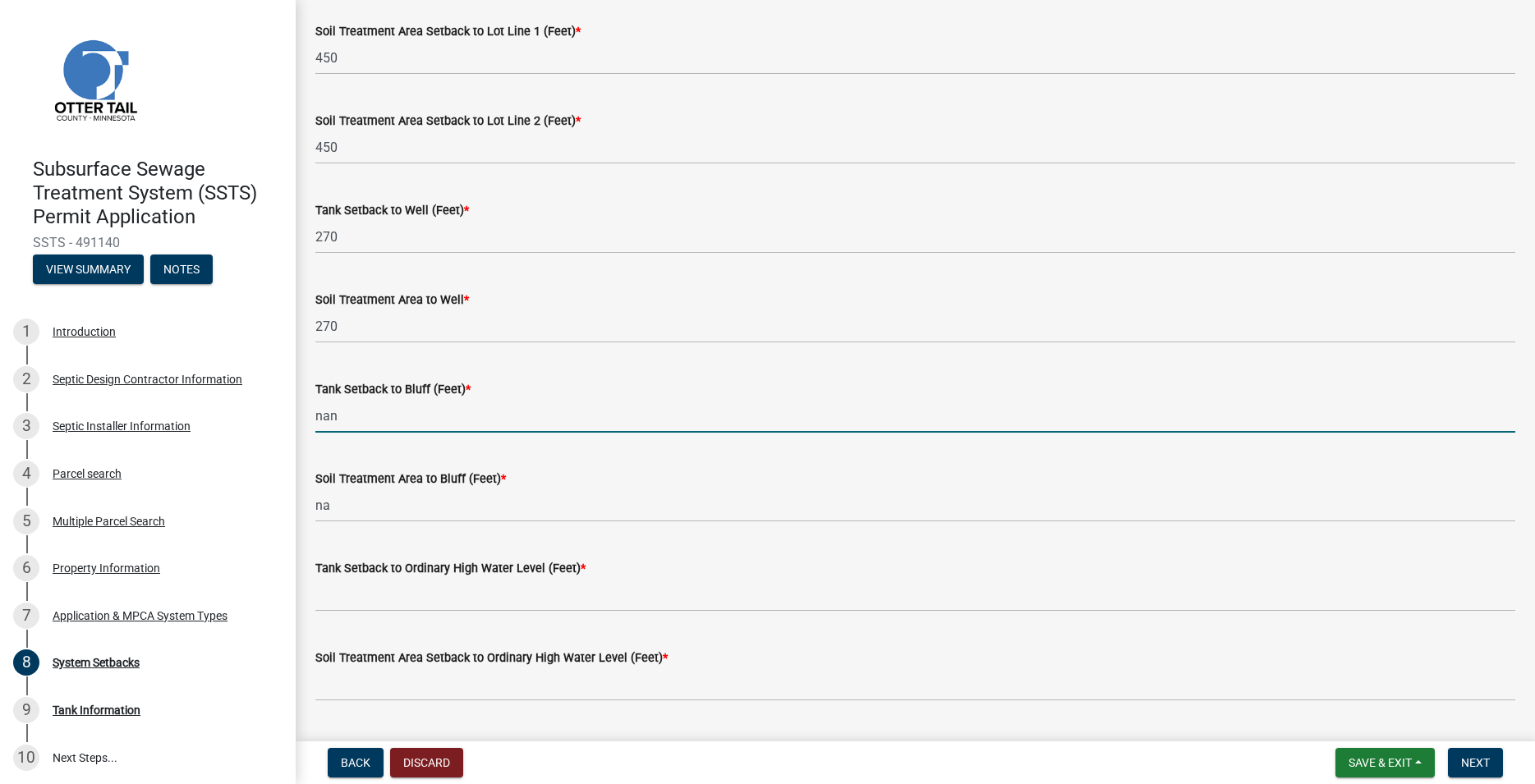
click at [359, 424] on input "nan" at bounding box center [915, 416] width 1200 height 33
type input "na"
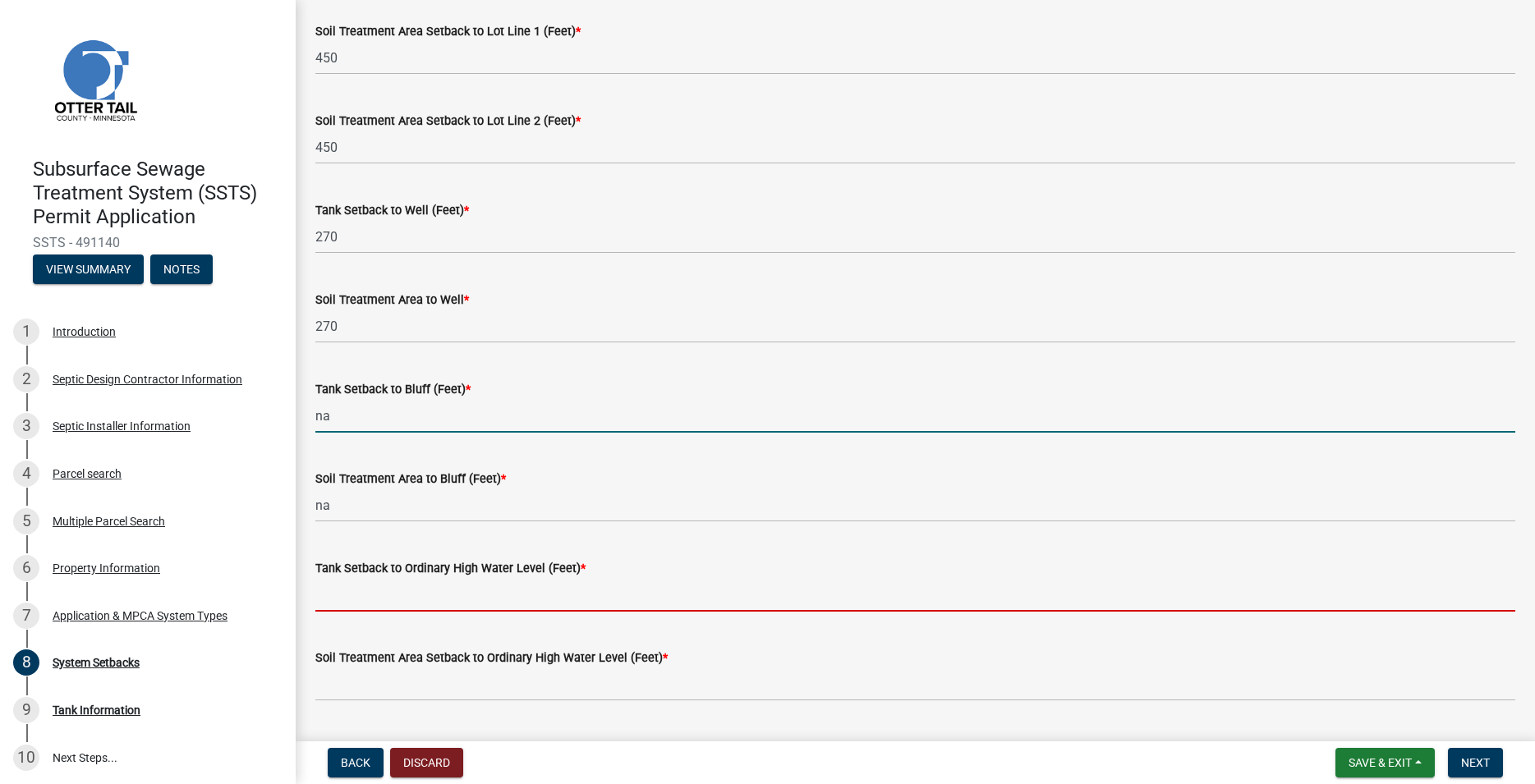
click at [382, 604] on input "Tank Setback to Ordinary High Water Level (Feet) *" at bounding box center [915, 595] width 1200 height 33
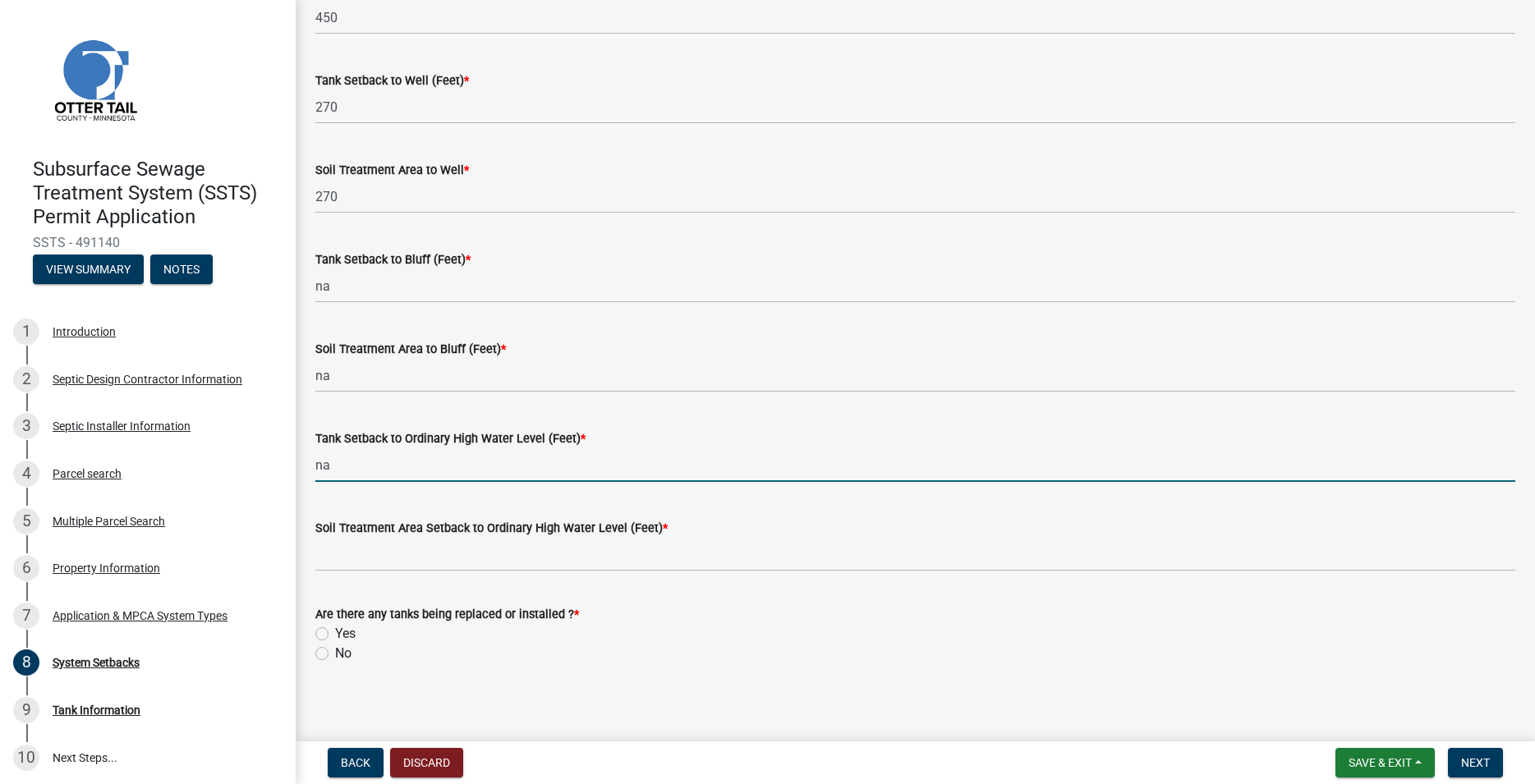
scroll to position [980, 0]
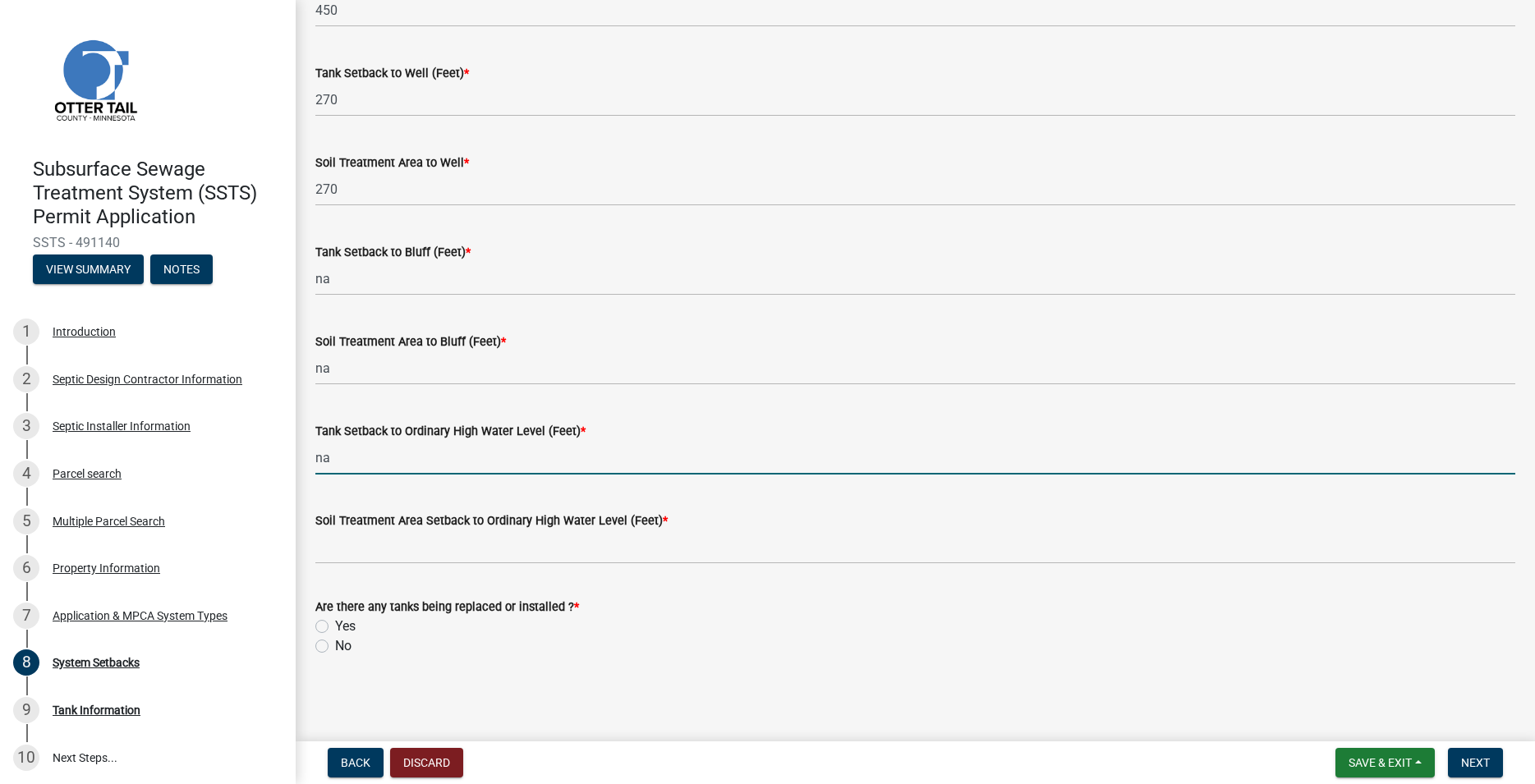
type input "na"
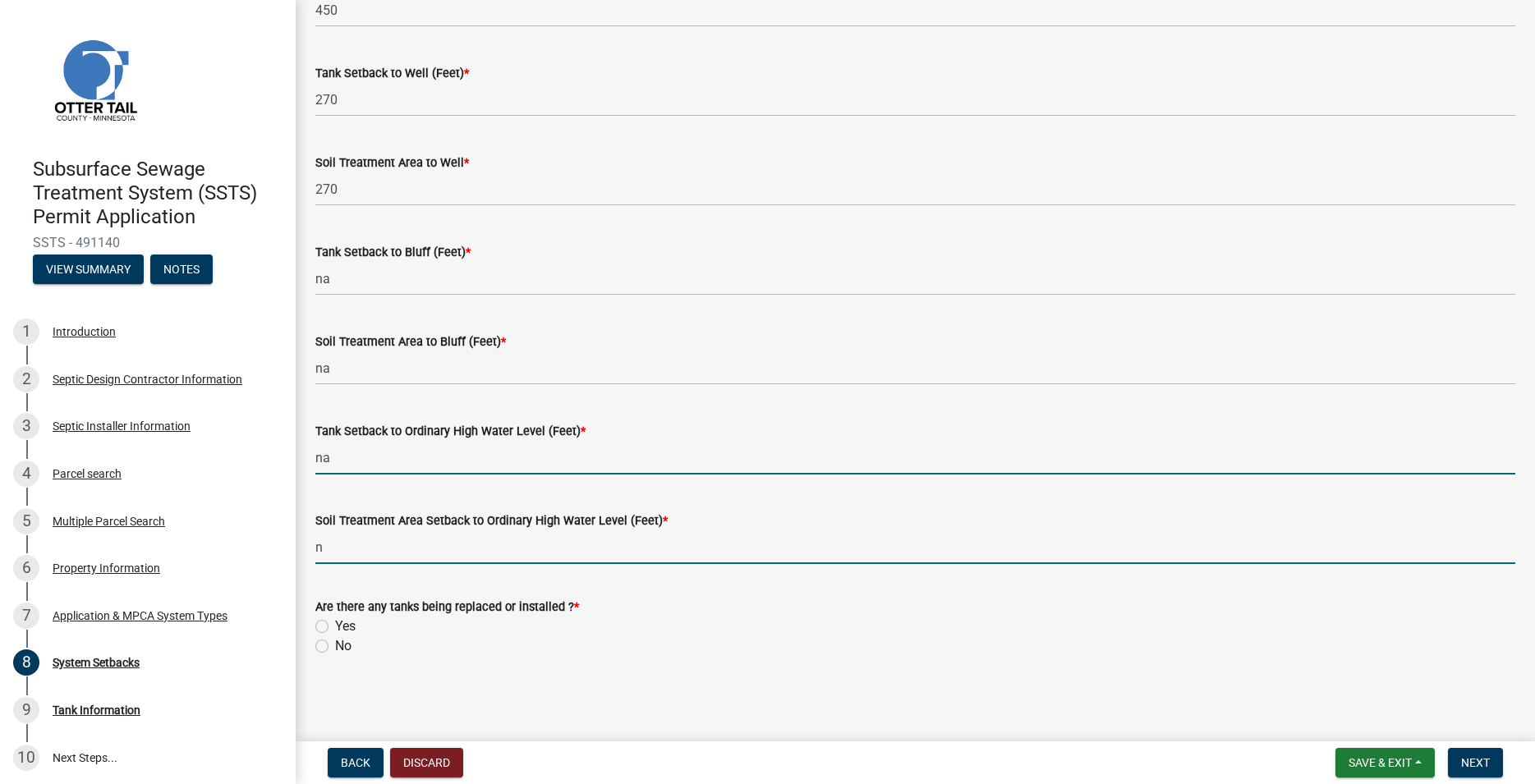
click at [364, 554] on input "n" at bounding box center [915, 548] width 1200 height 33
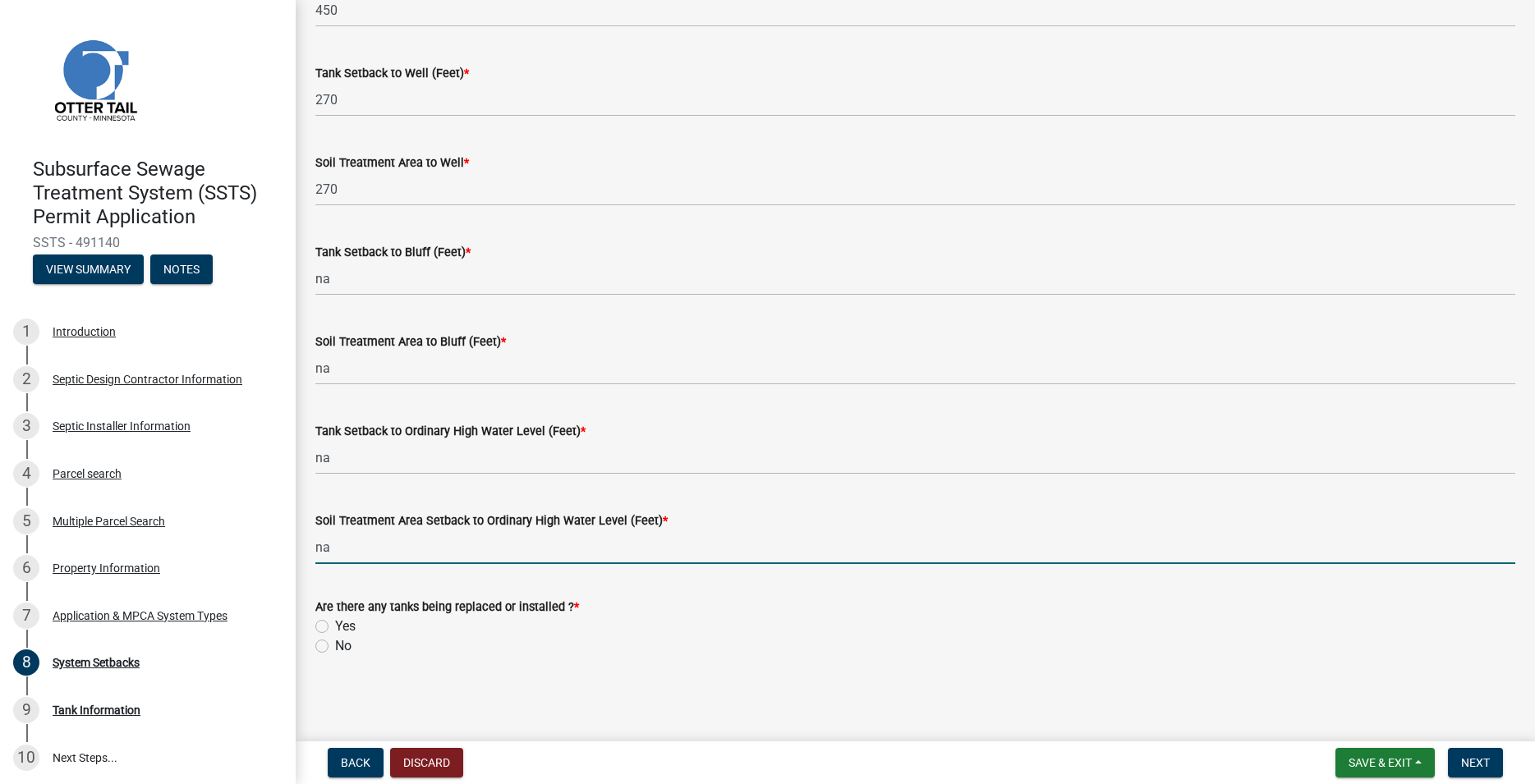
type input "na"
click at [335, 626] on label "Yes" at bounding box center [345, 627] width 20 height 19
click at [335, 626] on input "Yes" at bounding box center [340, 622] width 11 height 11
radio input "true"
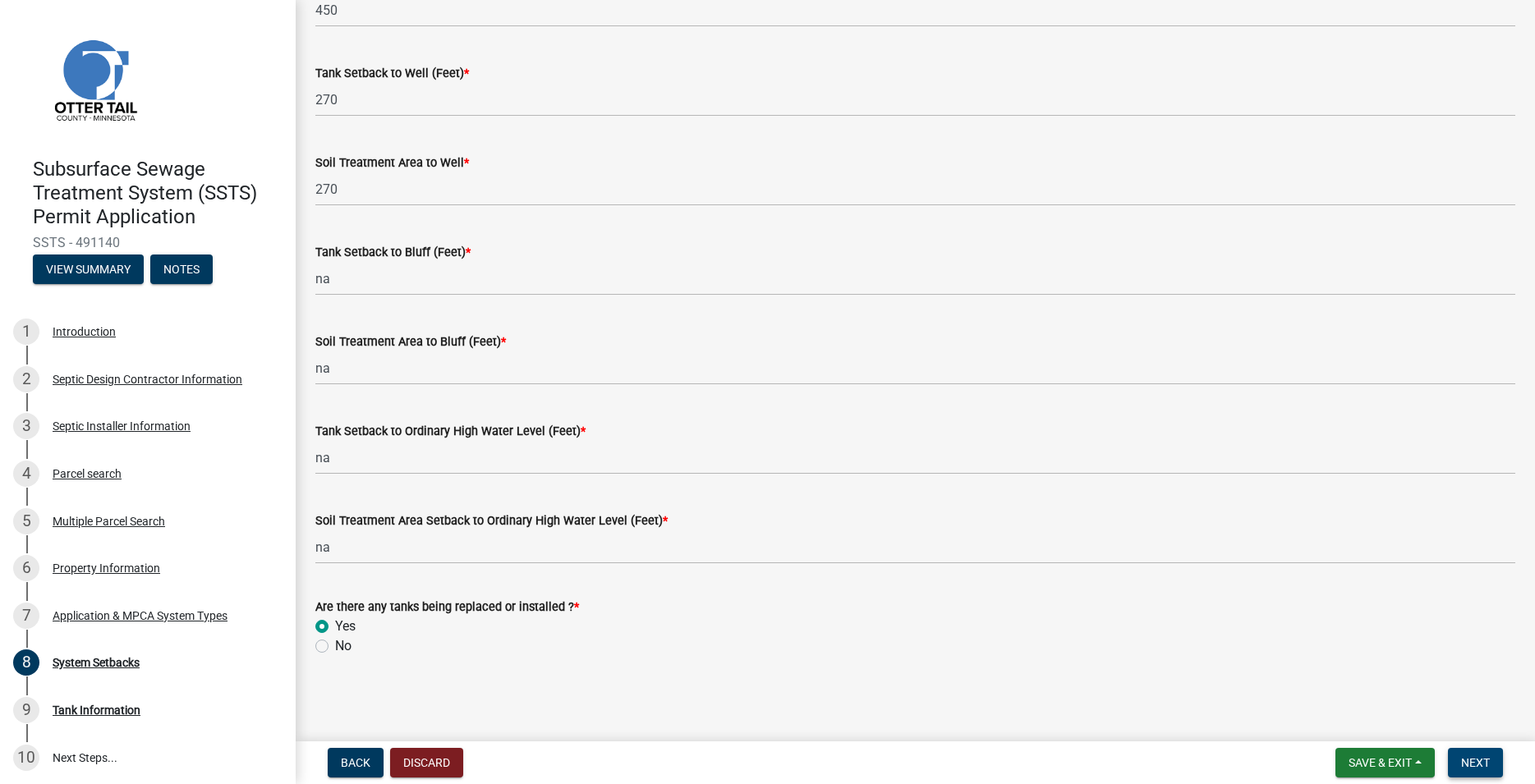
drag, startPoint x: 1451, startPoint y: 769, endPoint x: 1459, endPoint y: 759, distance: 12.8
click at [1453, 769] on button "Next" at bounding box center [1475, 763] width 55 height 30
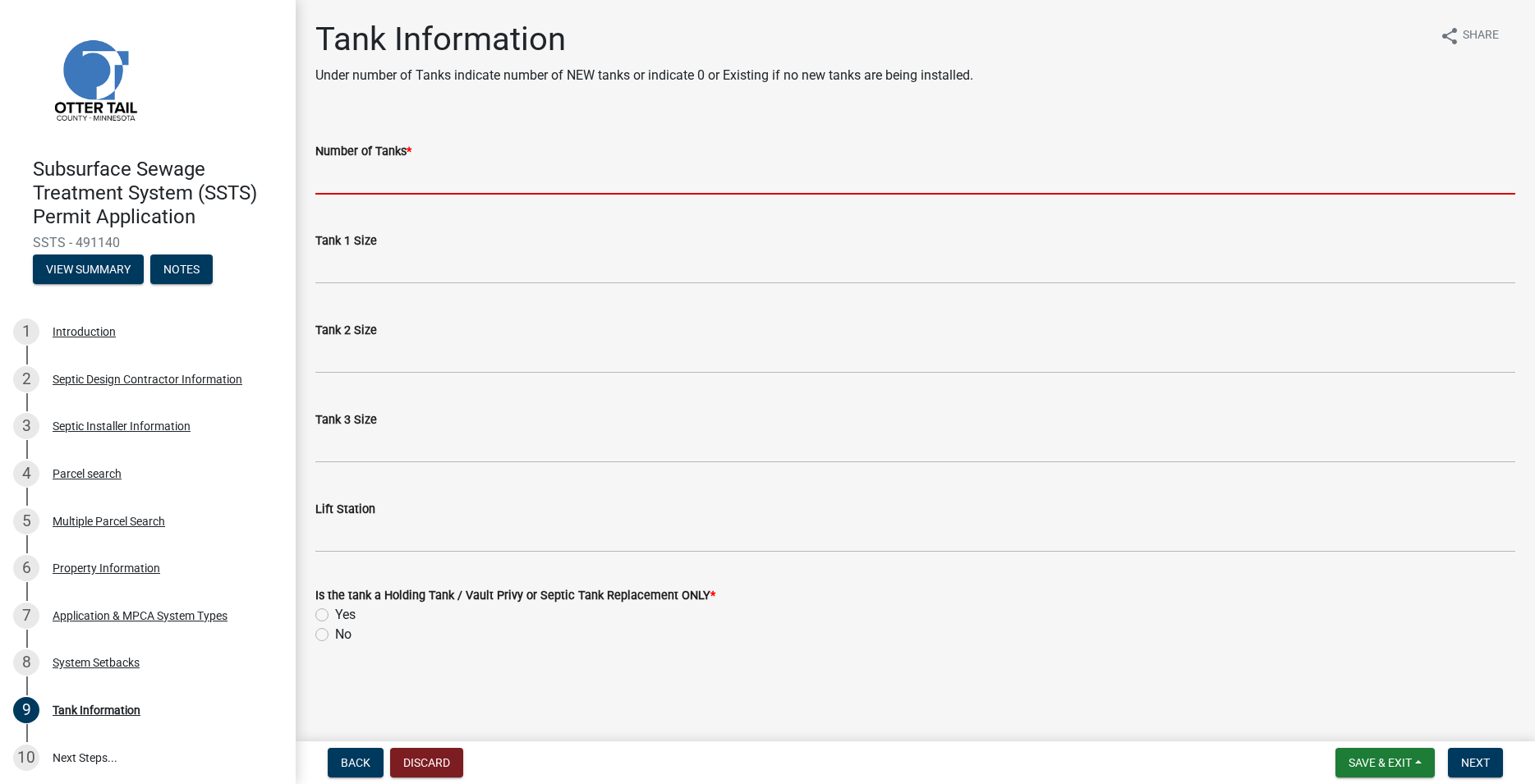
click at [411, 175] on input "Number of Tanks *" at bounding box center [915, 178] width 1200 height 33
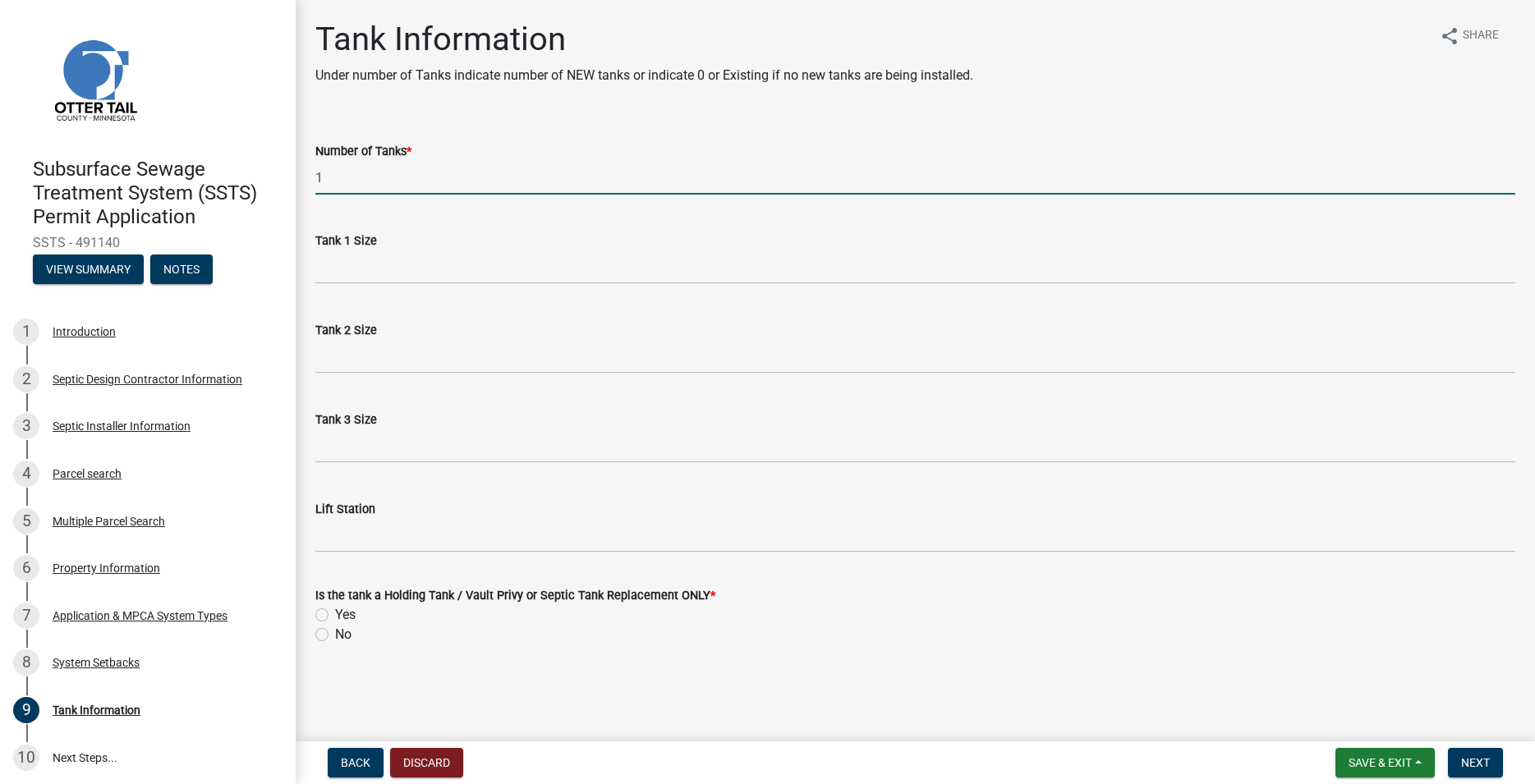
type input "1"
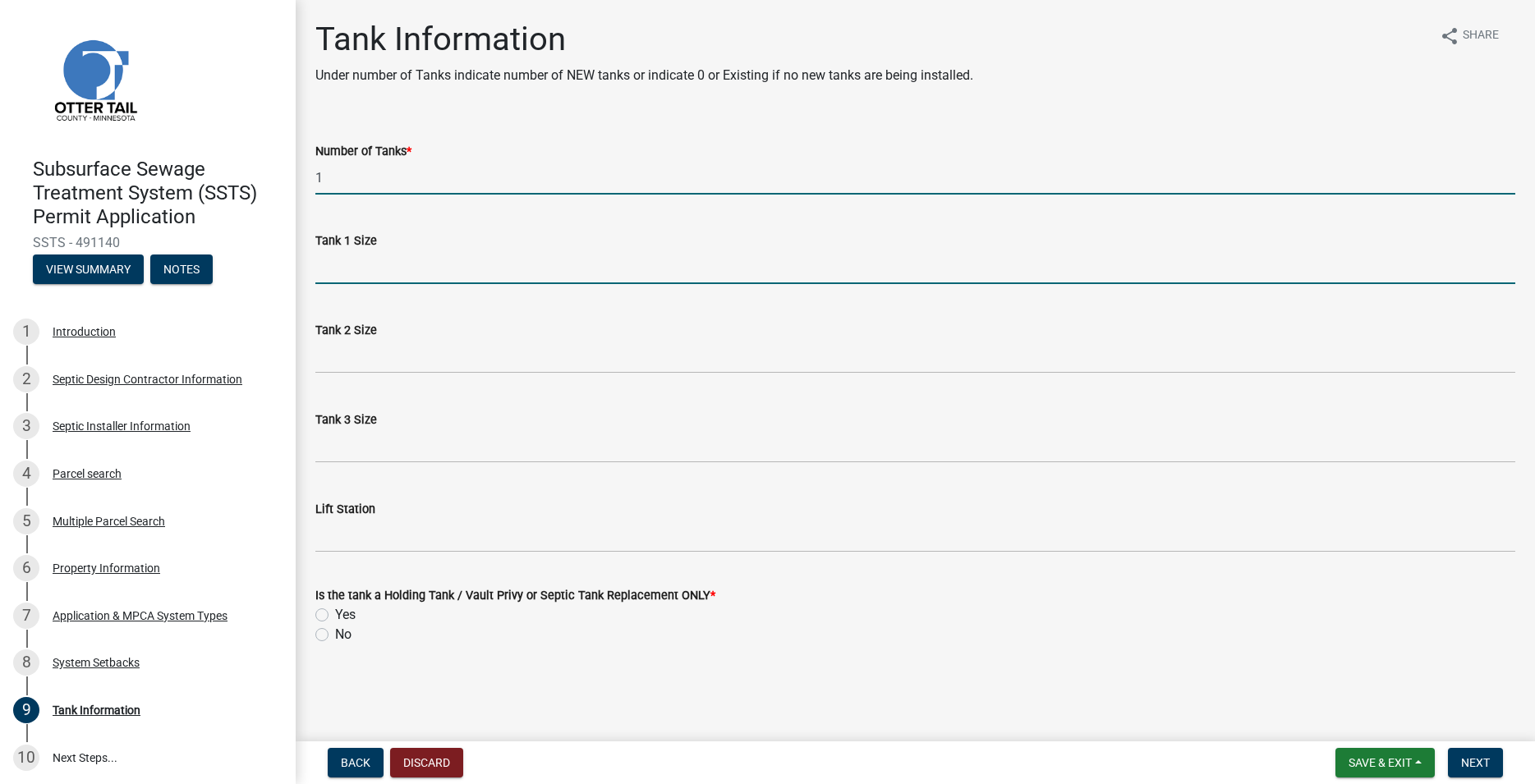
click at [400, 264] on input "Tank 1 Size" at bounding box center [915, 267] width 1200 height 33
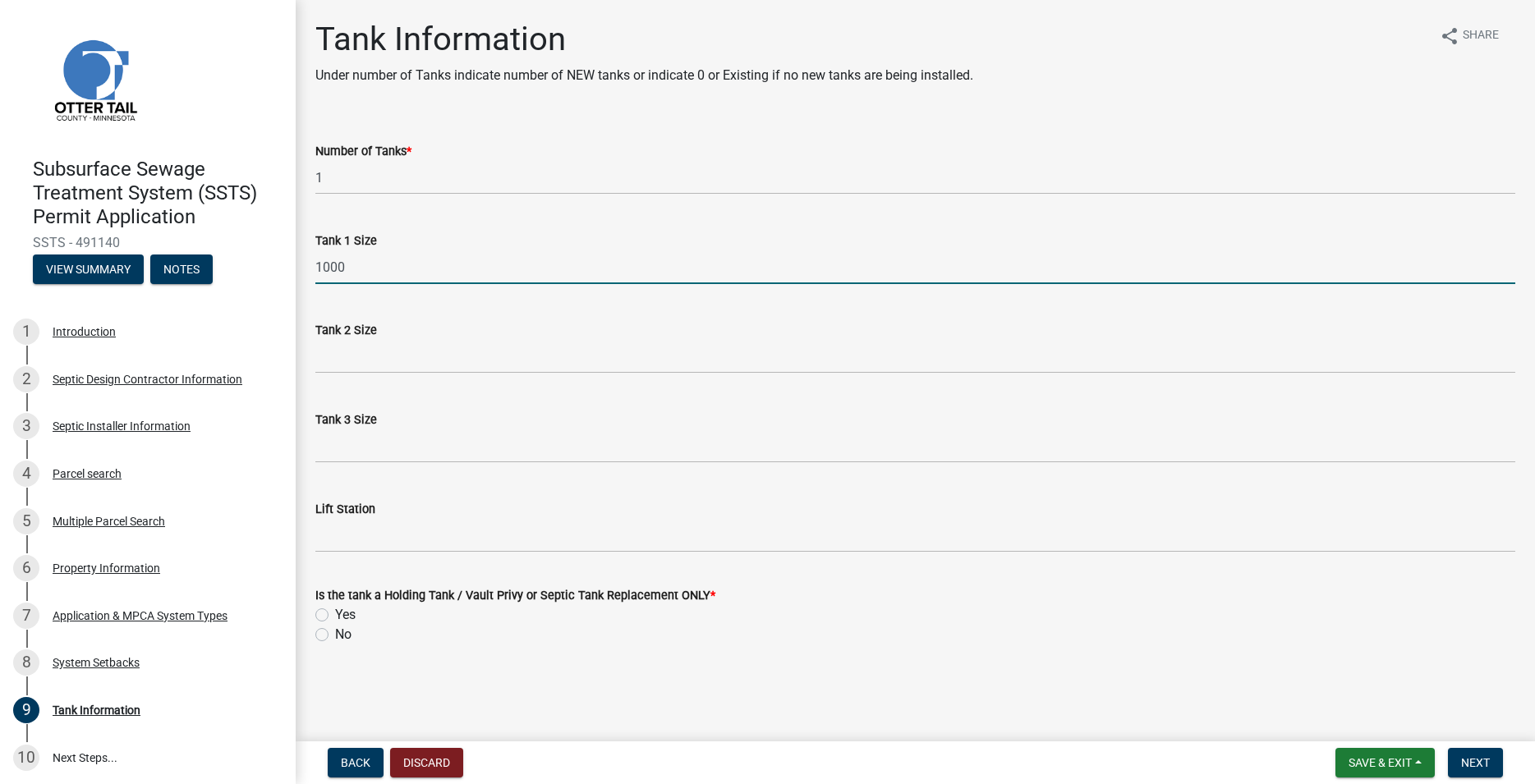
type input "1000"
click at [335, 632] on label "No" at bounding box center [343, 635] width 17 height 19
click at [335, 632] on input "No" at bounding box center [340, 630] width 11 height 11
radio input "true"
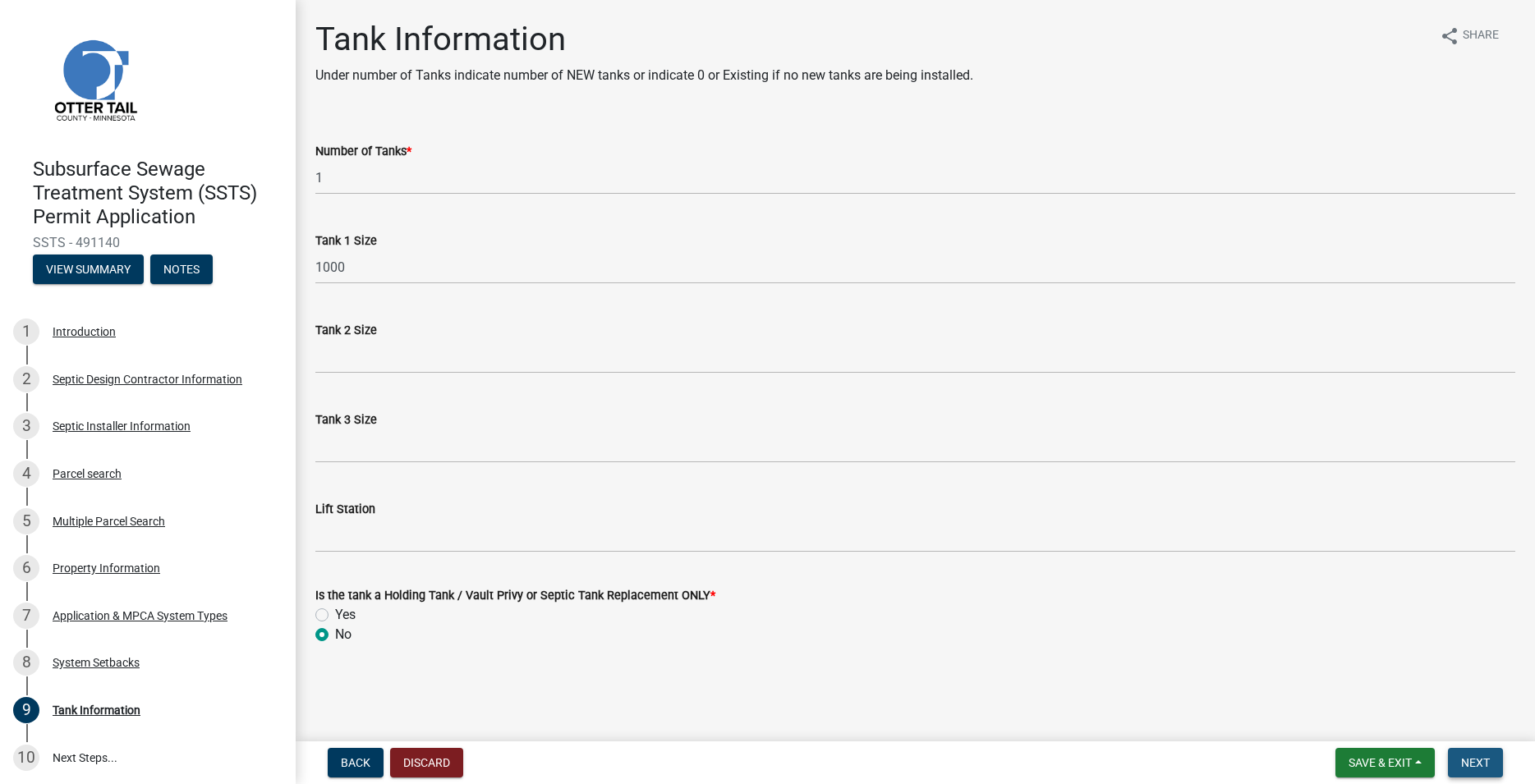
click at [1477, 760] on span "Next" at bounding box center [1475, 762] width 29 height 13
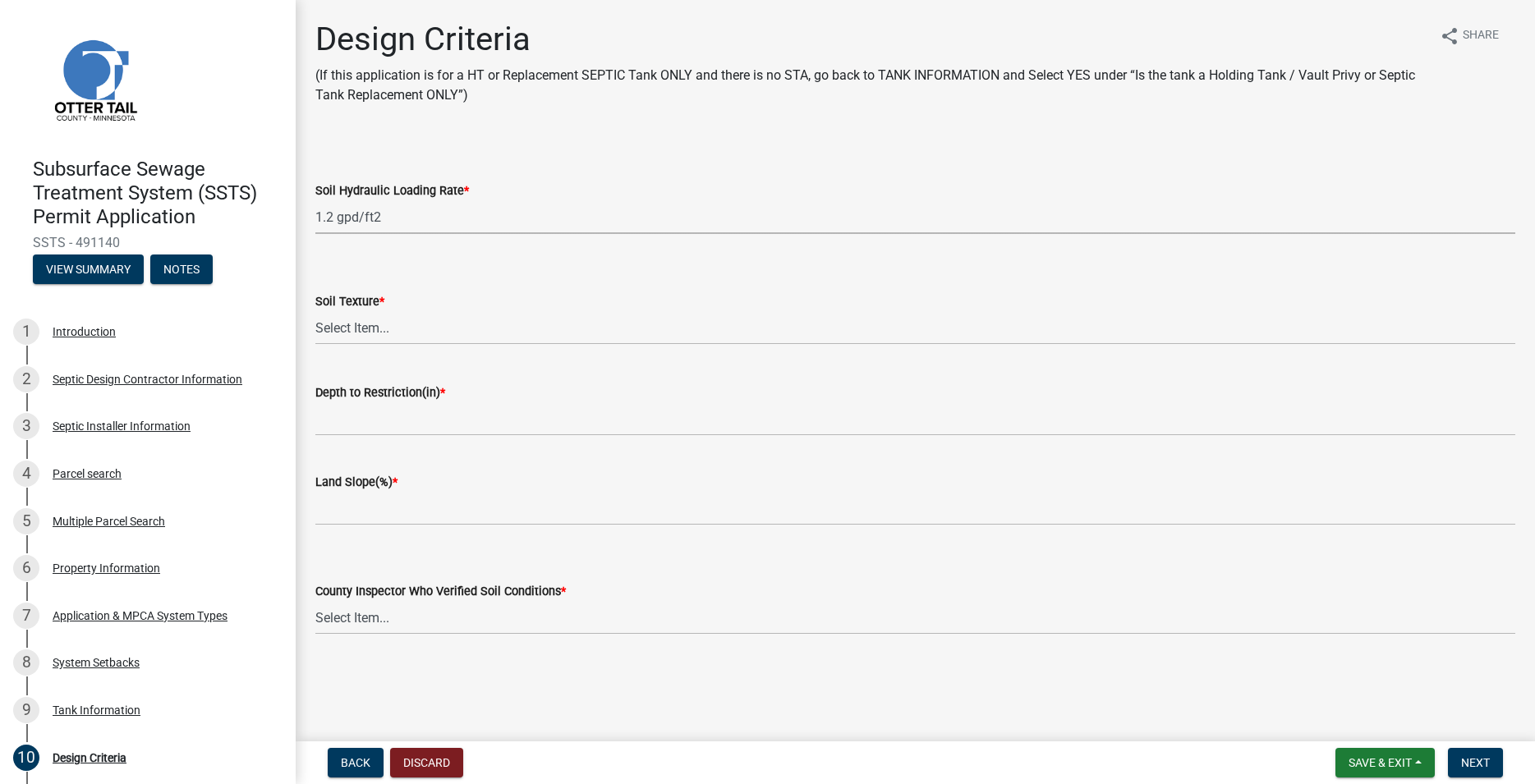
click option "1.2 gpd/ft2" at bounding box center [0, 0] width 0 height 0
select select "eaa6e4cf-be76-4366-bfe5-e87acfaaf3f4"
click option "Sand (S)" at bounding box center [0, 0] width 0 height 0
select select "48b77c43-c0ca-4757-a1b1-e2e69db0f822"
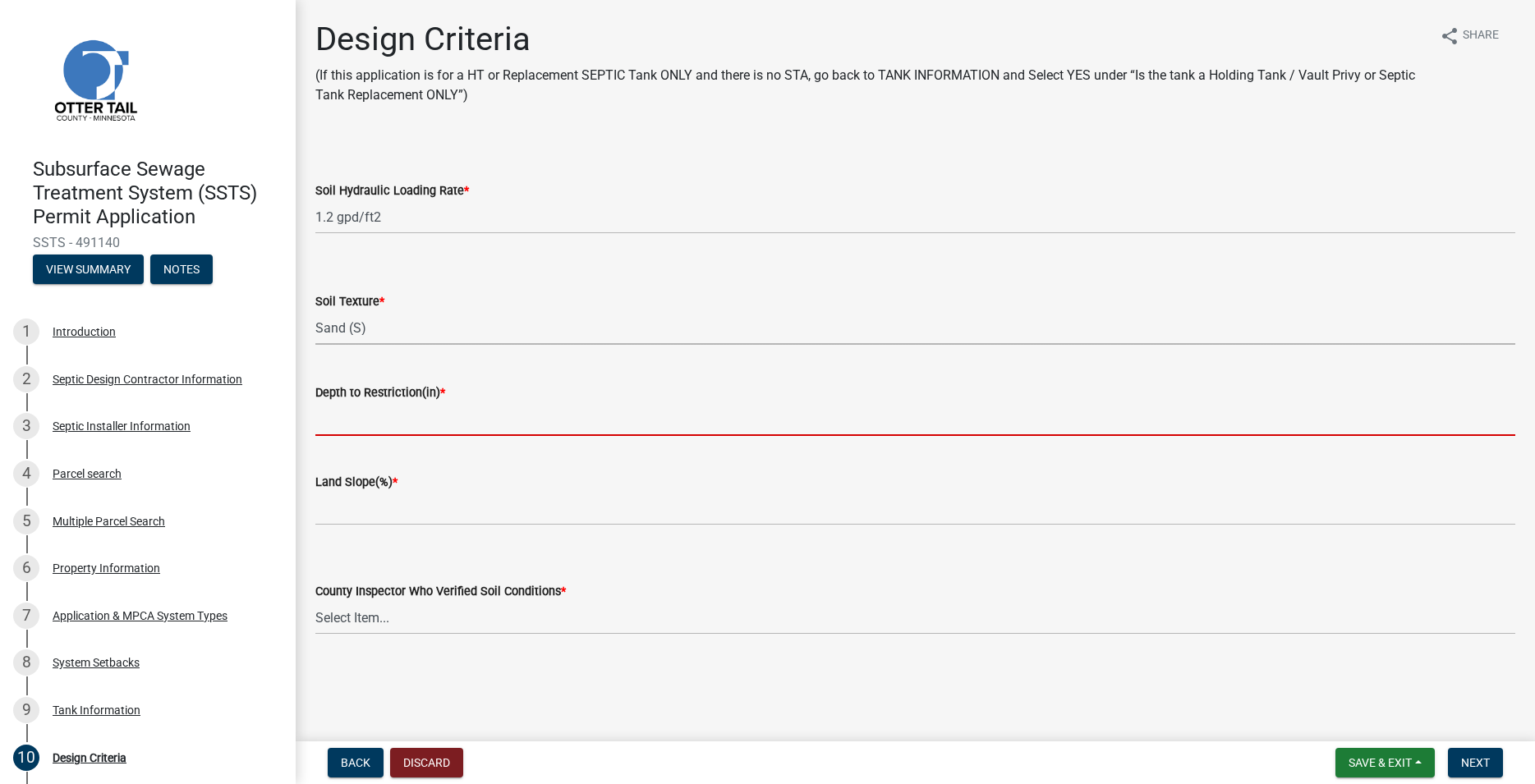
click at [393, 411] on input "Depth to Restriction(in) *" at bounding box center [915, 419] width 1200 height 33
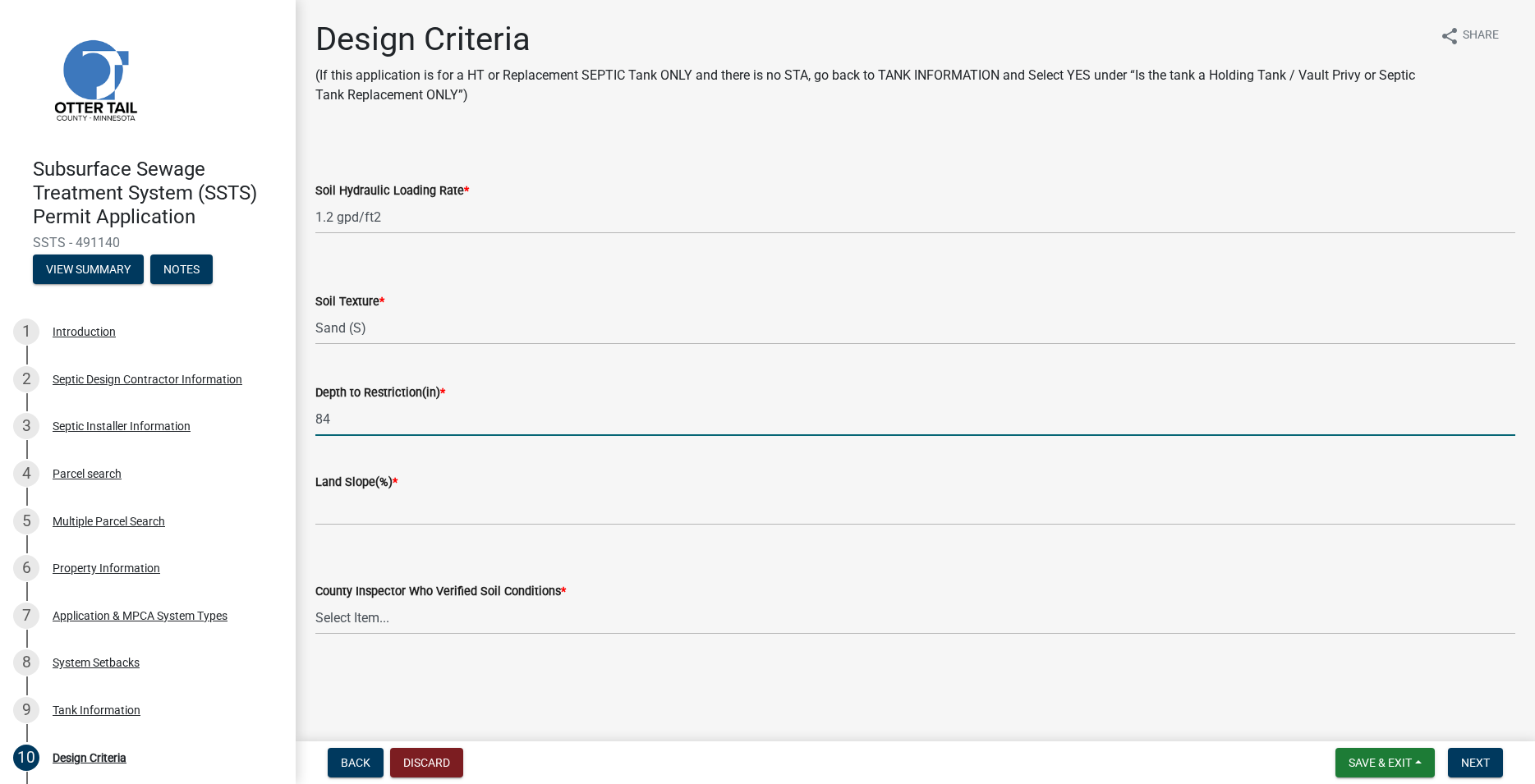
type input "84"
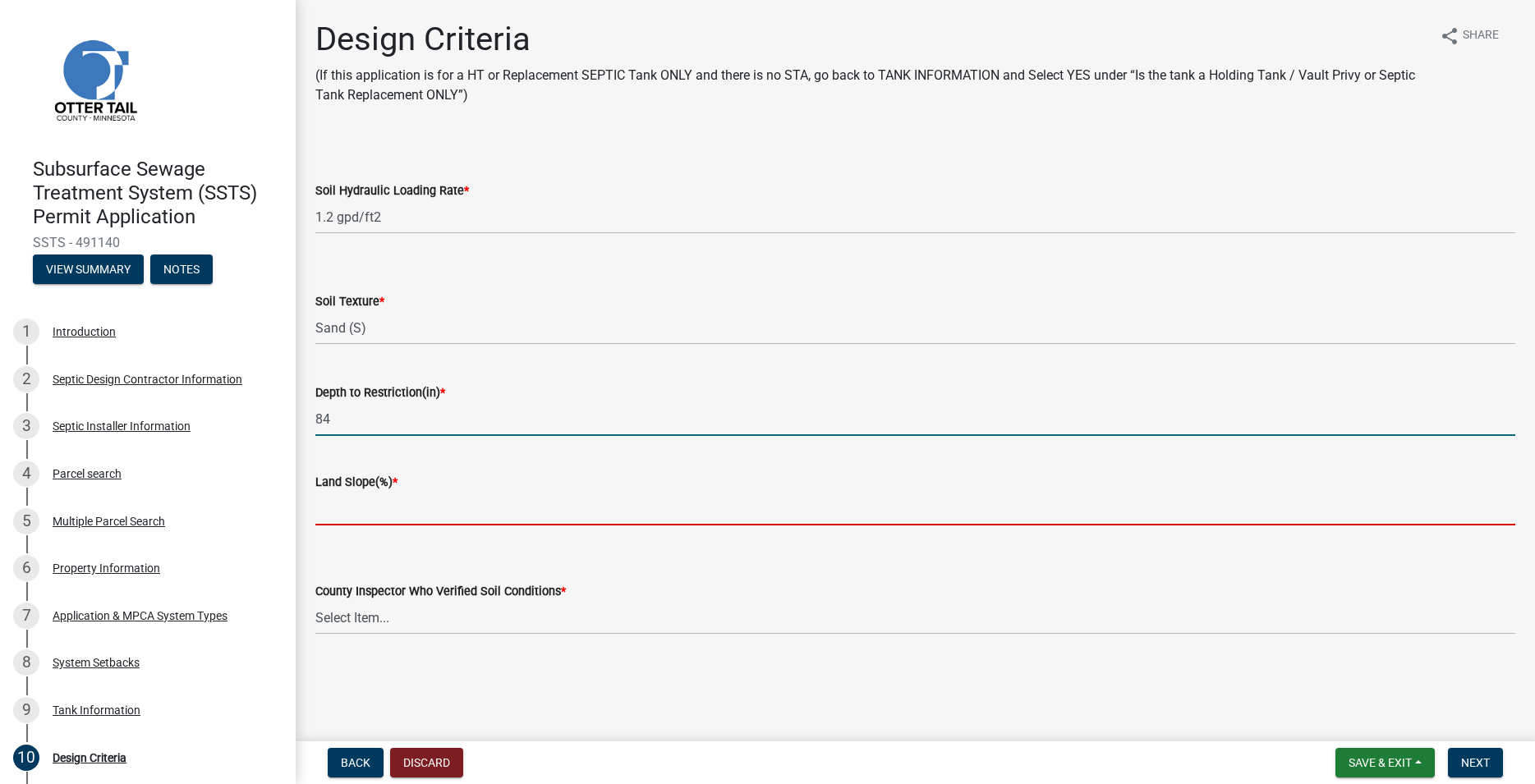
click at [388, 505] on input "Land Slope(%) *" at bounding box center [915, 509] width 1200 height 33
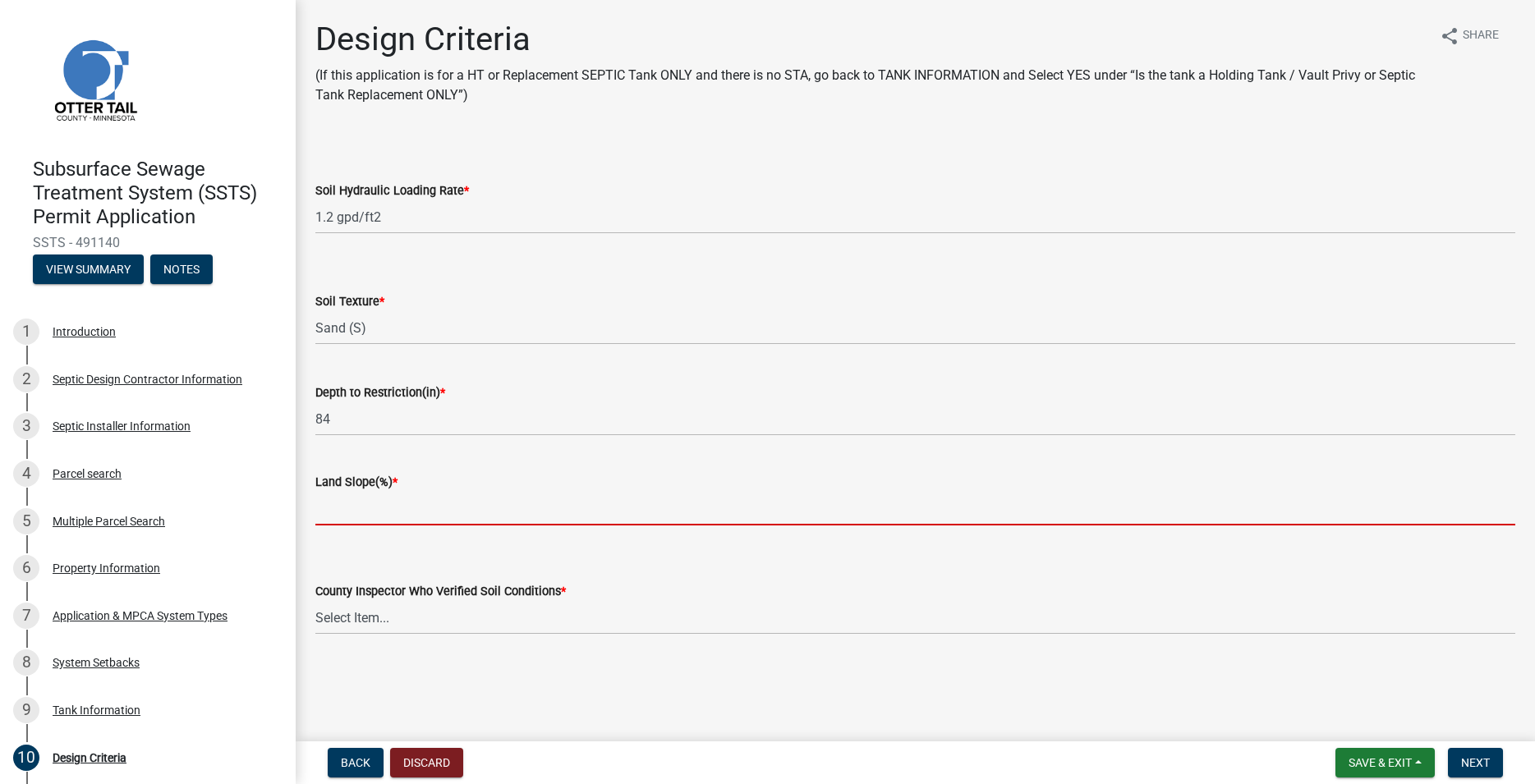
type input "5"
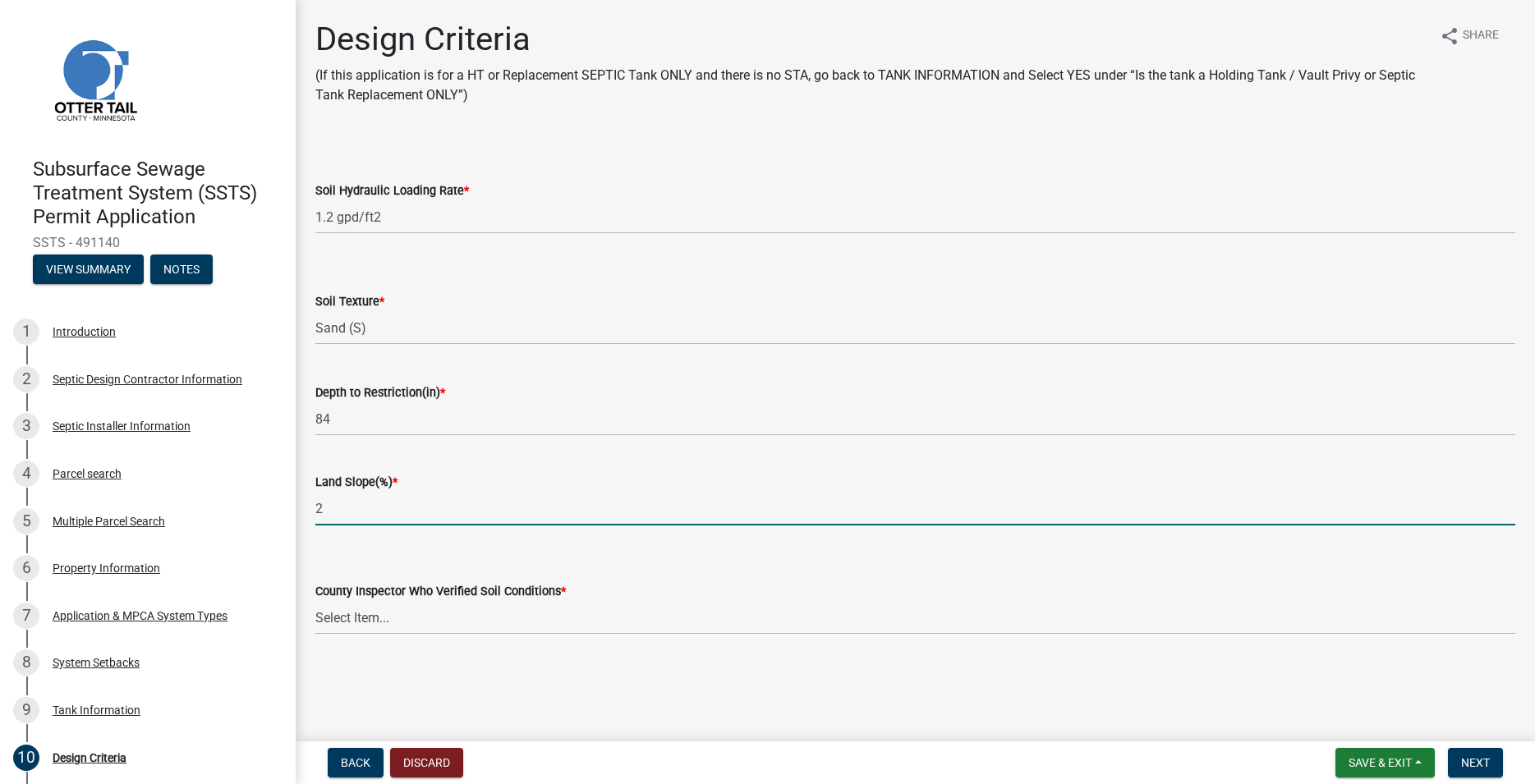
type input "2"
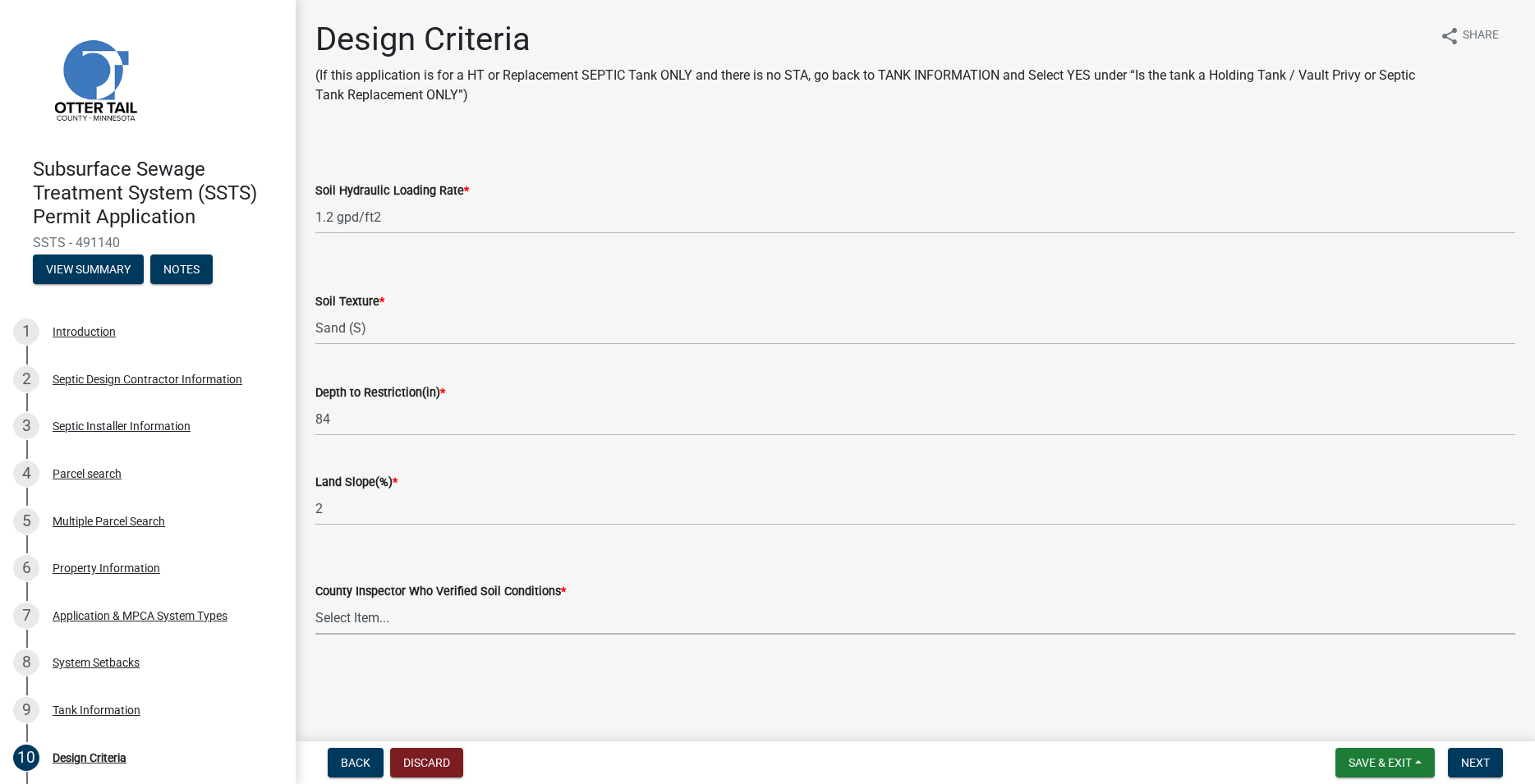
click at [316, 601] on select "Select Item... [PERSON_NAME] [PERSON_NAME] [PERSON_NAME] [PERSON_NAME] [PERSON_…" at bounding box center [915, 618] width 1200 height 33
click option "[PERSON_NAME]" at bounding box center [0, 0] width 0 height 0
select select "77ed3ba4-a6d5-4048-ab27-59c0bc717e6e"
click at [1470, 764] on span "Next" at bounding box center [1475, 762] width 29 height 13
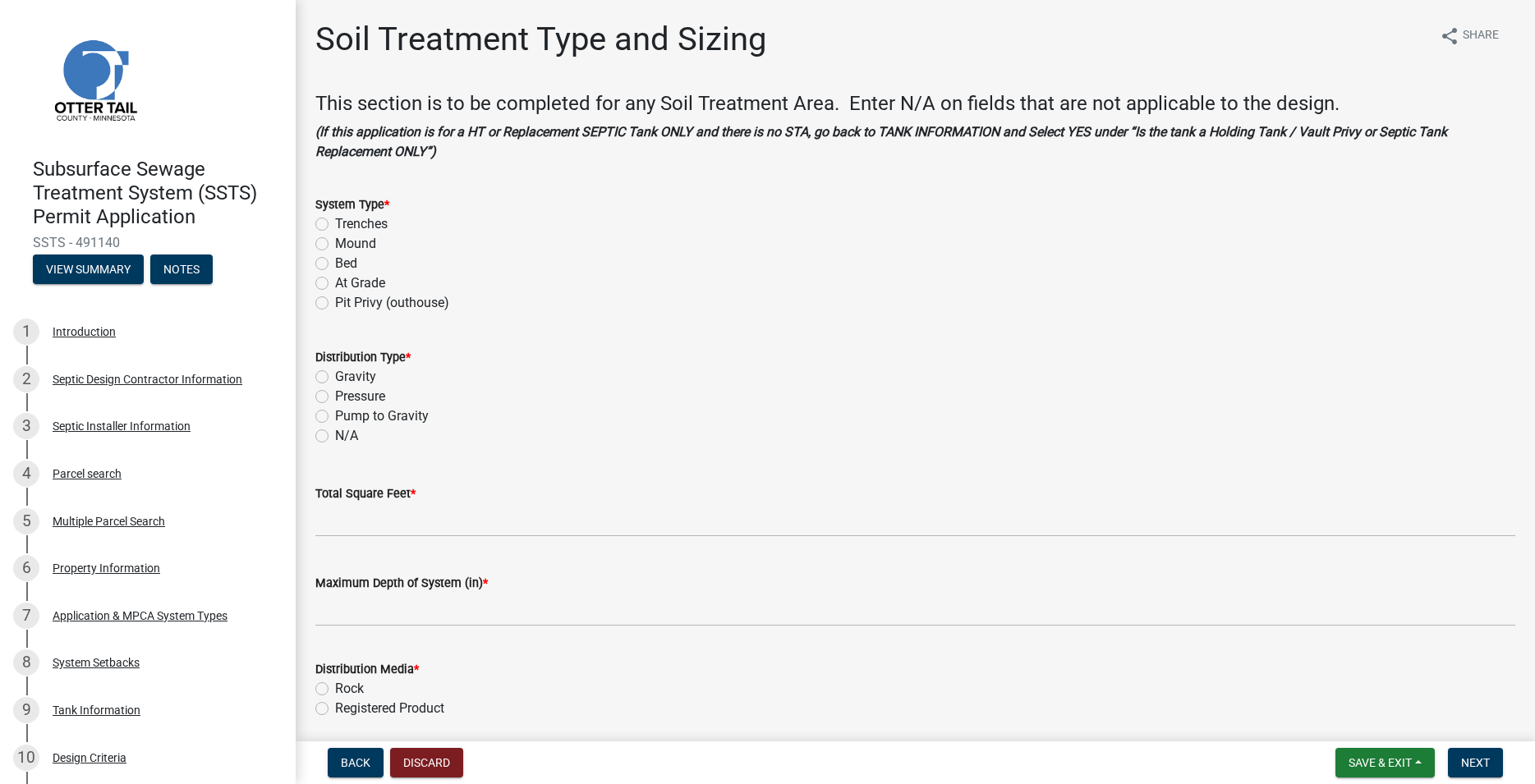
click at [335, 223] on label "Trenches" at bounding box center [361, 224] width 53 height 19
click at [335, 223] on input "Trenches" at bounding box center [340, 220] width 11 height 11
radio input "true"
click at [335, 376] on label "Gravity" at bounding box center [355, 377] width 41 height 19
click at [335, 376] on input "Gravity" at bounding box center [340, 373] width 11 height 11
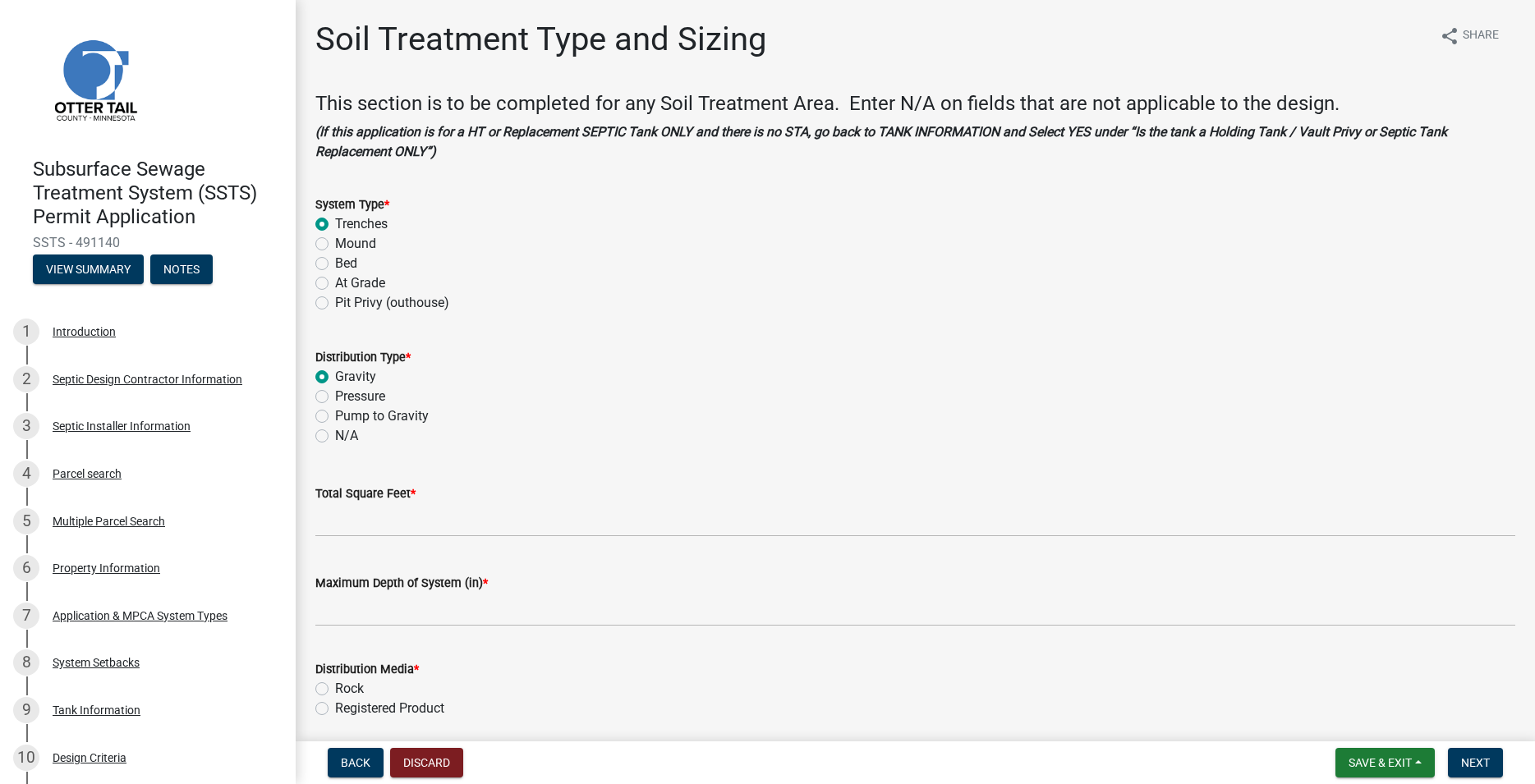
radio input "true"
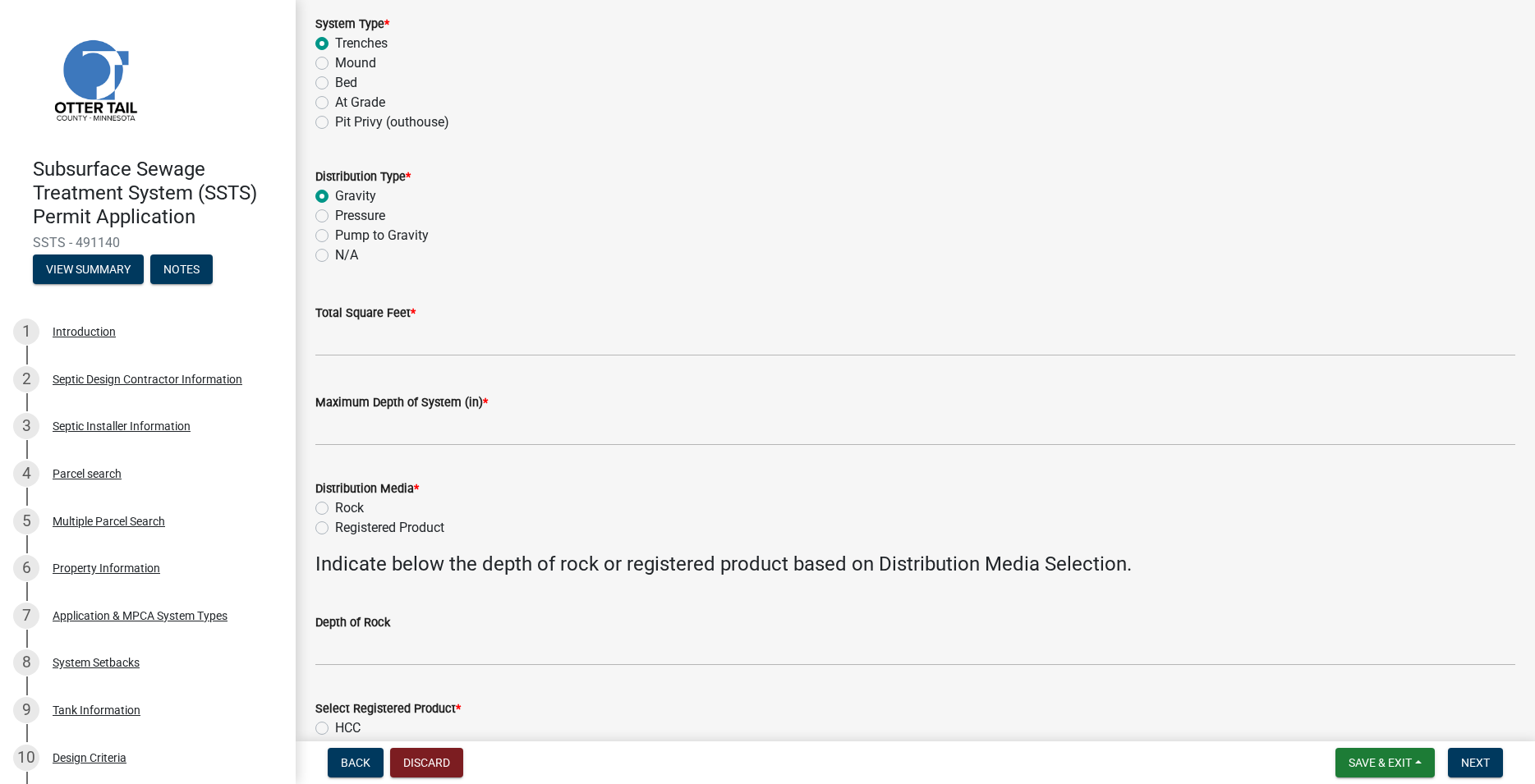
scroll to position [187, 0]
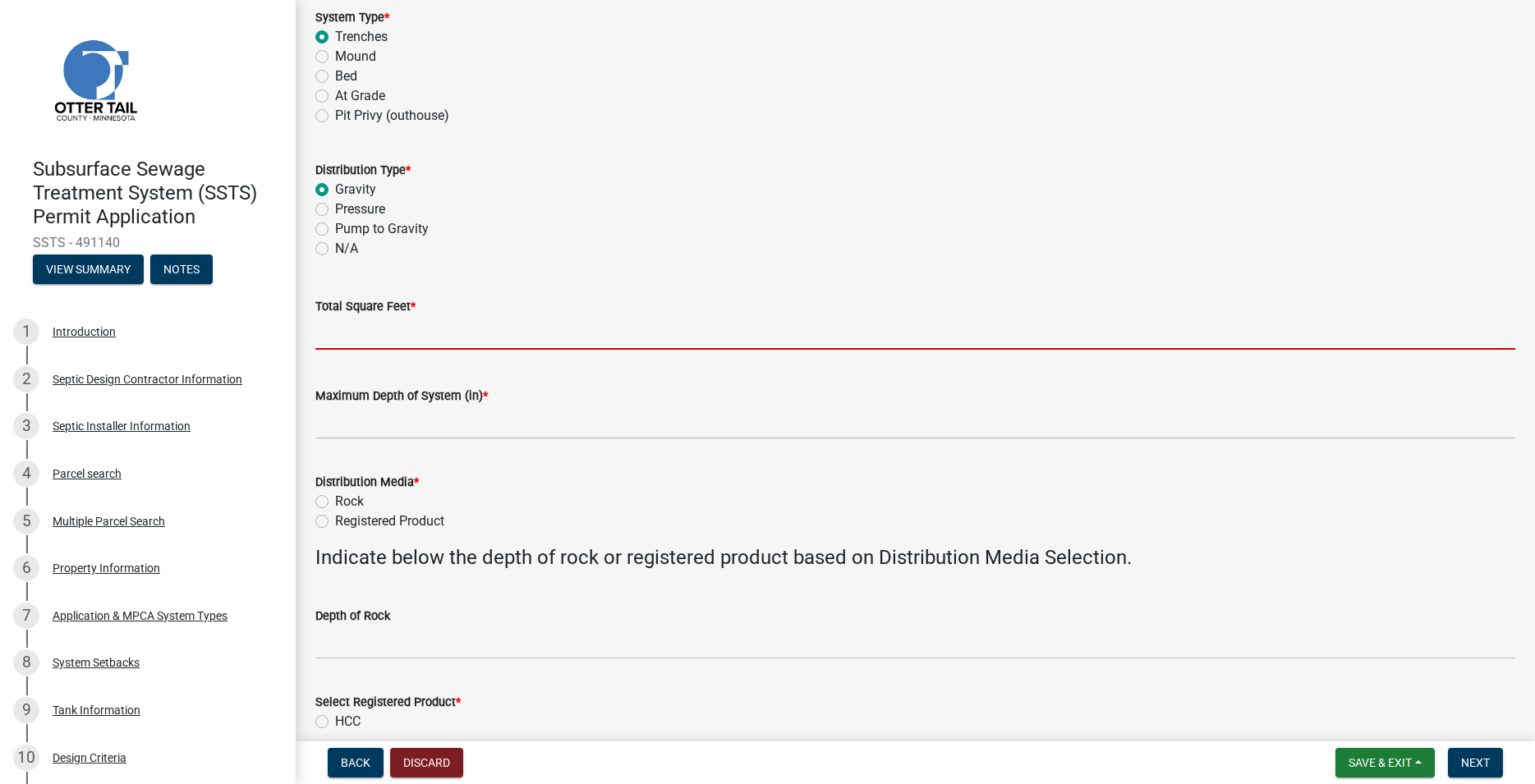
click at [354, 334] on input "Total Square Feet *" at bounding box center [915, 333] width 1200 height 33
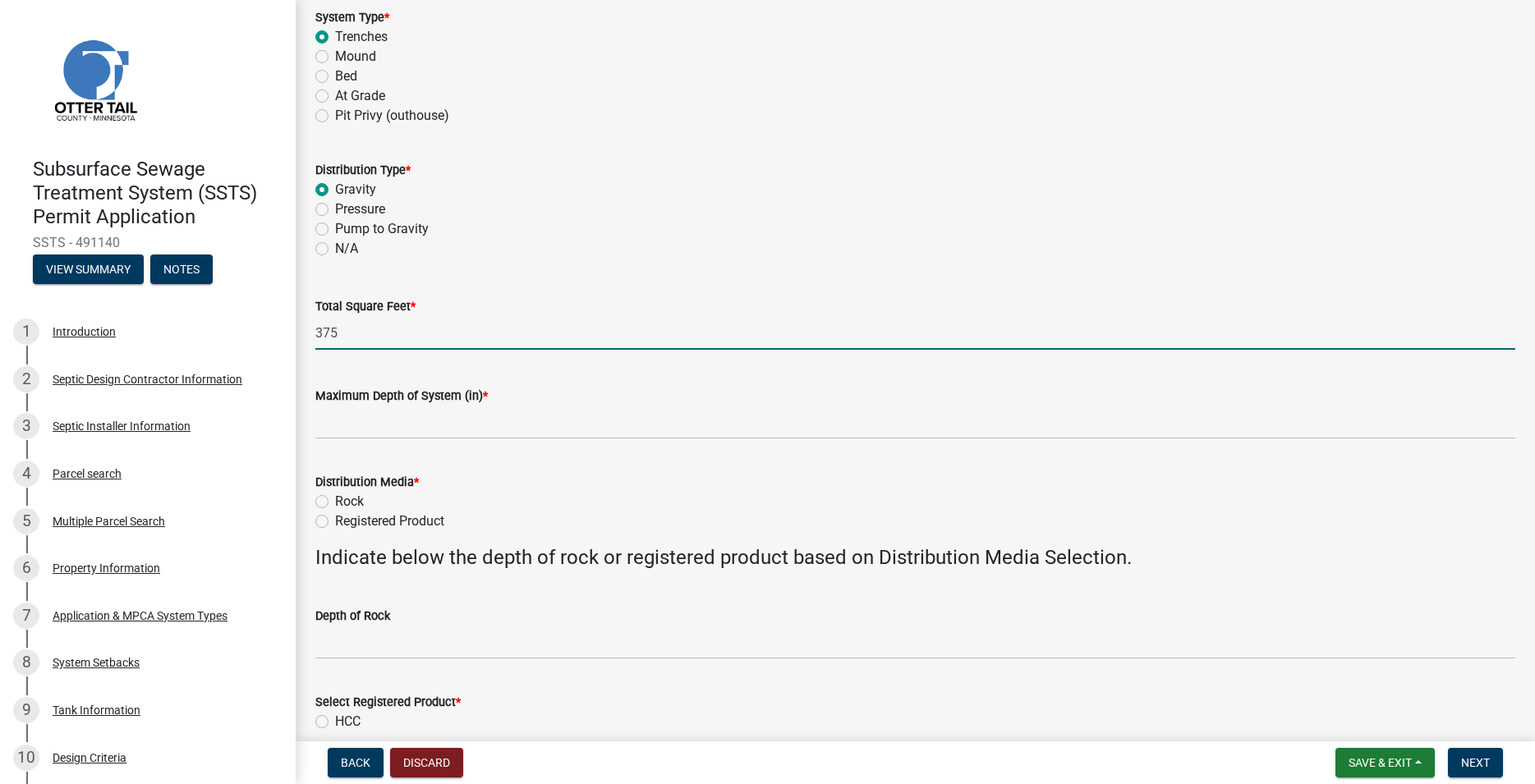
type input "375"
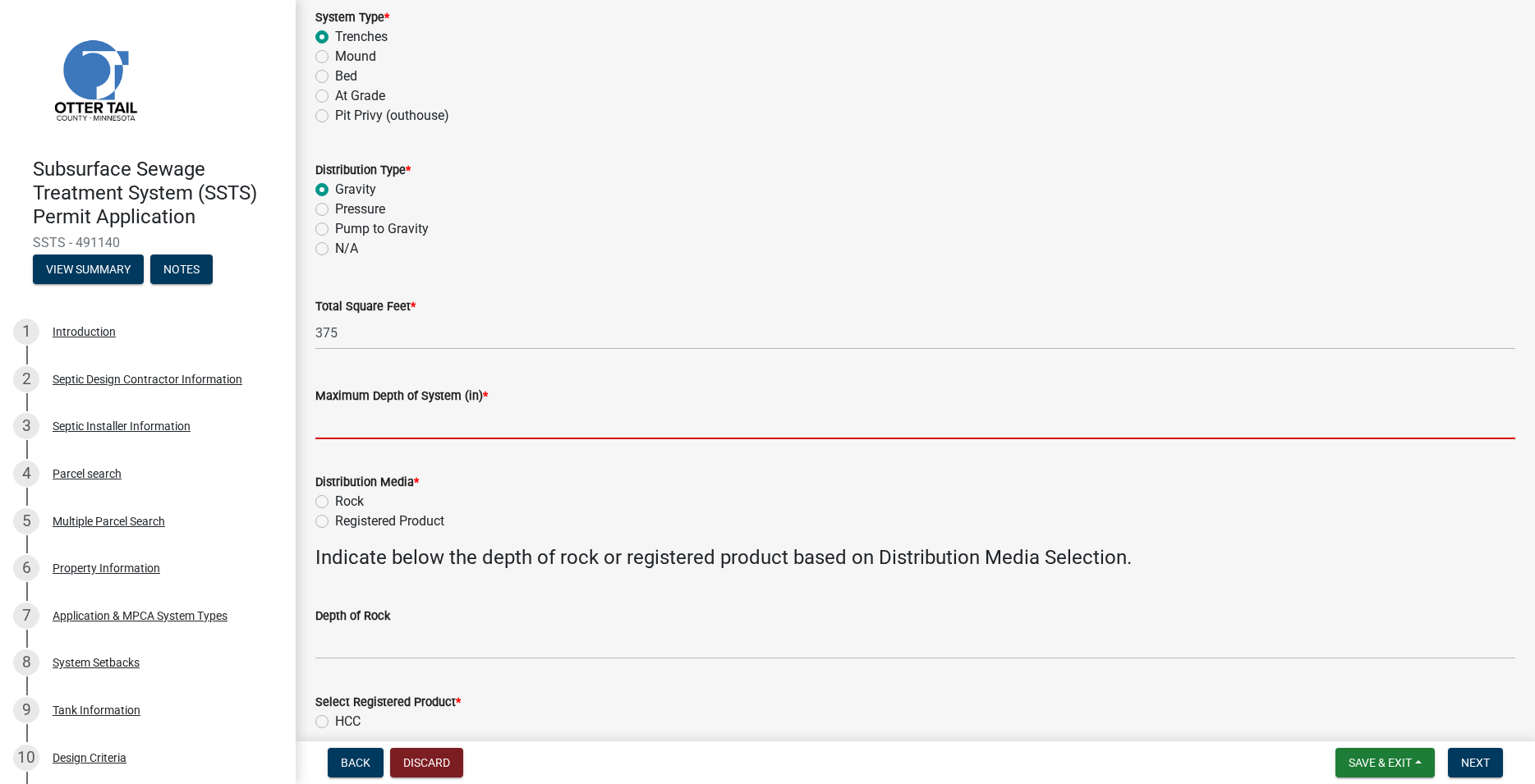
click at [392, 427] on input "Maximum Depth of System (in) *" at bounding box center [915, 423] width 1200 height 33
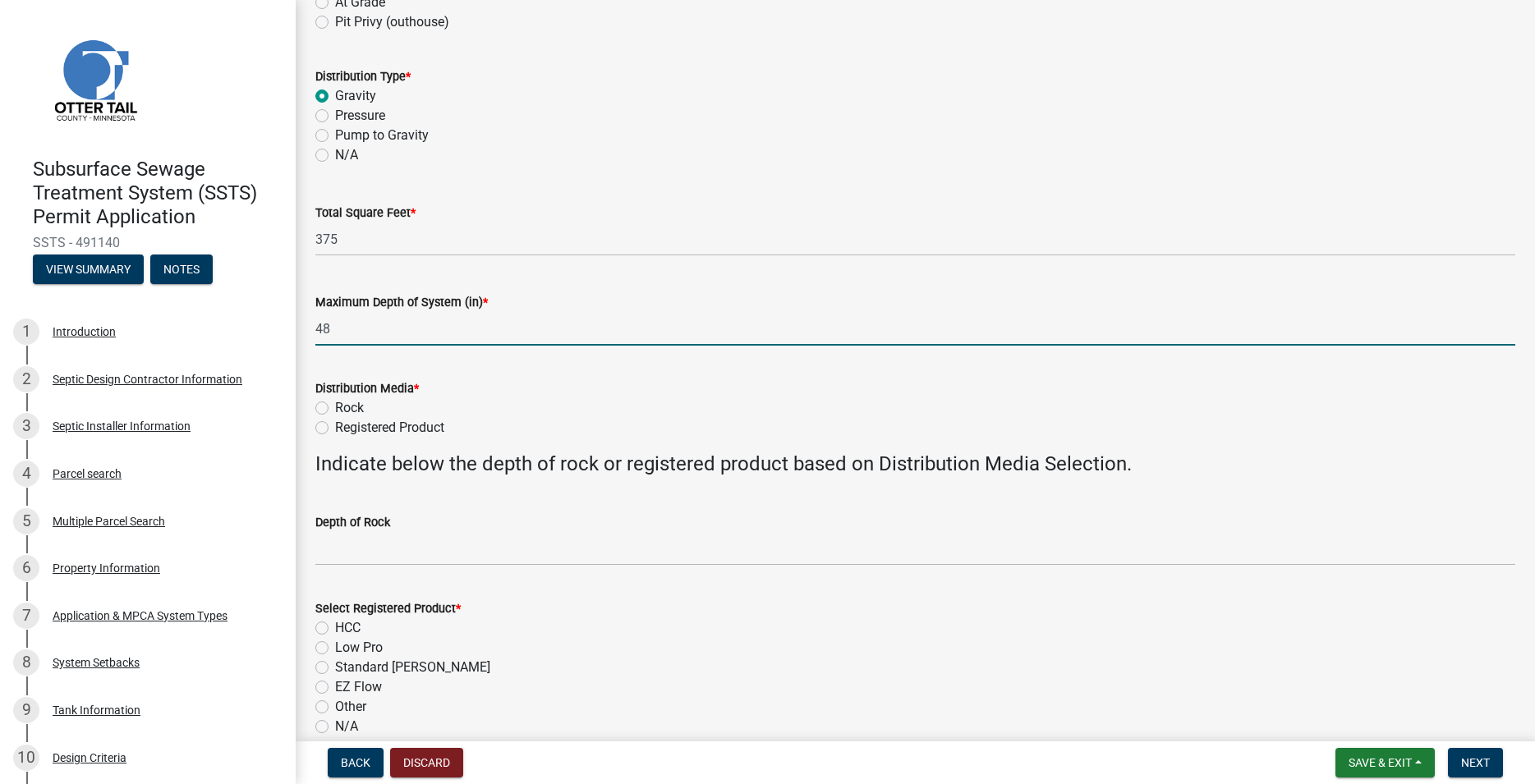
scroll to position [374, 0]
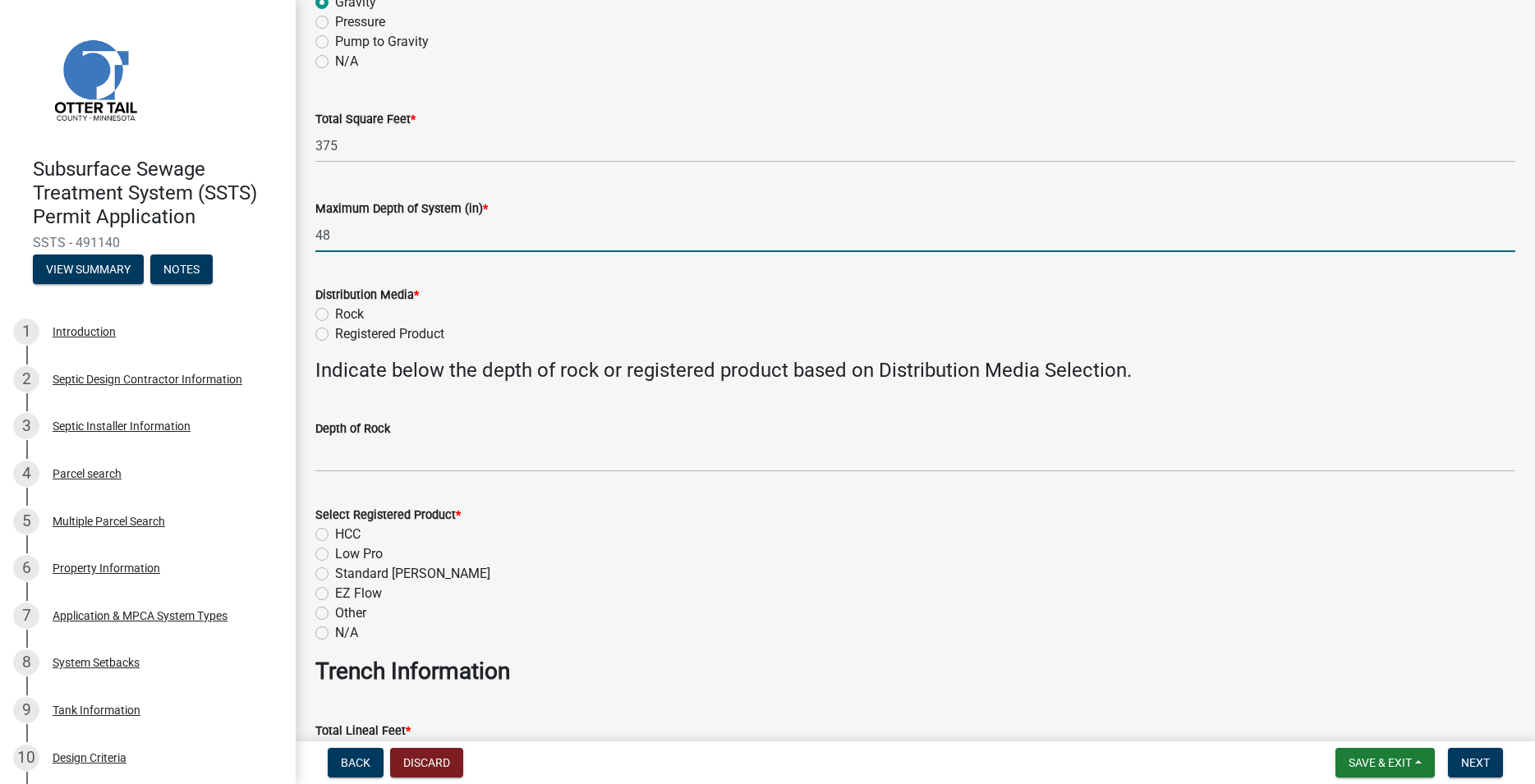
type input "48"
click at [335, 330] on label "Registered Product" at bounding box center [389, 334] width 109 height 19
click at [335, 330] on input "Registered Product" at bounding box center [340, 330] width 11 height 11
radio input "true"
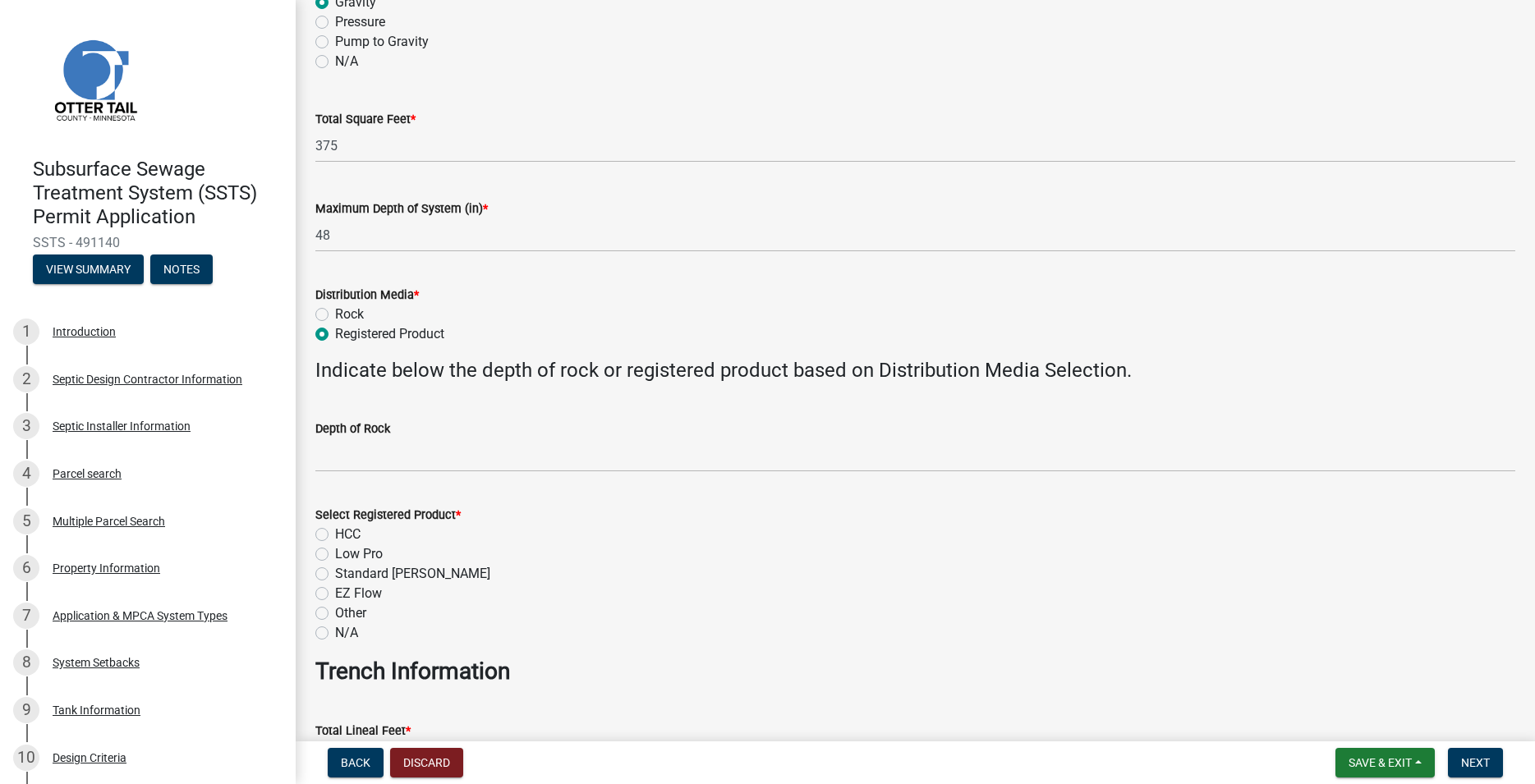
scroll to position [562, 0]
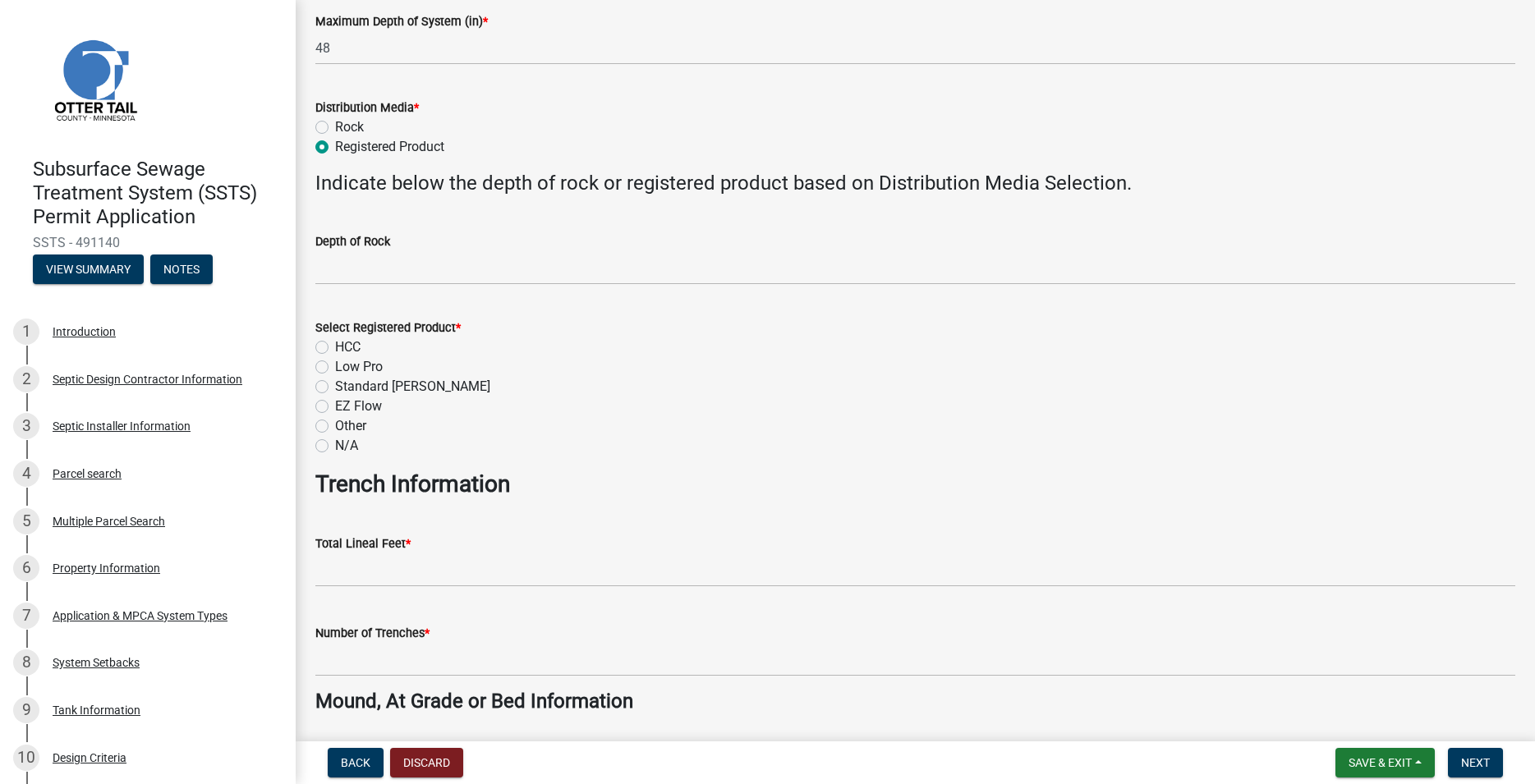
click at [335, 345] on label "HCC" at bounding box center [347, 347] width 25 height 19
click at [335, 345] on input "HCC" at bounding box center [340, 343] width 11 height 11
radio input "true"
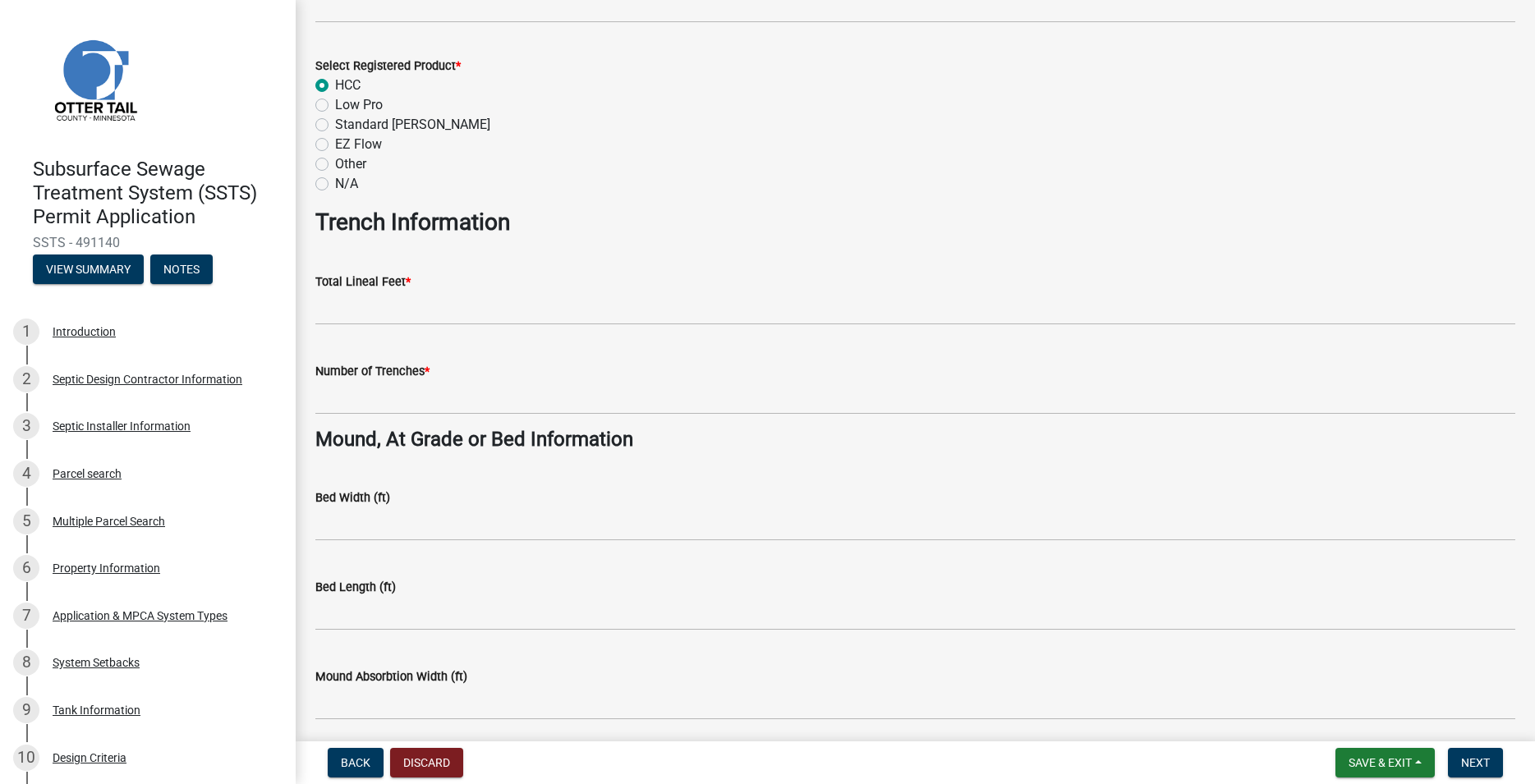
scroll to position [843, 0]
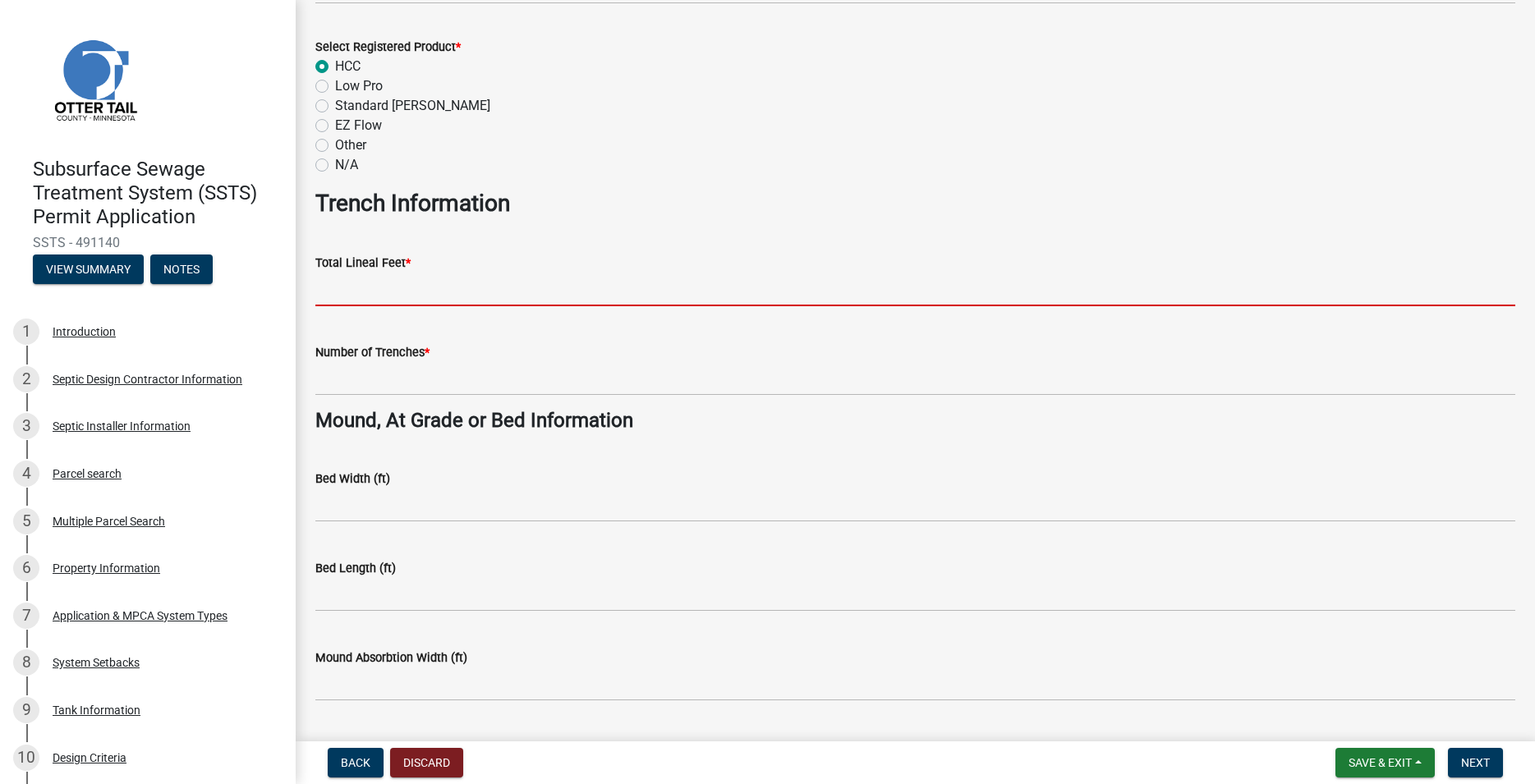
click at [359, 292] on input "Total Lineal Feet *" at bounding box center [915, 289] width 1200 height 33
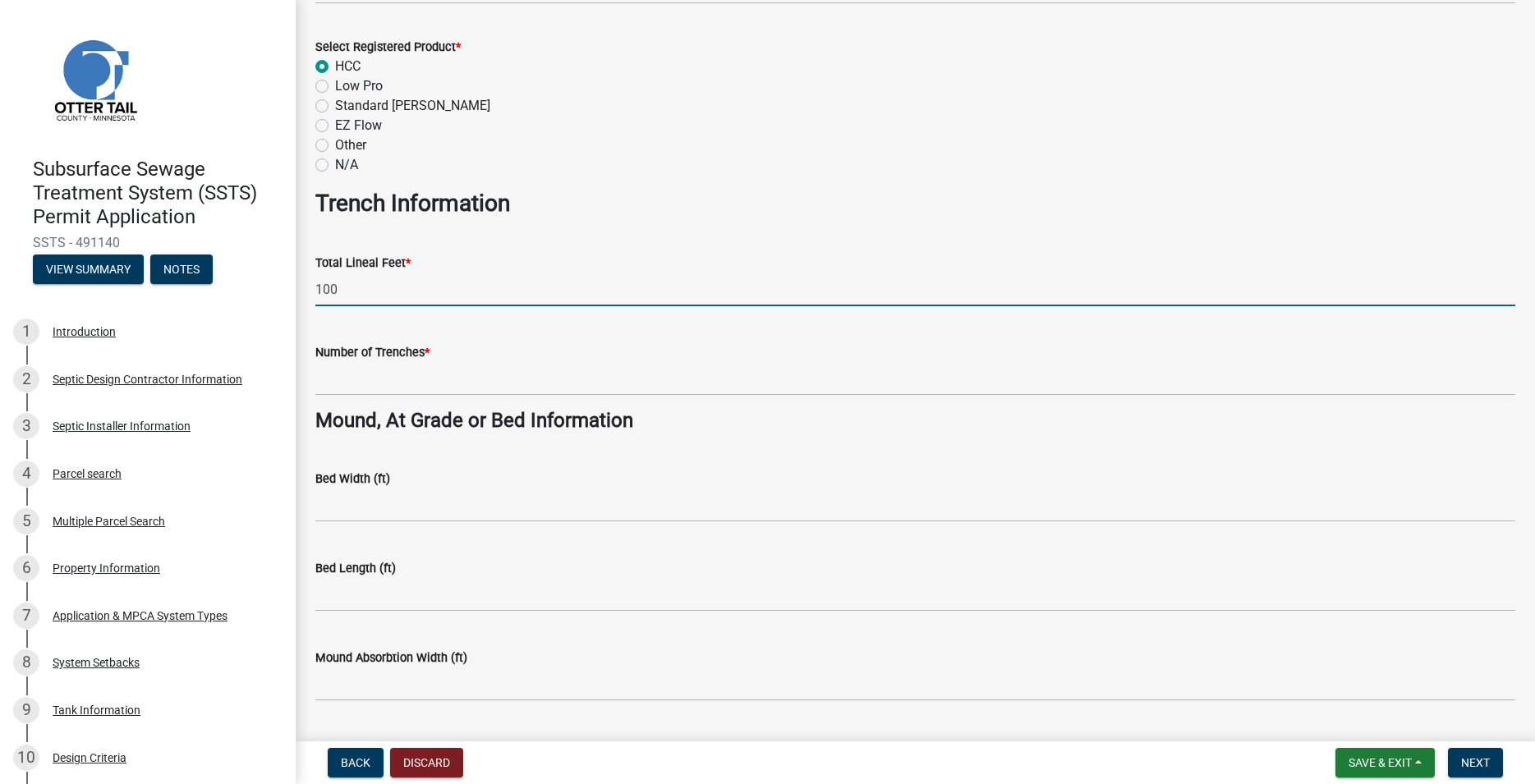
type input "100"
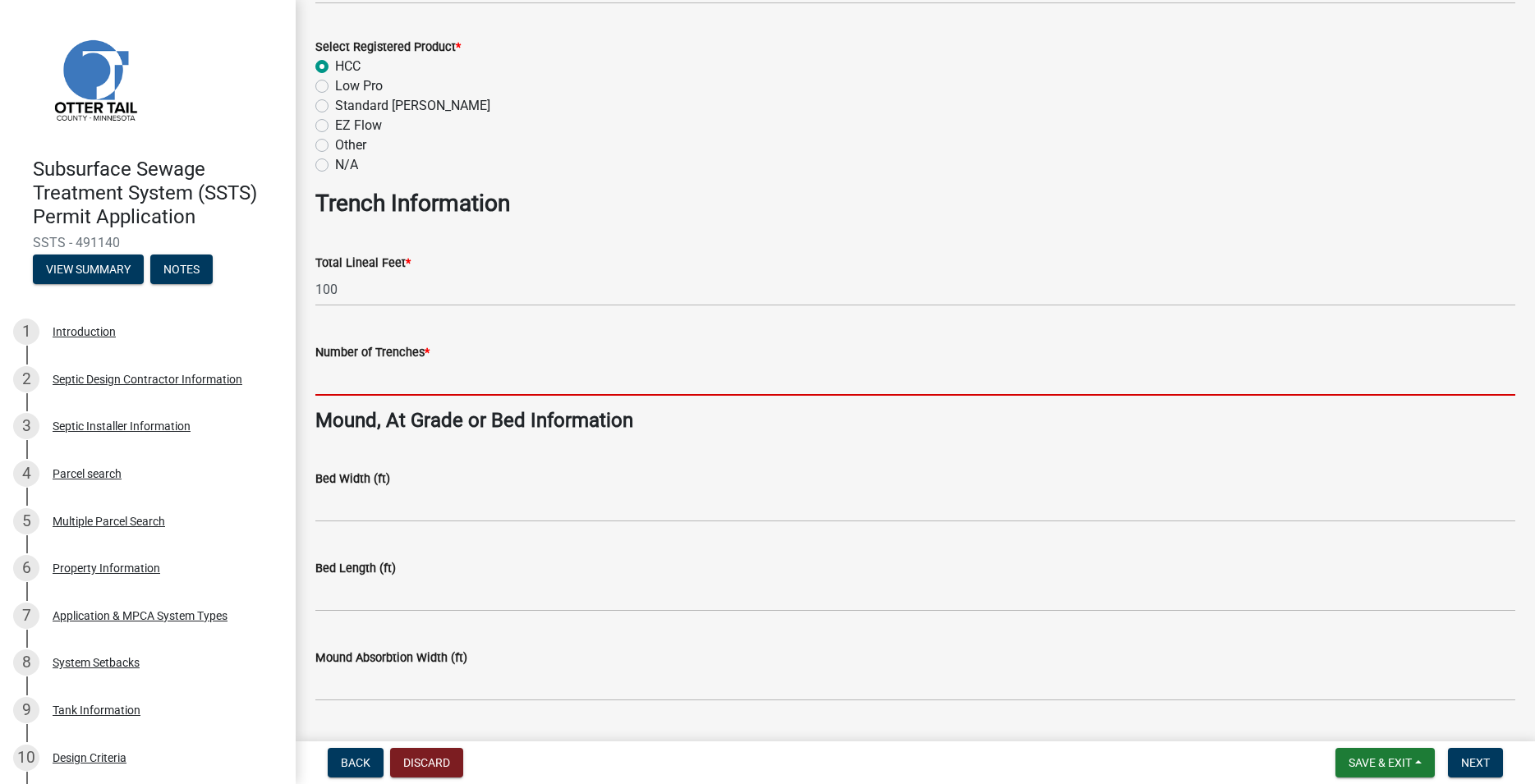
click at [380, 383] on input "Number of Trenches *" at bounding box center [915, 379] width 1200 height 33
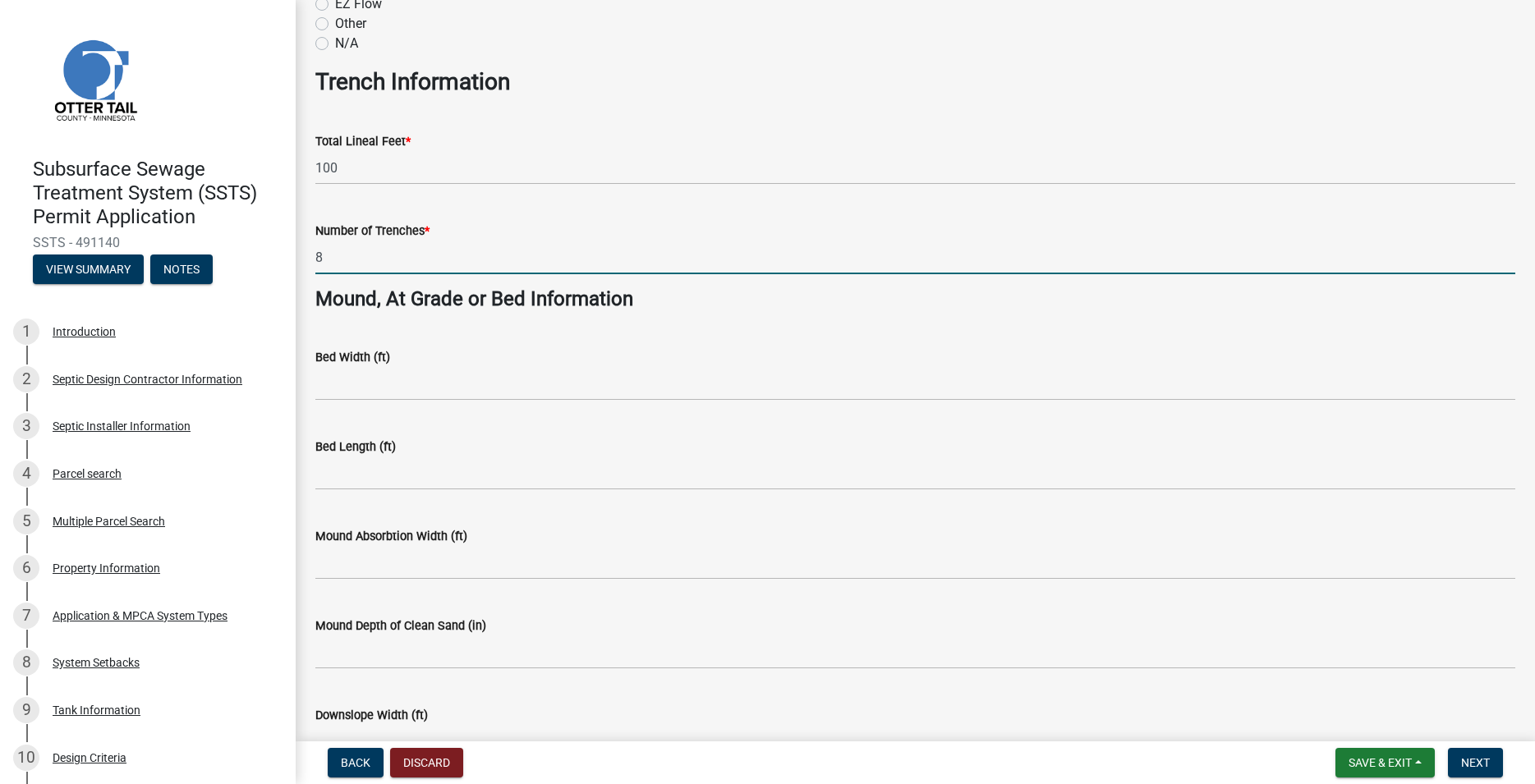
scroll to position [1155, 0]
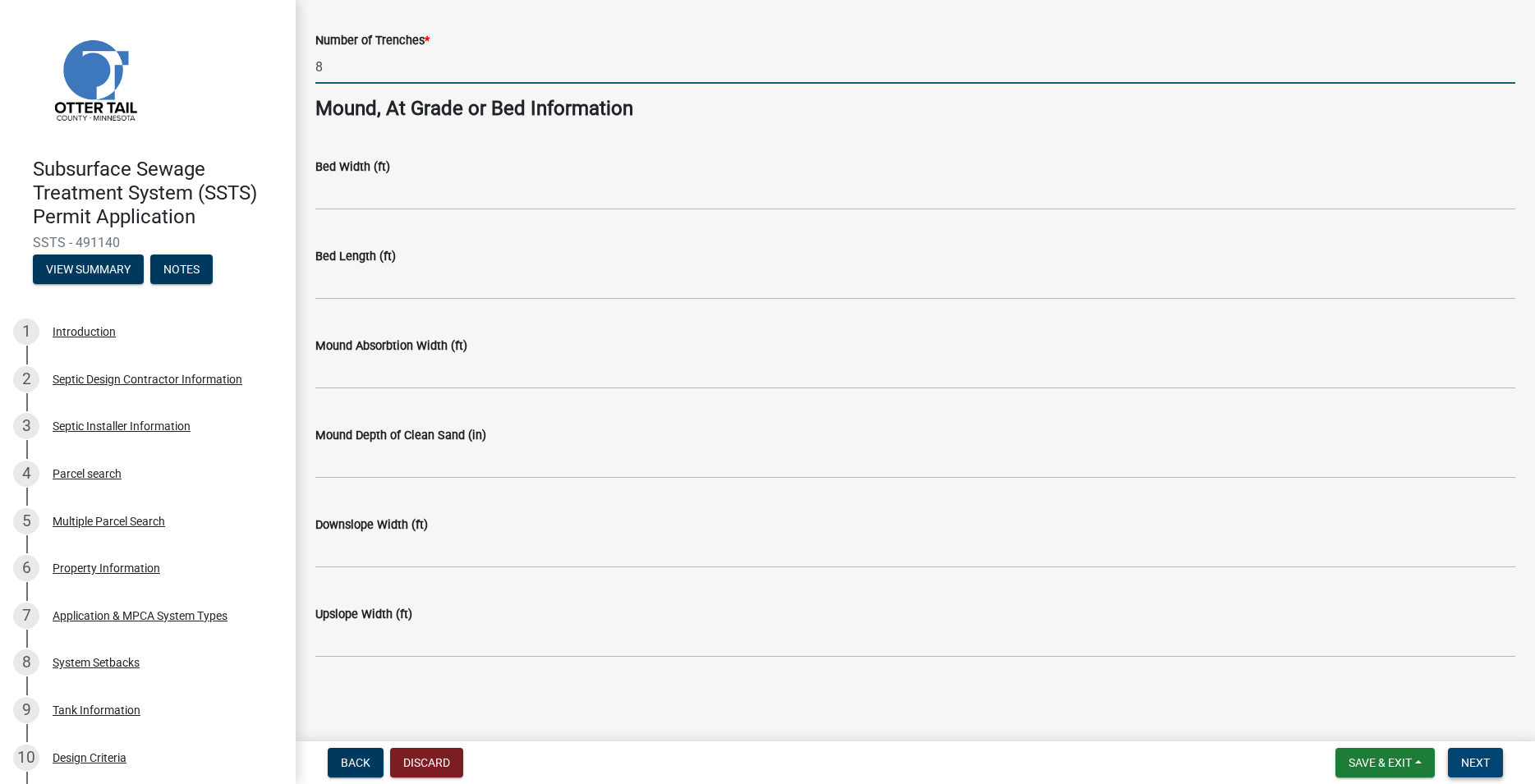
type input "8"
click at [1467, 761] on span "Next" at bounding box center [1475, 762] width 29 height 13
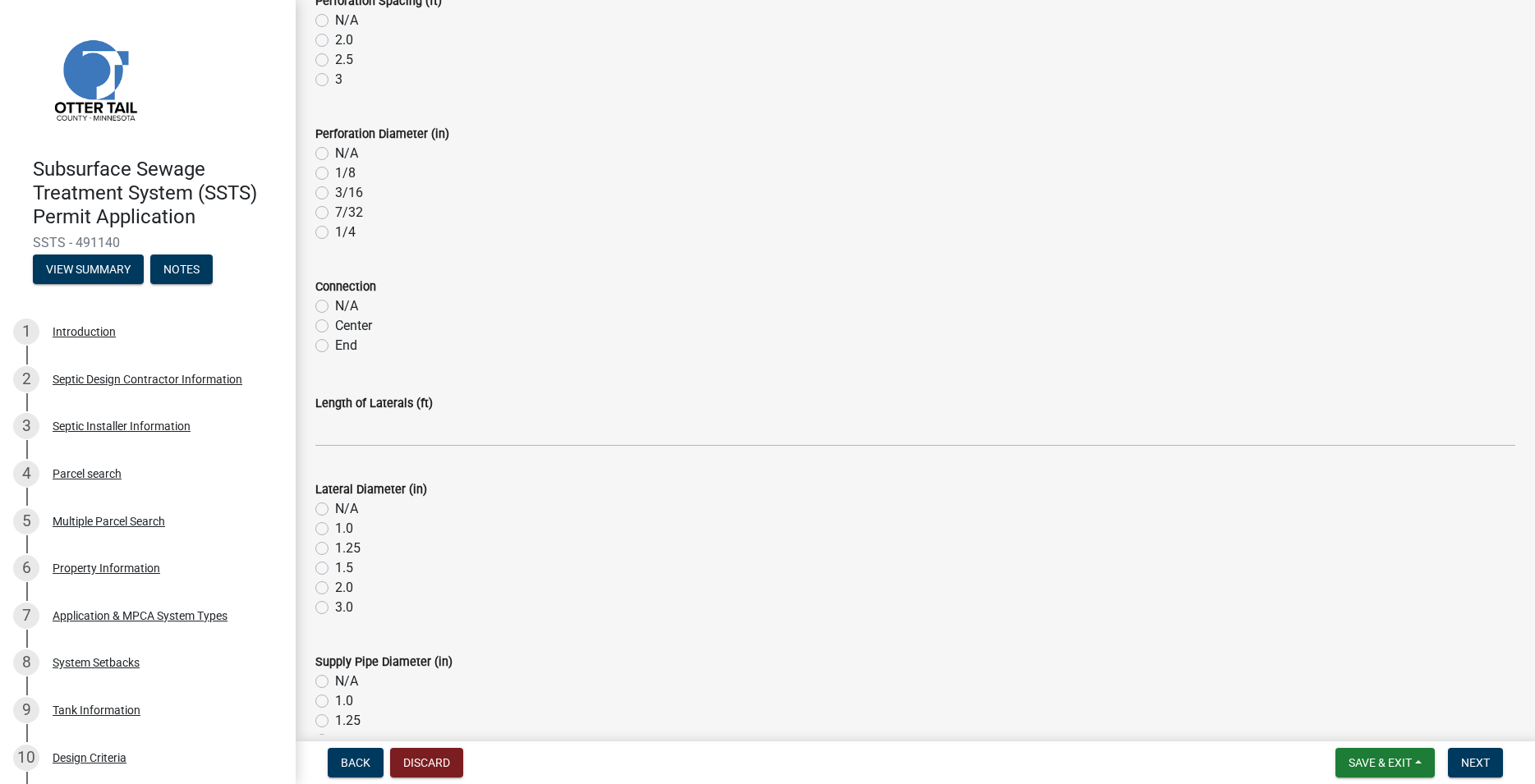
scroll to position [281, 0]
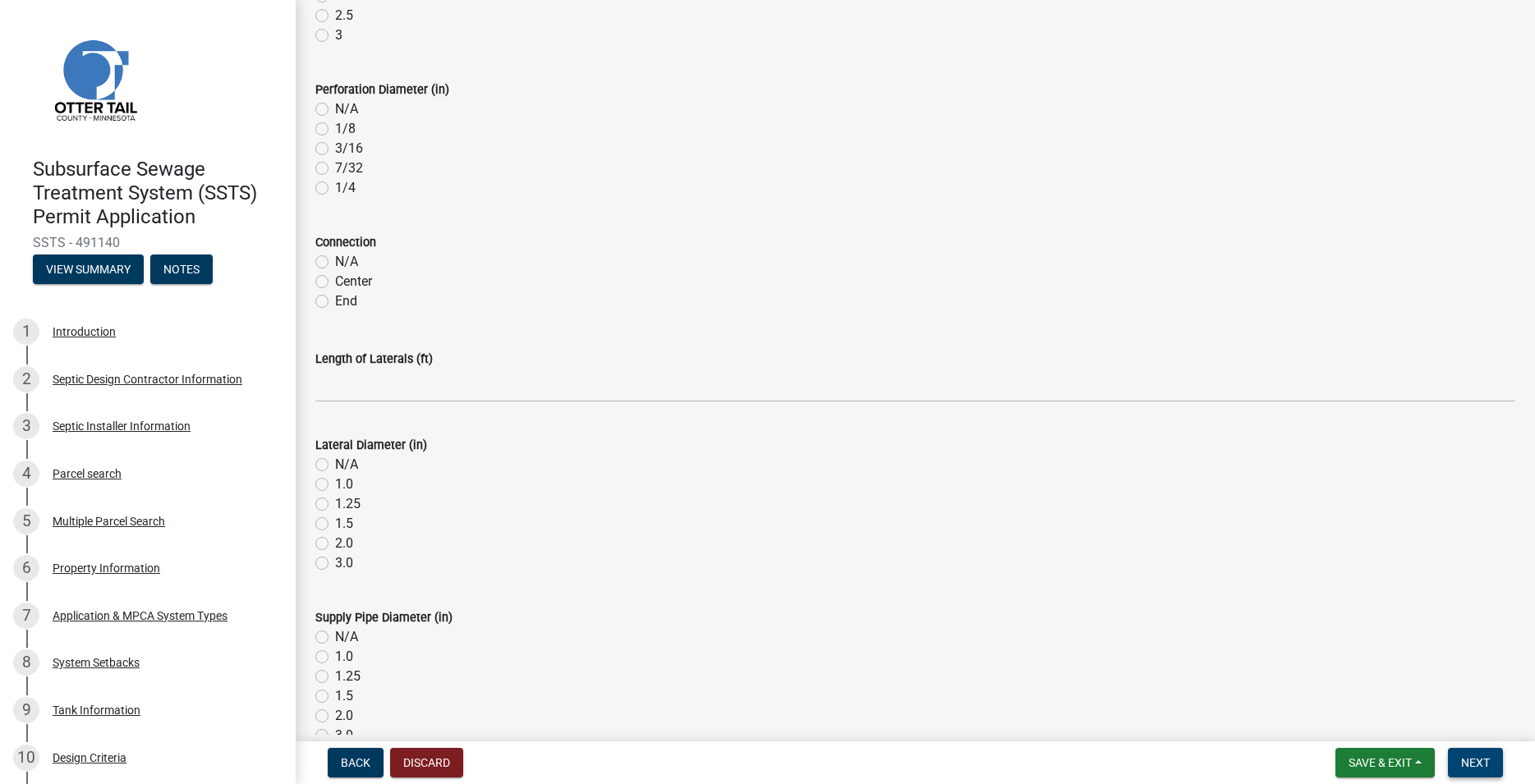
click at [1466, 767] on span "Next" at bounding box center [1475, 762] width 29 height 13
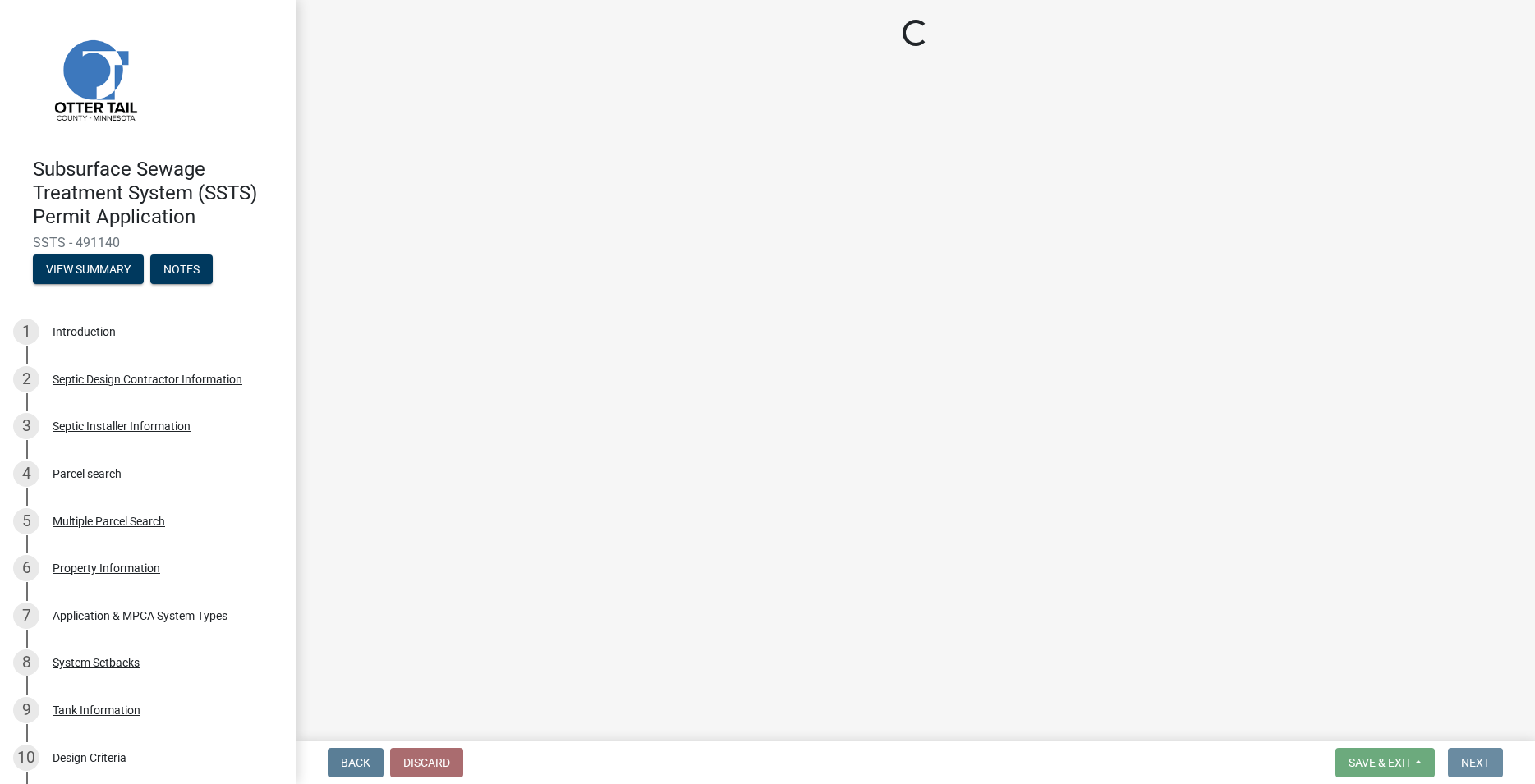
scroll to position [0, 0]
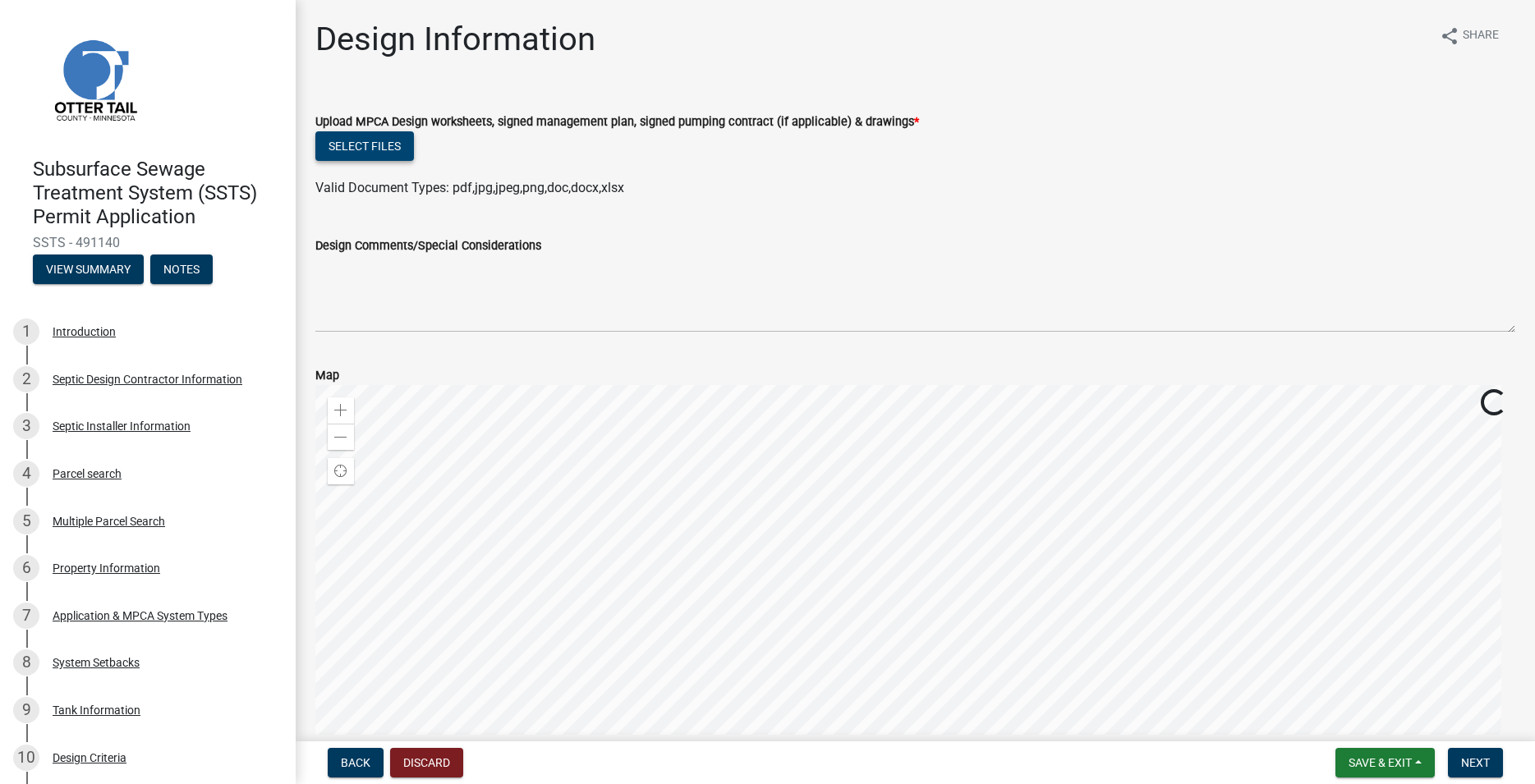
click at [383, 156] on button "Select files" at bounding box center [365, 146] width 98 height 30
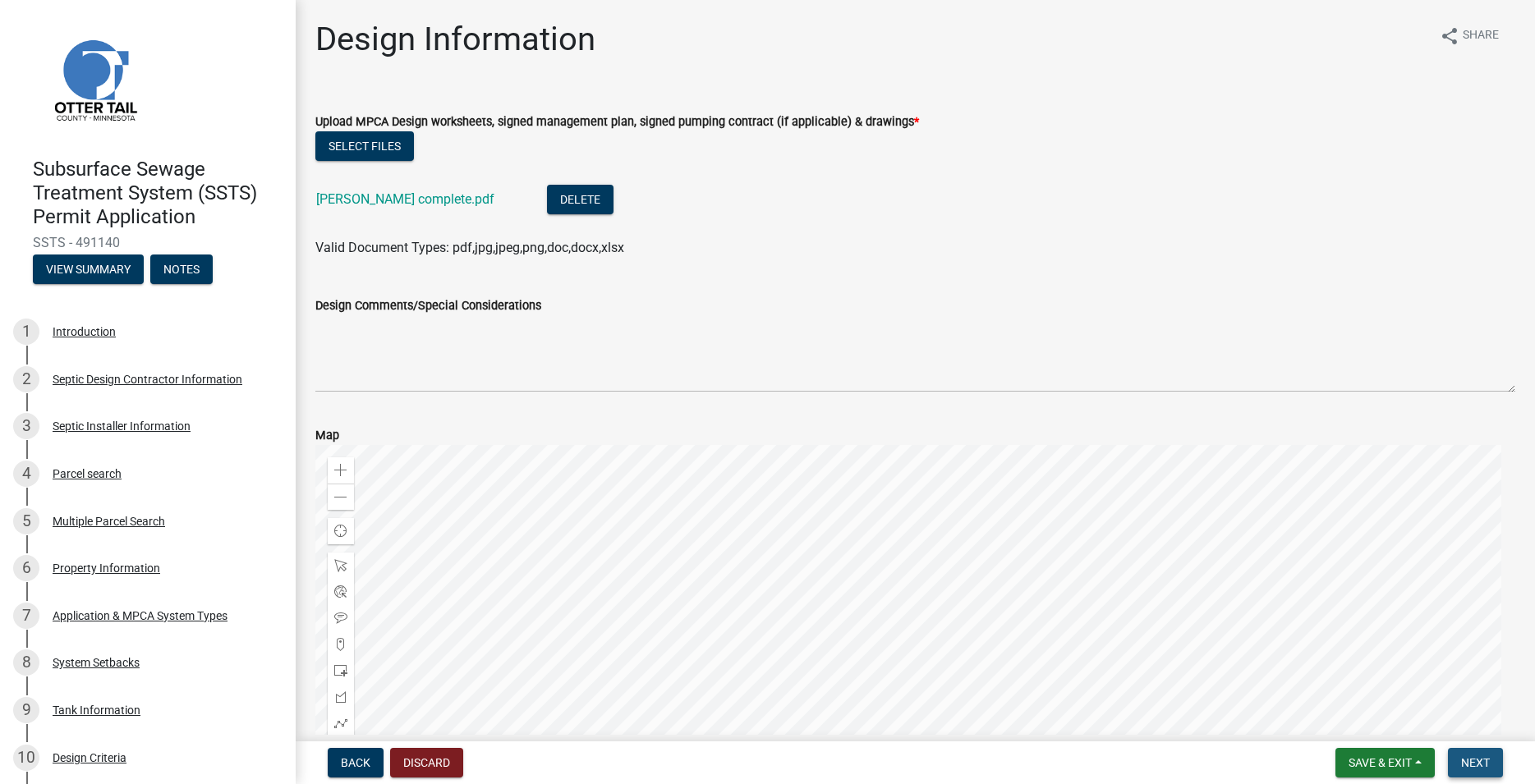
click at [1469, 766] on span "Next" at bounding box center [1475, 762] width 29 height 13
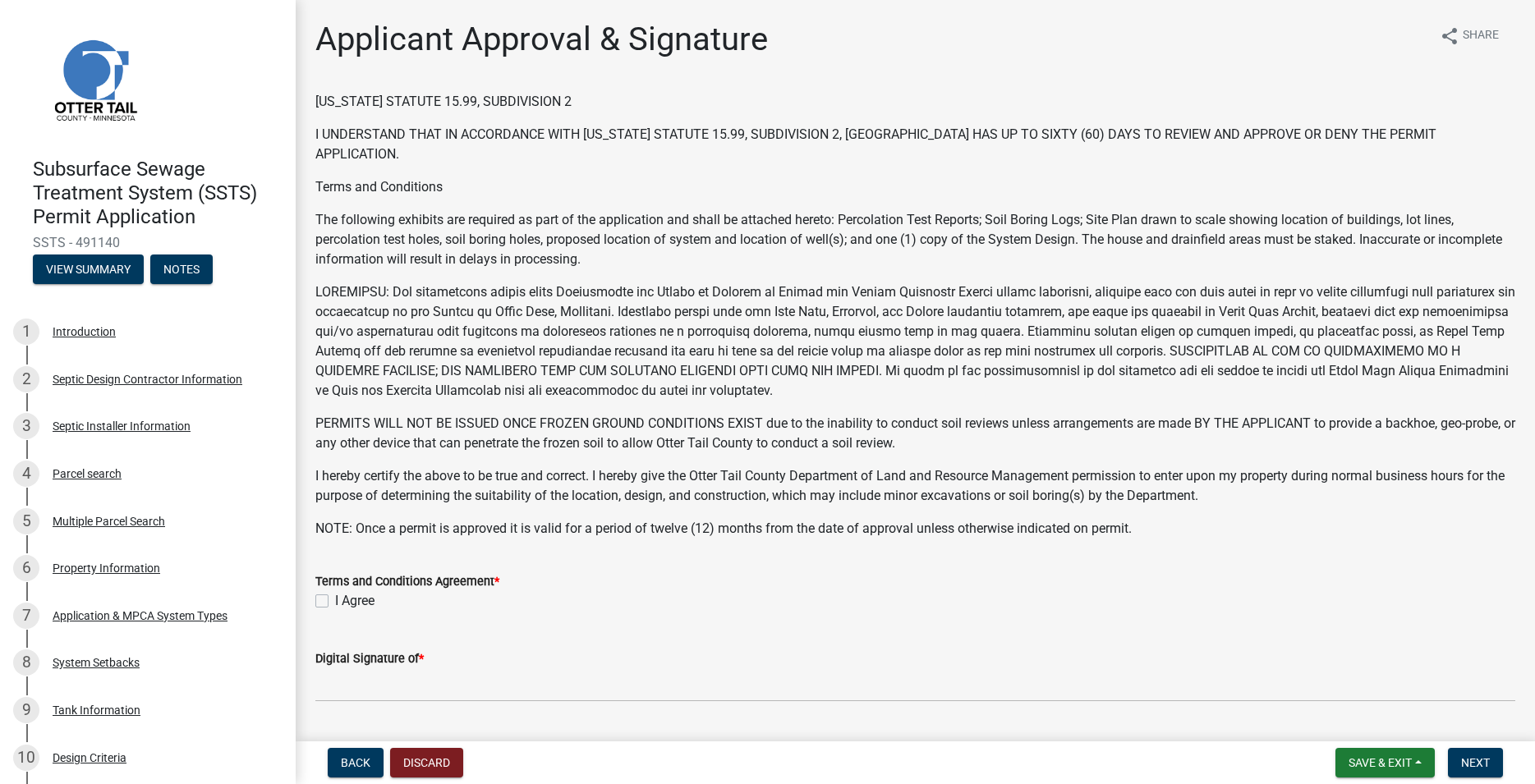
click at [335, 599] on label "I Agree" at bounding box center [354, 601] width 40 height 19
click at [335, 599] on input "I Agree" at bounding box center [340, 597] width 11 height 11
checkbox input "true"
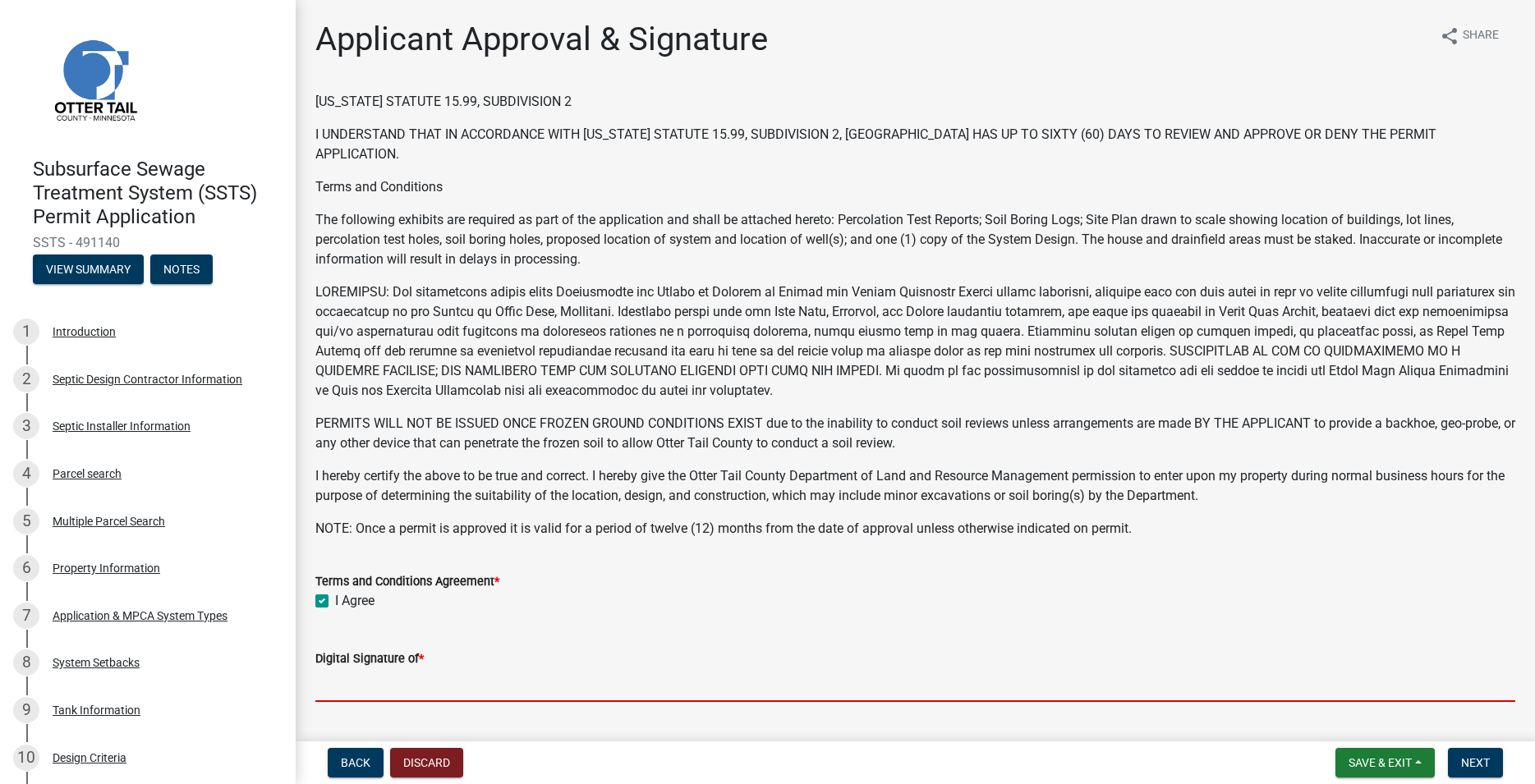
click at [351, 680] on input "Digital Signature of *" at bounding box center [915, 685] width 1200 height 33
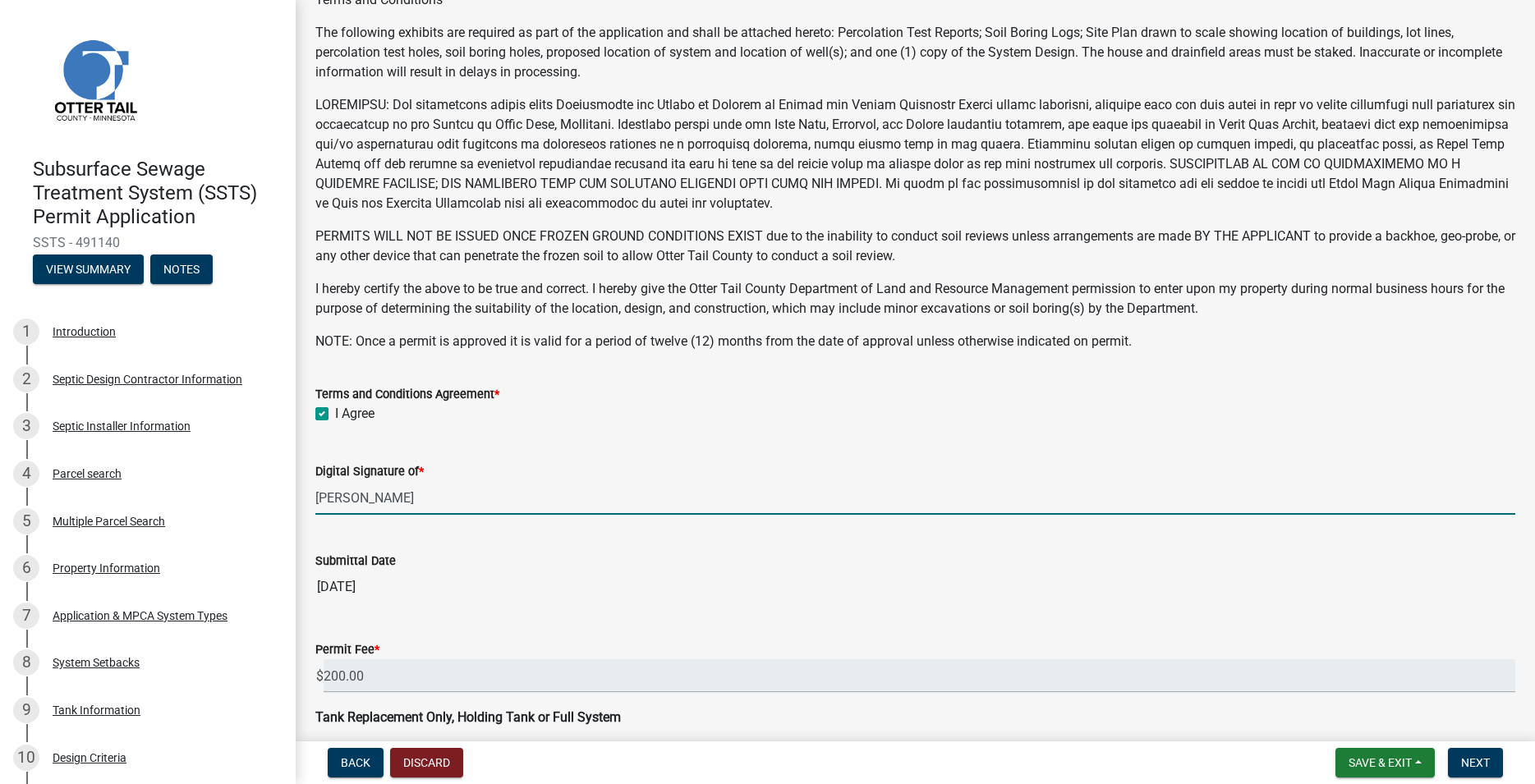
scroll to position [309, 0]
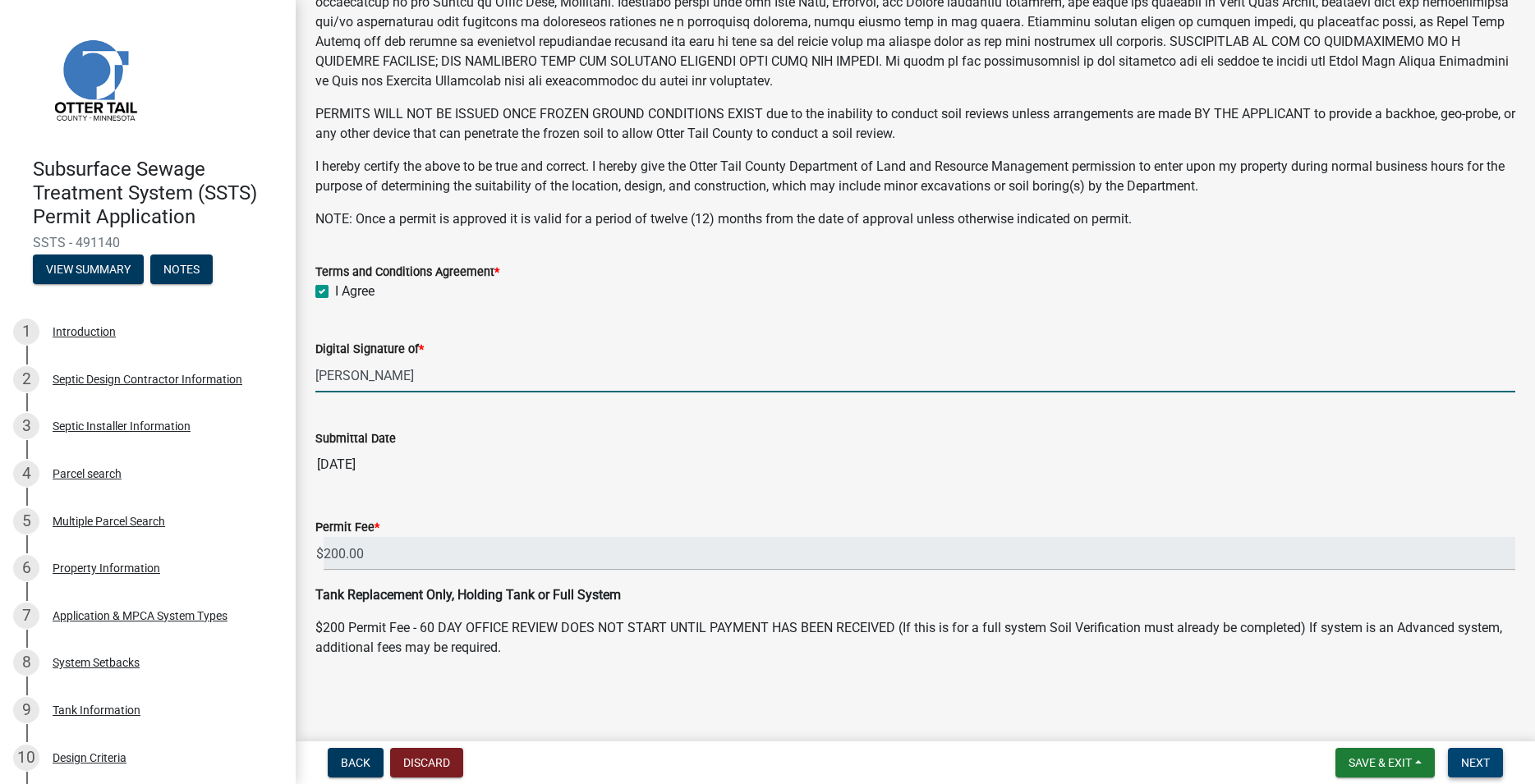
type input "[PERSON_NAME]"
click at [1477, 768] on span "Next" at bounding box center [1475, 762] width 29 height 13
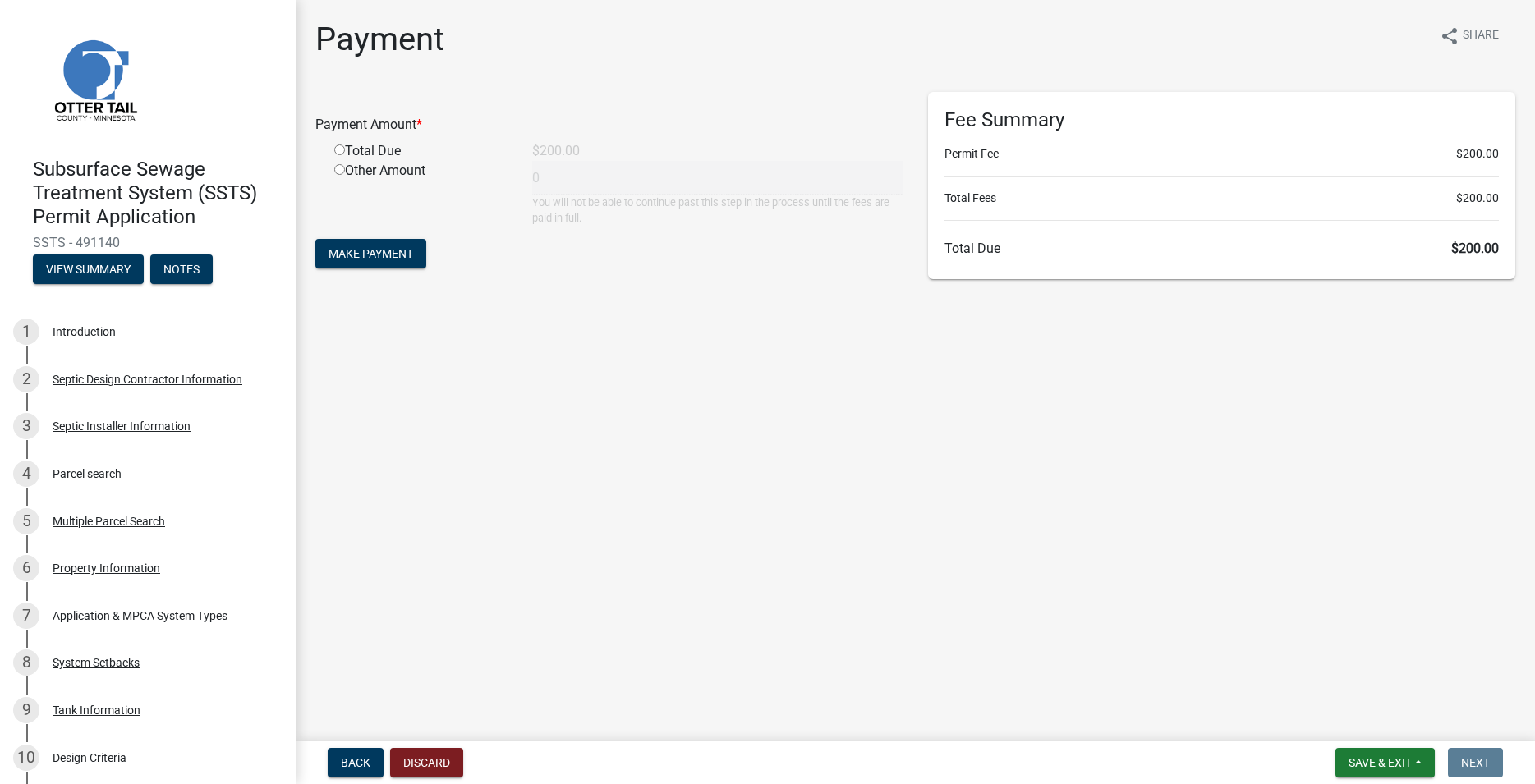
click at [344, 148] on input "radio" at bounding box center [339, 149] width 11 height 11
radio input "true"
type input "200"
click at [380, 243] on button "Make Payment" at bounding box center [371, 254] width 111 height 30
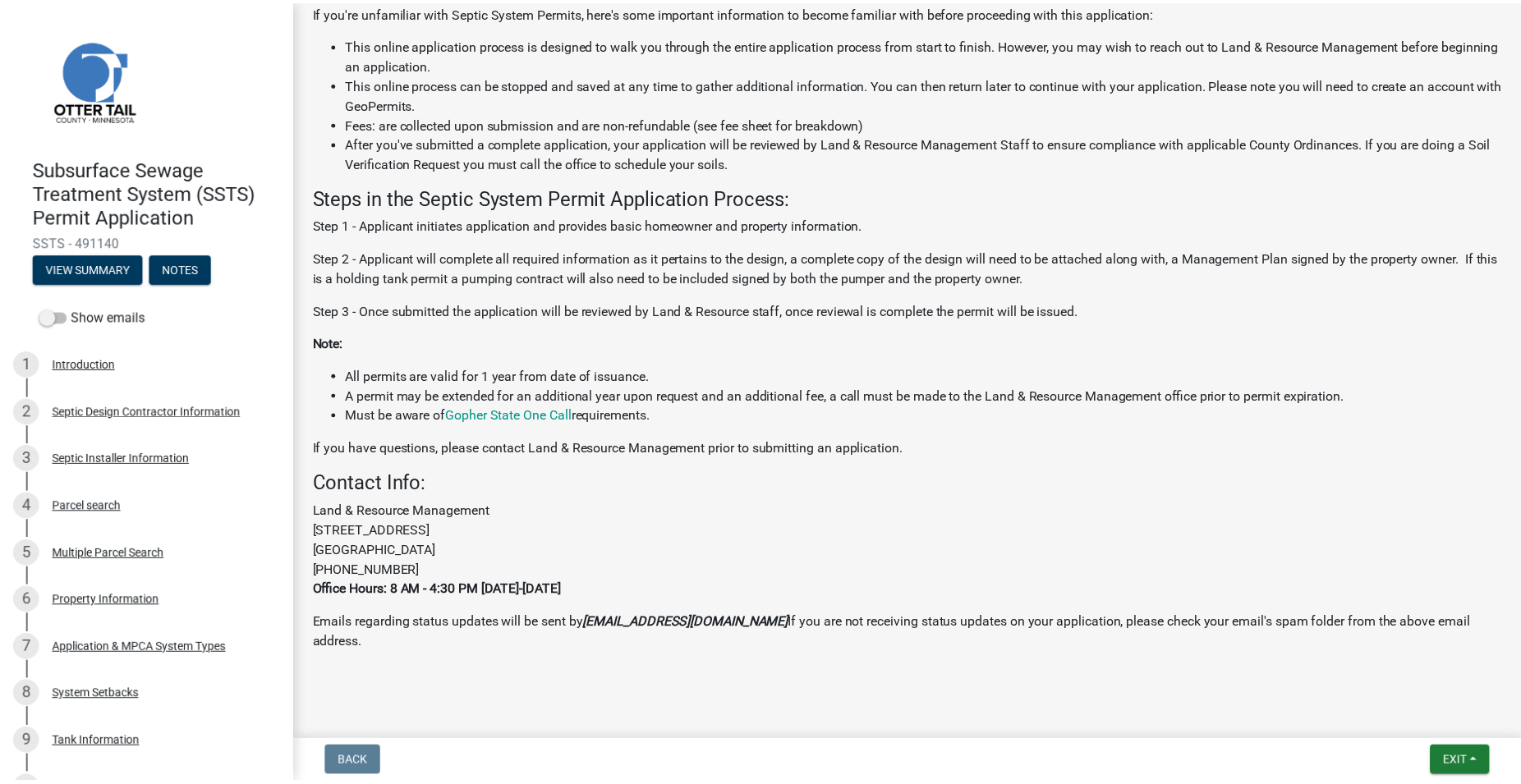
scroll to position [383, 0]
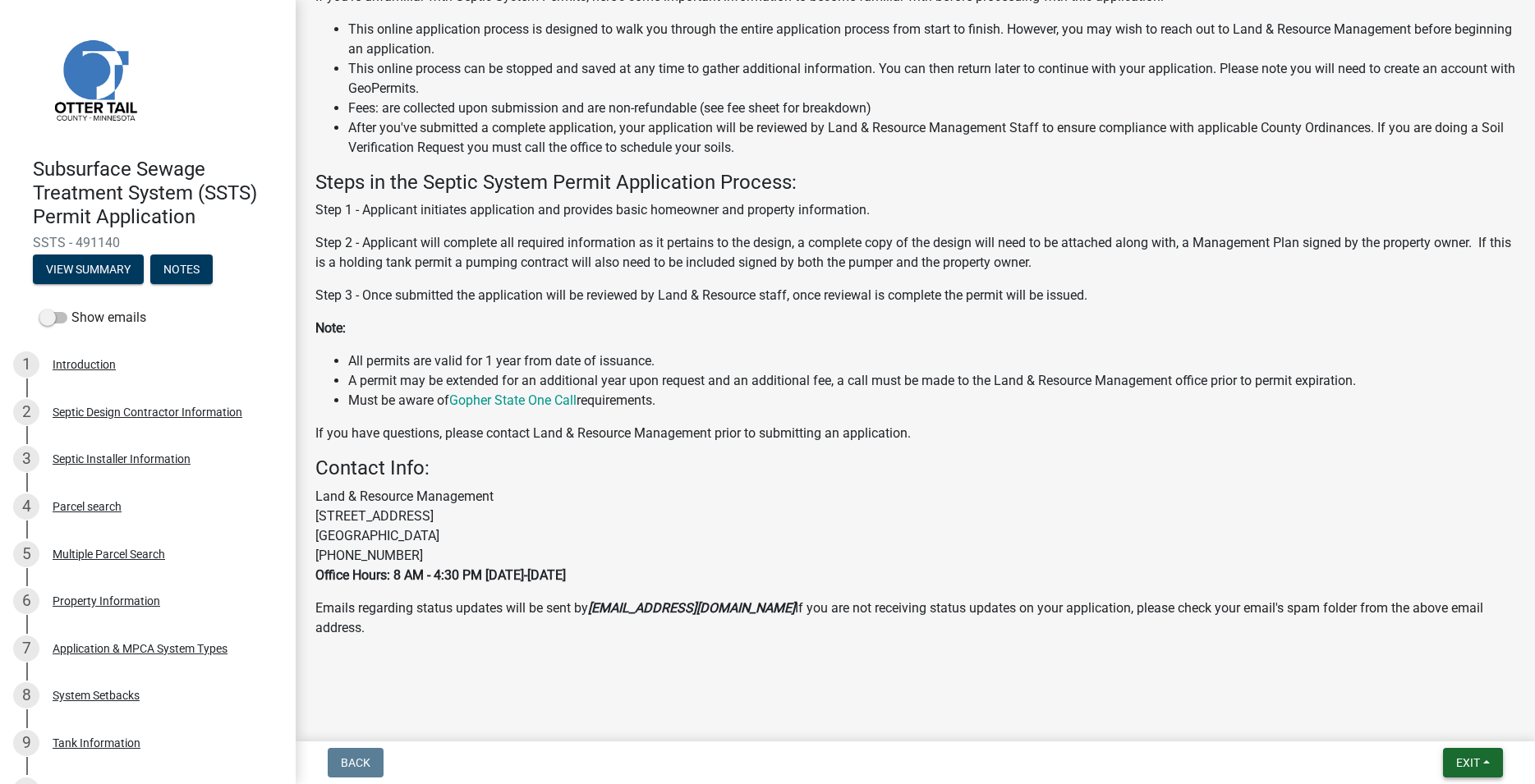
click at [1457, 760] on span "Exit" at bounding box center [1467, 762] width 24 height 13
click at [1445, 730] on button "Save & Exit" at bounding box center [1437, 720] width 131 height 40
